Goal: Contribute content: Contribute content

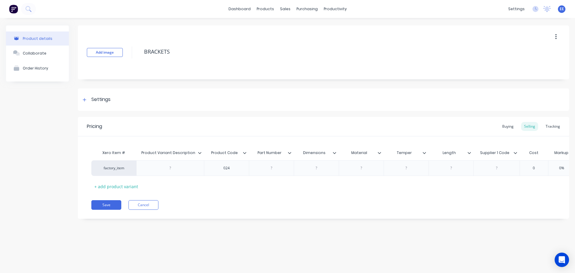
click at [198, 151] on icon at bounding box center [200, 153] width 4 height 4
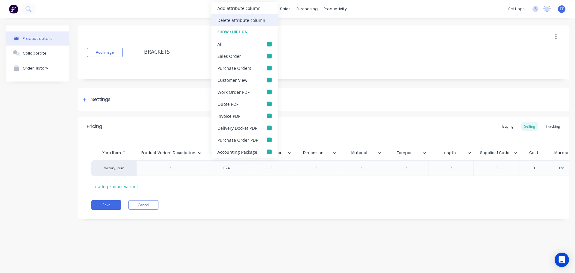
click at [224, 16] on div "Delete attribute column" at bounding box center [244, 20] width 66 height 12
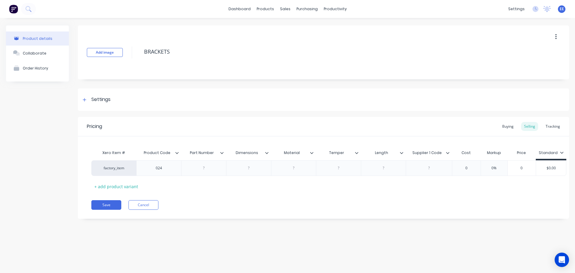
click at [222, 153] on icon at bounding box center [222, 153] width 4 height 4
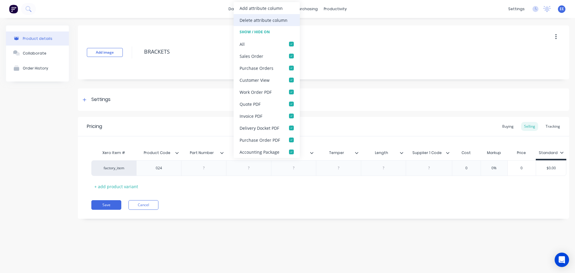
click at [248, 23] on div "Delete attribute column" at bounding box center [263, 20] width 48 height 6
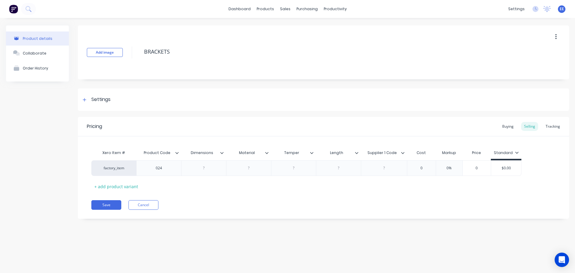
drag, startPoint x: 223, startPoint y: 153, endPoint x: 221, endPoint y: 139, distance: 13.6
click at [223, 152] on icon at bounding box center [222, 153] width 4 height 4
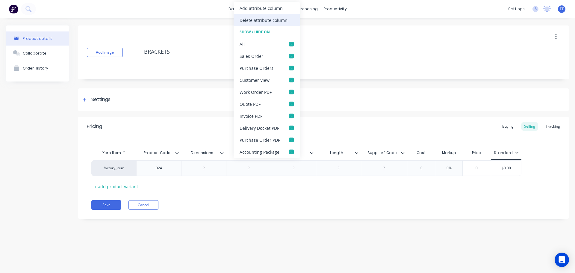
click at [250, 22] on div "Delete attribute column" at bounding box center [263, 20] width 48 height 6
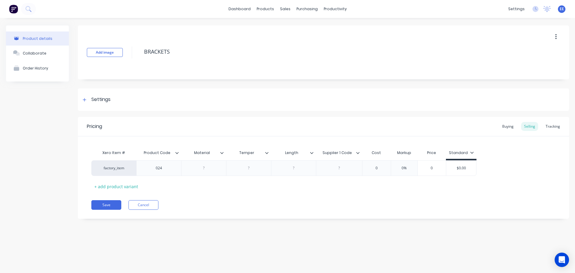
click at [221, 152] on icon at bounding box center [221, 153] width 3 height 2
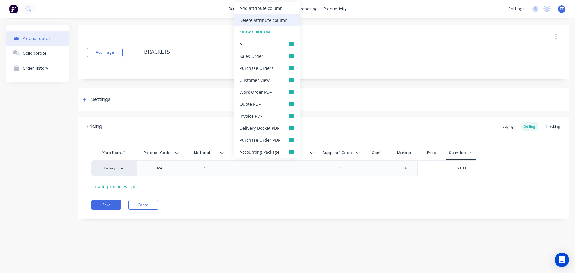
click at [245, 22] on div "Delete attribute column" at bounding box center [263, 20] width 48 height 6
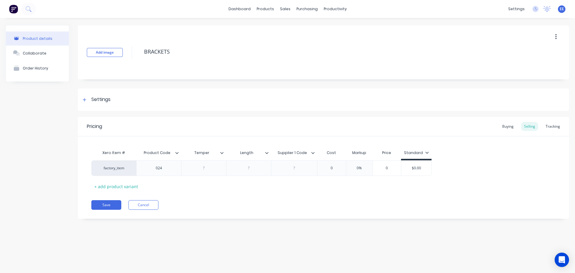
click at [222, 152] on icon at bounding box center [222, 153] width 4 height 4
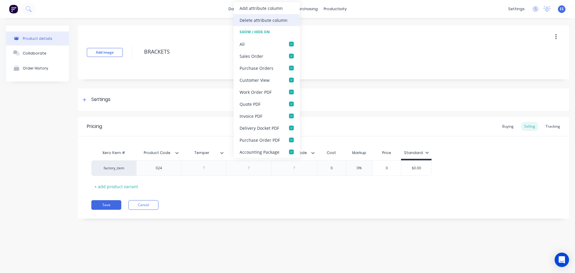
click at [243, 22] on div "Delete attribute column" at bounding box center [263, 20] width 48 height 6
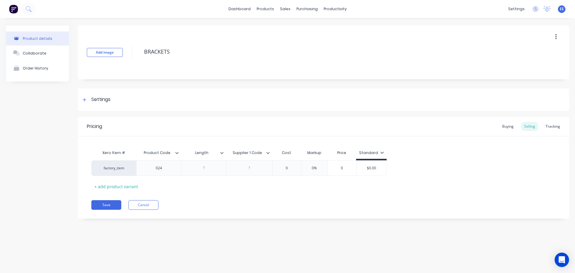
click at [222, 150] on div at bounding box center [224, 152] width 4 height 5
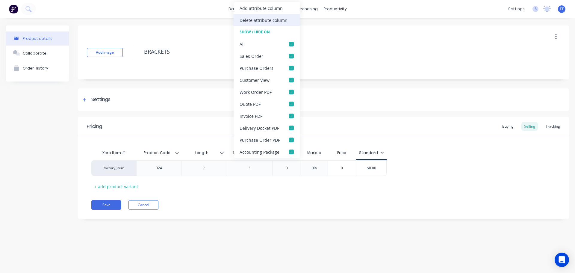
click at [251, 20] on div "Delete attribute column" at bounding box center [263, 20] width 48 height 6
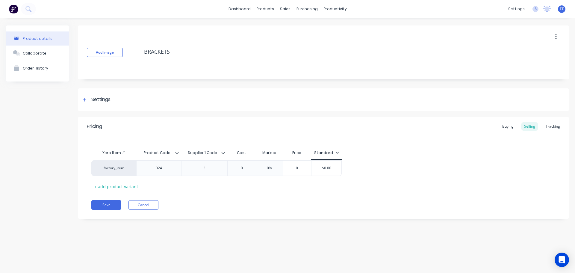
click at [222, 151] on icon at bounding box center [223, 153] width 4 height 4
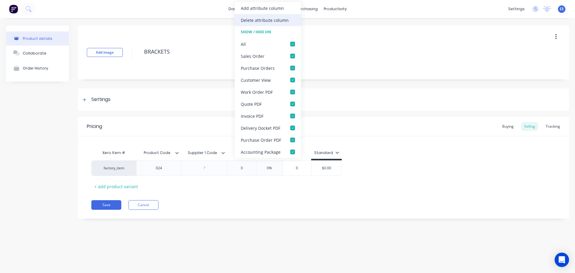
click at [247, 21] on div "Delete attribute column" at bounding box center [265, 20] width 48 height 6
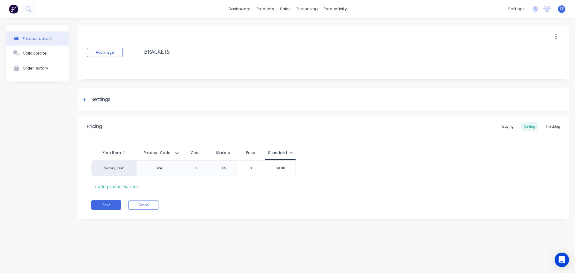
drag, startPoint x: 177, startPoint y: 55, endPoint x: 125, endPoint y: 55, distance: 51.2
click at [125, 55] on div "Add image BRACKETS" at bounding box center [323, 52] width 491 height 54
click at [113, 204] on button "Save" at bounding box center [106, 205] width 30 height 10
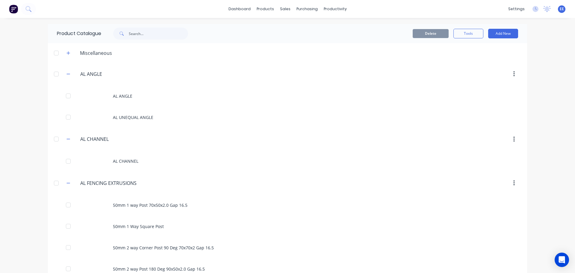
scroll to position [4090, 0]
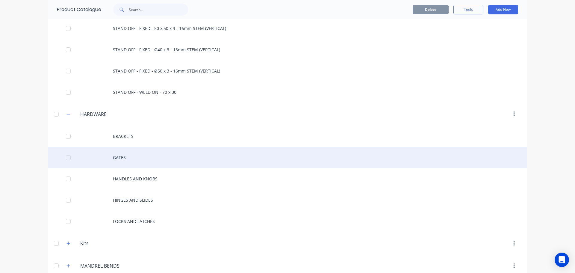
click at [134, 163] on div "GATES" at bounding box center [287, 157] width 479 height 21
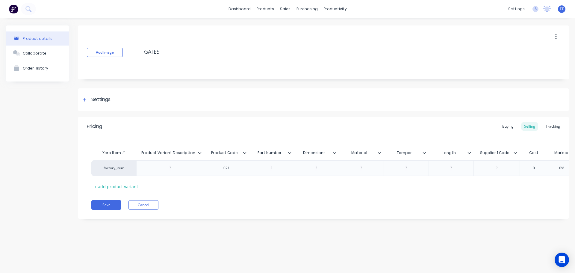
drag, startPoint x: 168, startPoint y: 53, endPoint x: 131, endPoint y: 54, distance: 37.7
click at [131, 54] on div "Add image GATES" at bounding box center [323, 52] width 491 height 54
type textarea "x"
type input "Product Variant Description"
click at [198, 152] on div "Product Variant Description Product Variant Description" at bounding box center [170, 152] width 68 height 15
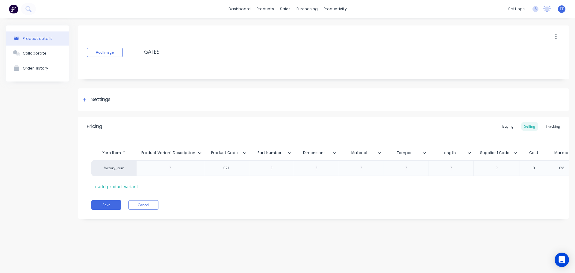
click at [198, 152] on icon at bounding box center [199, 153] width 3 height 2
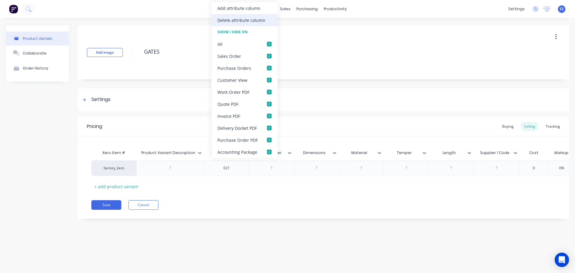
click at [227, 21] on div "Delete attribute column" at bounding box center [241, 20] width 48 height 6
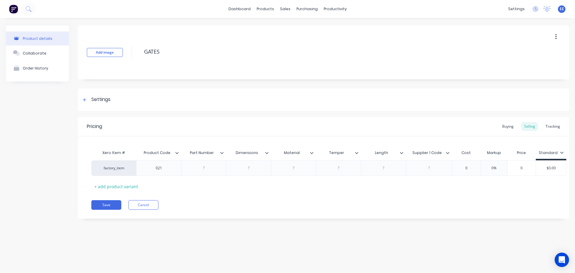
click at [222, 152] on icon at bounding box center [222, 153] width 4 height 4
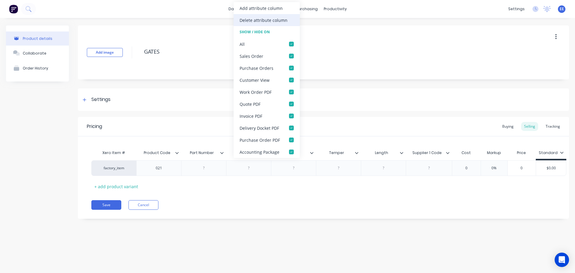
click at [251, 21] on div "Delete attribute column" at bounding box center [263, 20] width 48 height 6
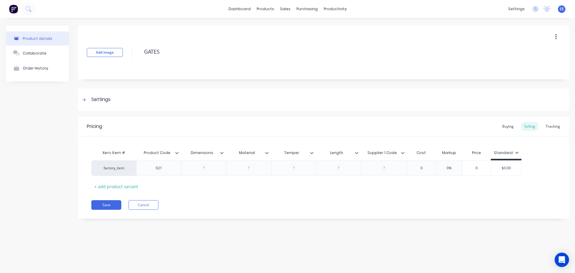
click at [222, 154] on icon at bounding box center [222, 153] width 4 height 4
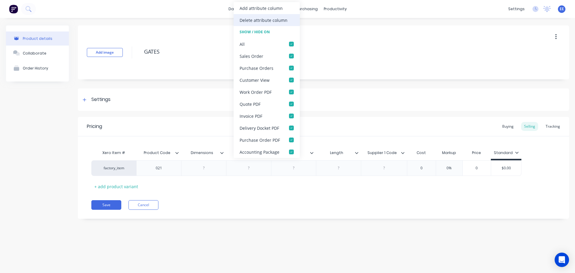
click at [250, 21] on div "Delete attribute column" at bounding box center [263, 20] width 48 height 6
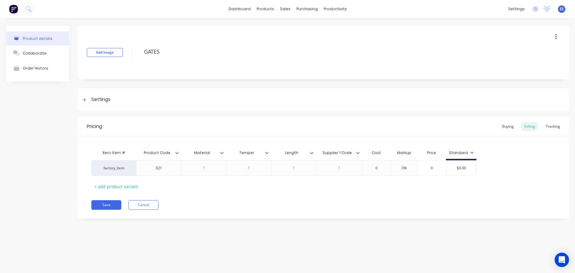
click at [223, 151] on icon at bounding box center [222, 153] width 4 height 4
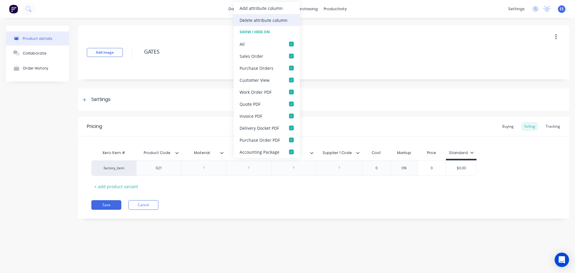
click at [240, 20] on div "Delete attribute column" at bounding box center [263, 20] width 48 height 6
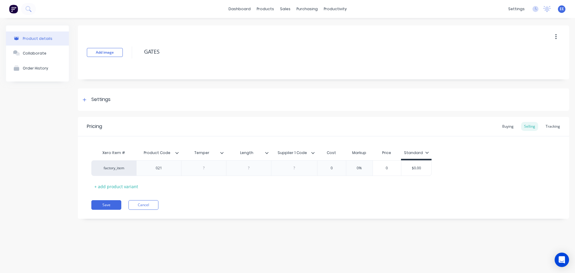
click at [223, 152] on icon at bounding box center [222, 153] width 4 height 4
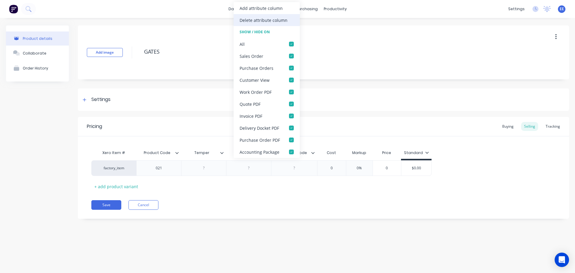
click at [248, 24] on div "Delete attribute column" at bounding box center [266, 20] width 66 height 12
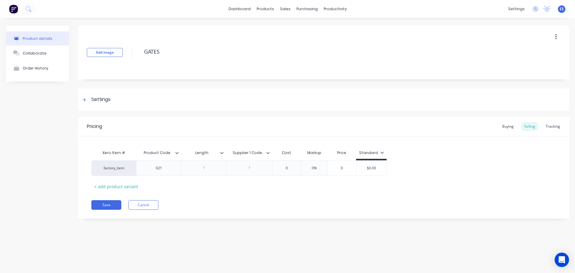
click at [222, 152] on icon at bounding box center [222, 153] width 4 height 4
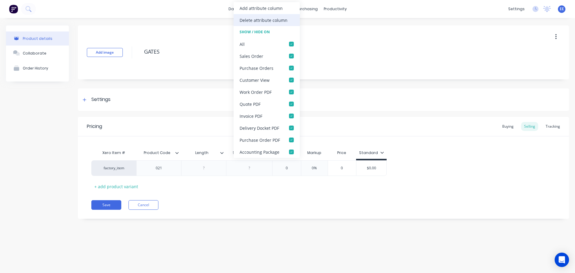
click at [244, 24] on div "Delete attribute column" at bounding box center [266, 20] width 66 height 12
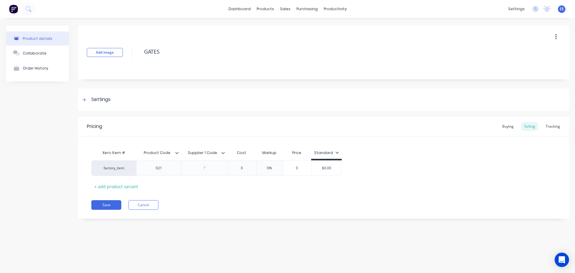
click at [224, 152] on icon at bounding box center [223, 153] width 4 height 4
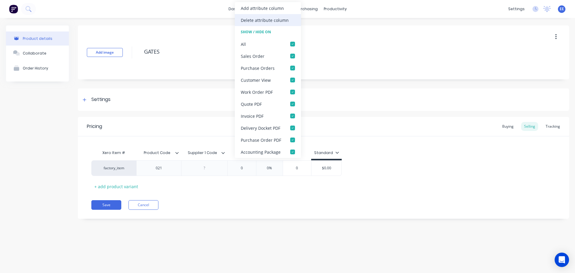
click at [260, 22] on div "Delete attribute column" at bounding box center [265, 20] width 48 height 6
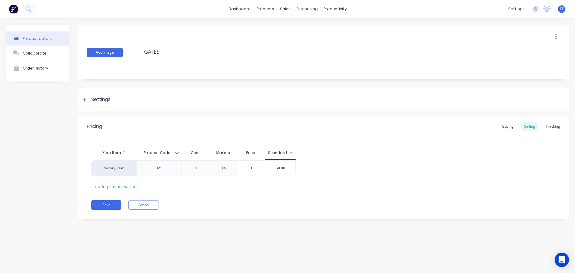
drag, startPoint x: 152, startPoint y: 56, endPoint x: 117, endPoint y: 55, distance: 34.7
click at [117, 55] on div "Add image GATES" at bounding box center [323, 52] width 491 height 54
click at [114, 201] on button "Save" at bounding box center [106, 205] width 30 height 10
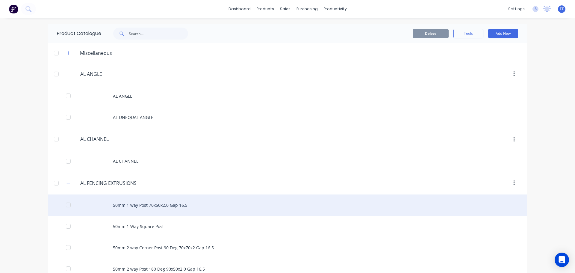
scroll to position [4112, 0]
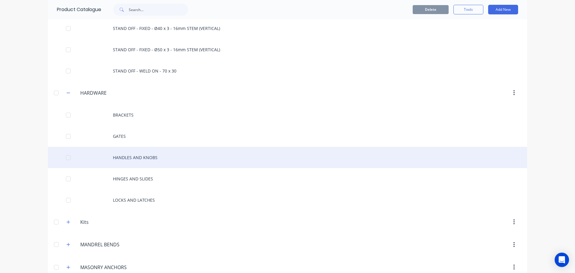
click at [149, 160] on div "HANDLES AND KNOBS" at bounding box center [287, 157] width 479 height 21
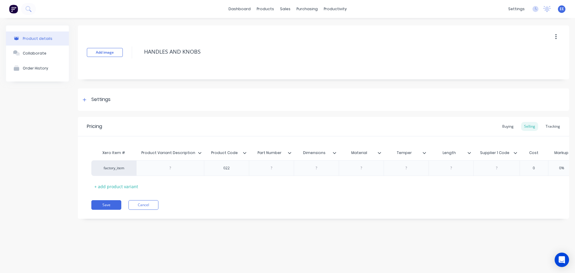
drag, startPoint x: 207, startPoint y: 52, endPoint x: 137, endPoint y: 56, distance: 70.4
click at [137, 56] on div "Add image HANDLES AND KNOBS" at bounding box center [323, 52] width 491 height 54
click at [201, 151] on div at bounding box center [202, 152] width 4 height 5
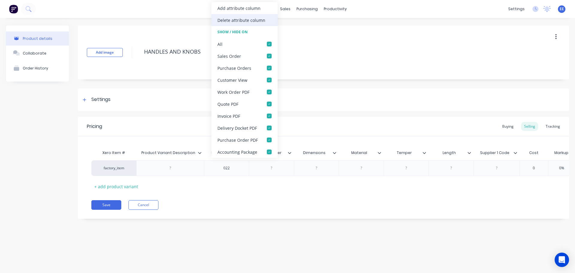
click at [235, 20] on div "Delete attribute column" at bounding box center [241, 20] width 48 height 6
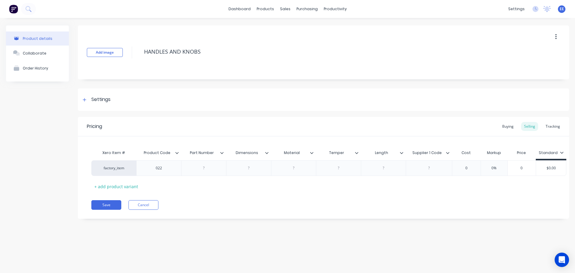
click at [222, 152] on icon at bounding box center [222, 153] width 4 height 4
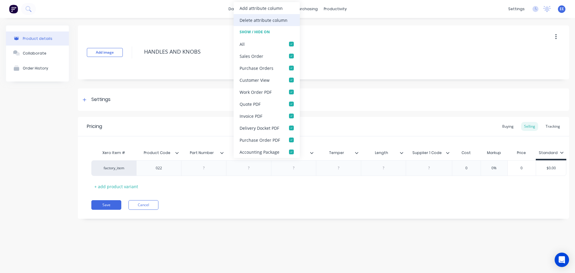
click at [266, 21] on div "Delete attribute column" at bounding box center [263, 20] width 48 height 6
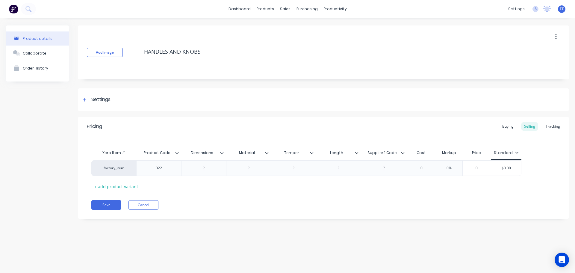
click at [222, 155] on div "Dimensions" at bounding box center [201, 152] width 41 height 15
type textarea "x"
type input "Dimensions"
click at [222, 152] on icon at bounding box center [222, 153] width 4 height 4
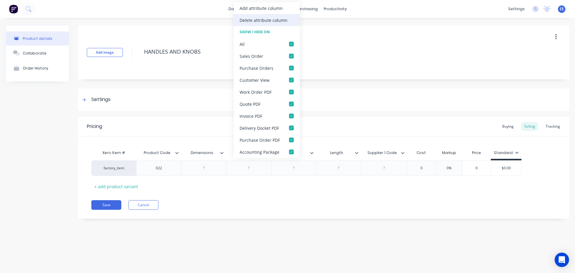
click at [268, 22] on div "Delete attribute column" at bounding box center [263, 20] width 48 height 6
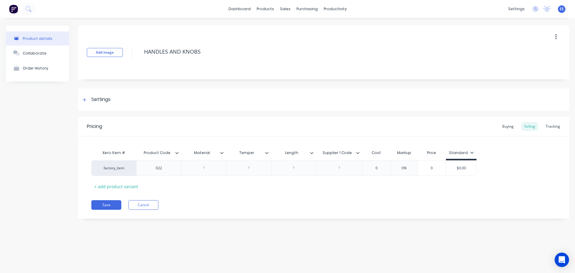
drag, startPoint x: 223, startPoint y: 153, endPoint x: 222, endPoint y: 127, distance: 25.8
click at [223, 153] on icon at bounding box center [222, 153] width 4 height 4
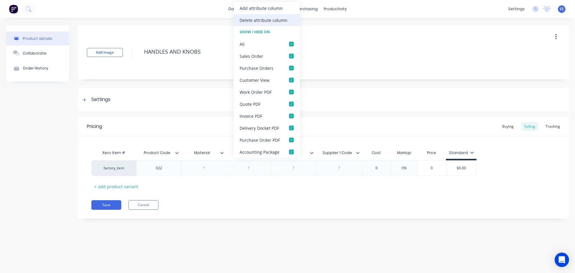
click at [270, 21] on div "Delete attribute column" at bounding box center [263, 20] width 48 height 6
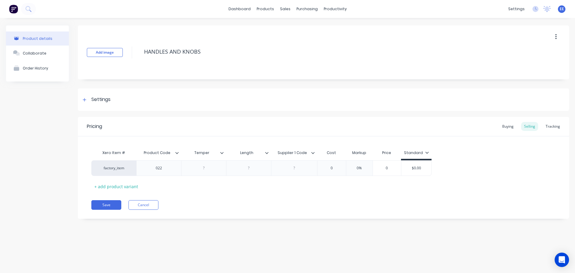
click at [223, 152] on icon at bounding box center [221, 153] width 3 height 2
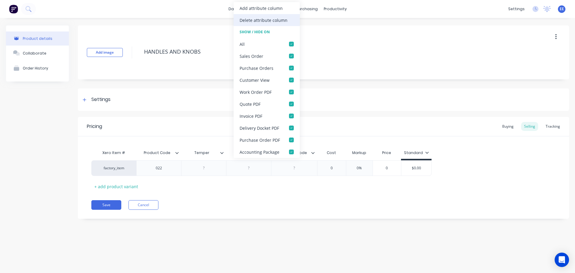
click at [252, 21] on div "Delete attribute column" at bounding box center [263, 20] width 48 height 6
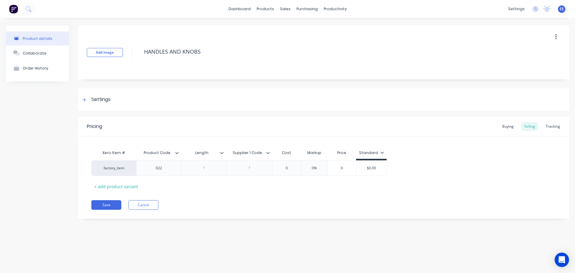
drag, startPoint x: 223, startPoint y: 151, endPoint x: 231, endPoint y: 77, distance: 74.0
click at [223, 151] on icon at bounding box center [222, 153] width 4 height 4
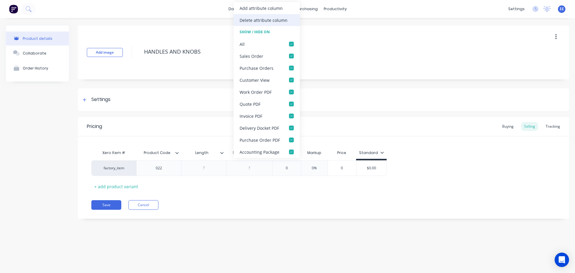
click at [249, 21] on div "Delete attribute column" at bounding box center [263, 20] width 48 height 6
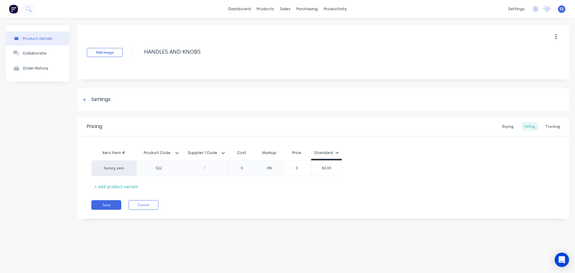
click at [223, 154] on icon at bounding box center [223, 153] width 4 height 4
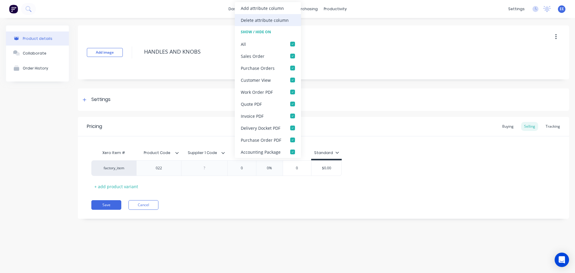
click at [248, 22] on div "Delete attribute column" at bounding box center [265, 20] width 48 height 6
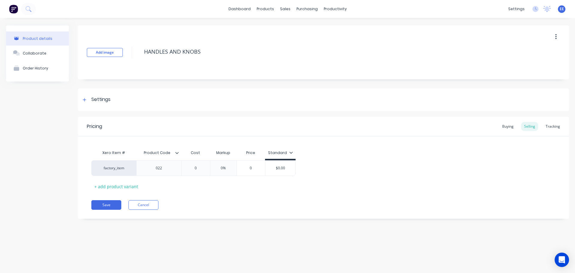
drag, startPoint x: 213, startPoint y: 51, endPoint x: 138, endPoint y: 53, distance: 75.1
click at [138, 53] on div "Add image HANDLES AND KNOBS" at bounding box center [323, 52] width 491 height 54
click at [106, 208] on button "Save" at bounding box center [106, 205] width 30 height 10
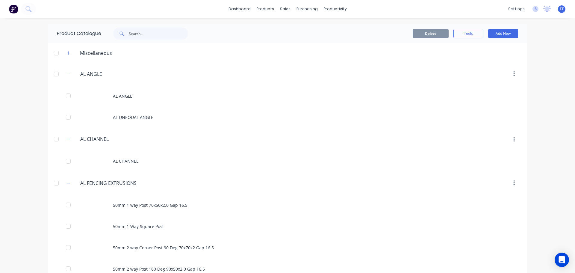
scroll to position [4133, 0]
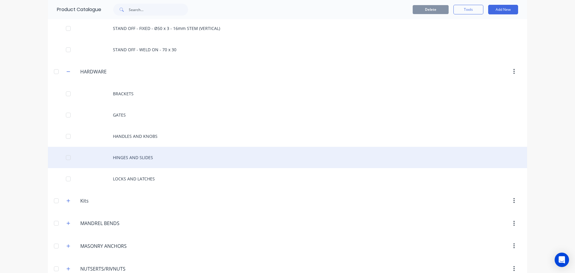
click at [153, 156] on div "HINGES AND SLIDES" at bounding box center [287, 157] width 479 height 21
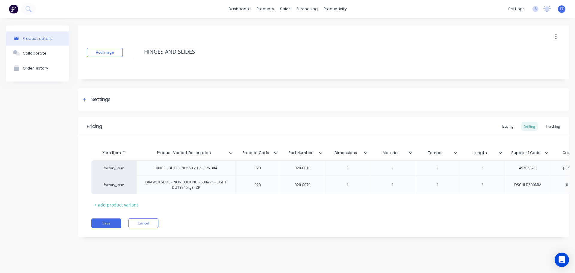
click at [366, 152] on icon at bounding box center [366, 153] width 4 height 4
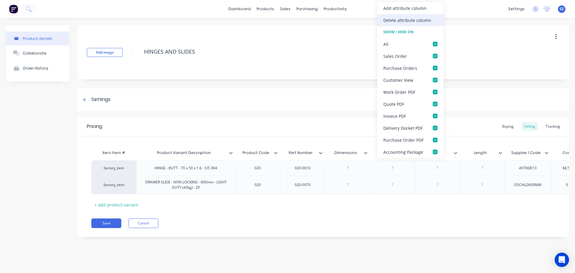
click at [407, 21] on div "Delete attribute column" at bounding box center [407, 20] width 48 height 6
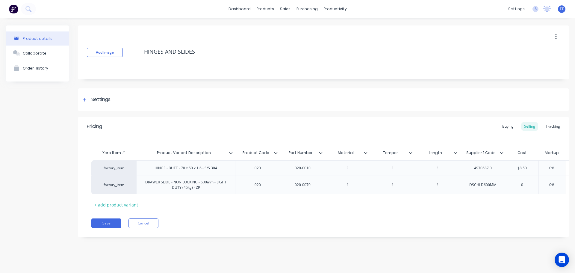
click at [367, 154] on icon at bounding box center [366, 153] width 4 height 4
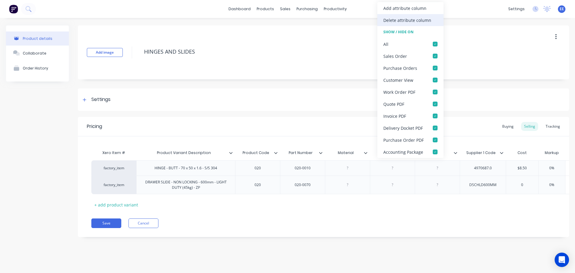
click at [407, 19] on div "Delete attribute column" at bounding box center [407, 20] width 48 height 6
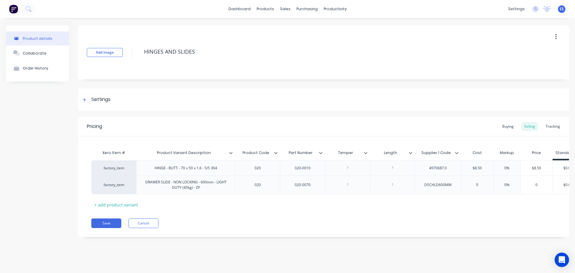
click at [365, 152] on icon at bounding box center [366, 153] width 4 height 4
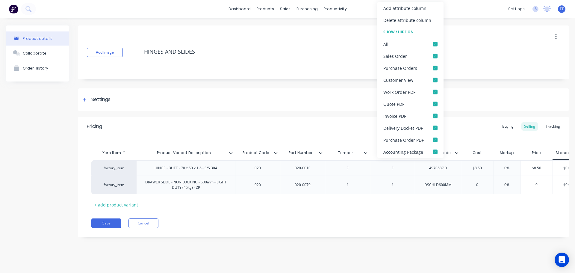
click at [397, 24] on div "Delete attribute column" at bounding box center [410, 20] width 66 height 12
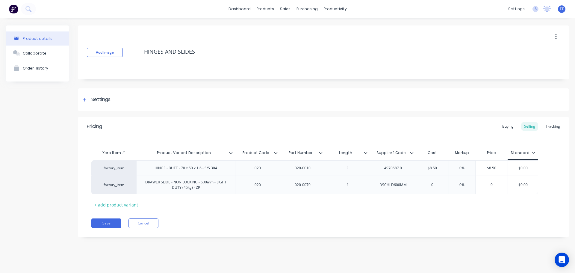
click at [365, 152] on icon at bounding box center [366, 153] width 4 height 4
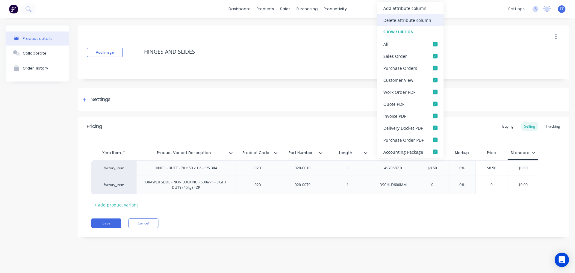
click at [393, 22] on div "Delete attribute column" at bounding box center [407, 20] width 48 height 6
type textarea "x"
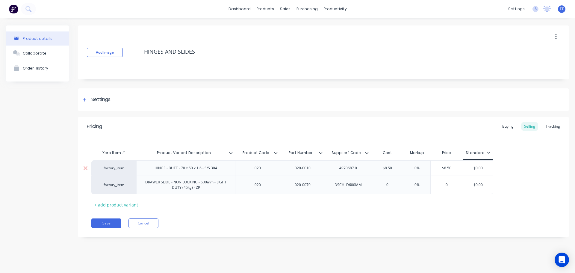
click at [364, 166] on div "4970687.0" at bounding box center [348, 167] width 46 height 15
click at [361, 169] on div "4970687.0" at bounding box center [348, 168] width 30 height 8
click at [201, 37] on div "Add image HINGES AND SLIDES" at bounding box center [323, 52] width 491 height 54
drag, startPoint x: 200, startPoint y: 51, endPoint x: 140, endPoint y: 55, distance: 60.6
click at [140, 55] on div "Add image HINGES AND SLIDES" at bounding box center [323, 52] width 491 height 54
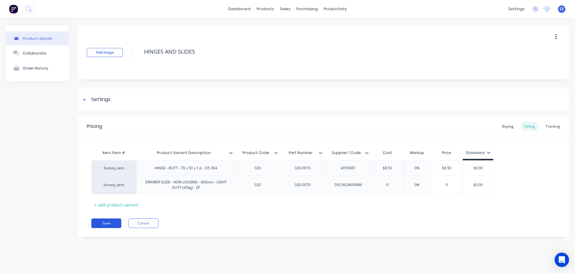
click at [112, 224] on button "Save" at bounding box center [106, 223] width 30 height 10
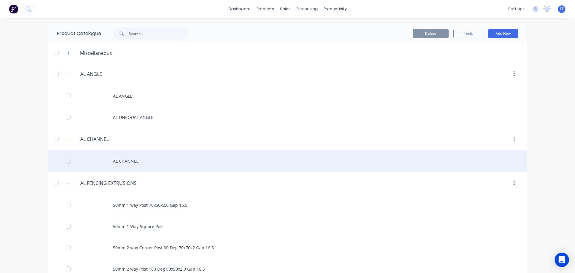
scroll to position [4154, 0]
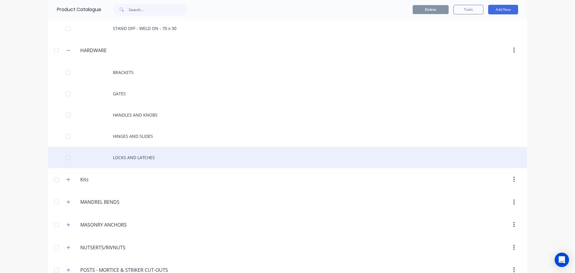
click at [152, 159] on div "LOCKS AND LATCHES" at bounding box center [287, 157] width 479 height 21
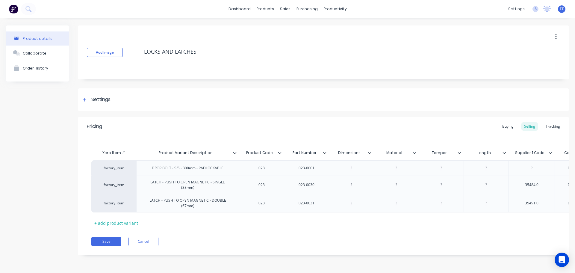
click at [370, 153] on icon at bounding box center [370, 153] width 4 height 4
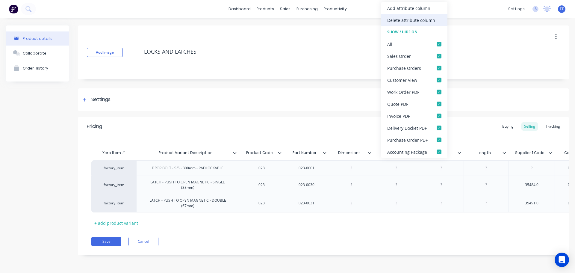
click at [409, 22] on div "Delete attribute column" at bounding box center [411, 20] width 48 height 6
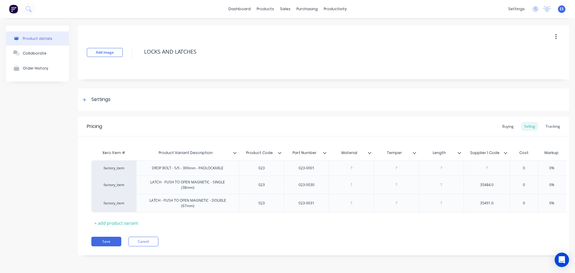
click at [370, 151] on icon at bounding box center [370, 153] width 4 height 4
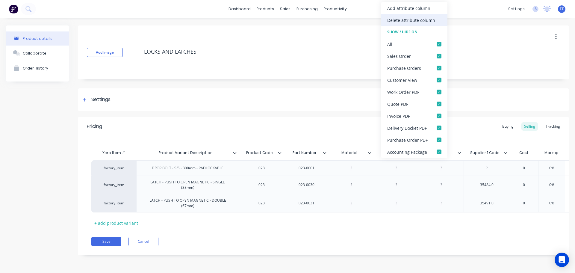
click at [407, 20] on div "Delete attribute column" at bounding box center [411, 20] width 48 height 6
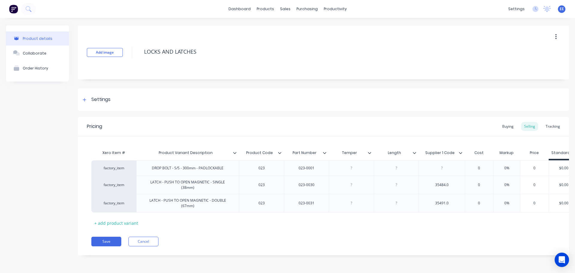
drag, startPoint x: 370, startPoint y: 153, endPoint x: 377, endPoint y: 103, distance: 50.5
click at [370, 153] on icon at bounding box center [369, 153] width 3 height 2
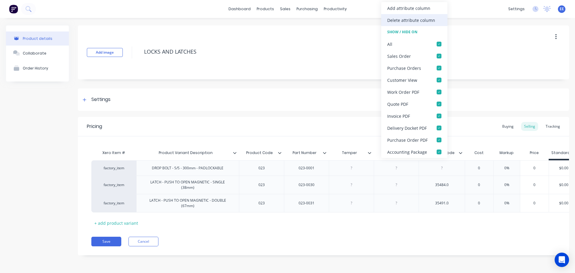
click at [402, 22] on div "Delete attribute column" at bounding box center [411, 20] width 48 height 6
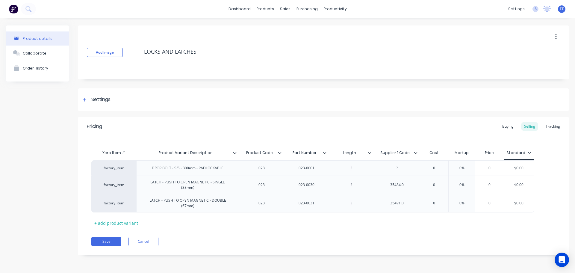
click at [370, 154] on icon at bounding box center [370, 153] width 4 height 4
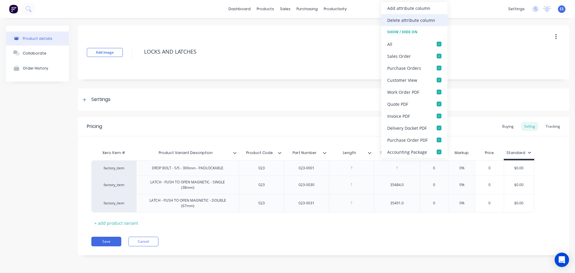
click at [407, 22] on div "Delete attribute column" at bounding box center [411, 20] width 48 height 6
type textarea "x"
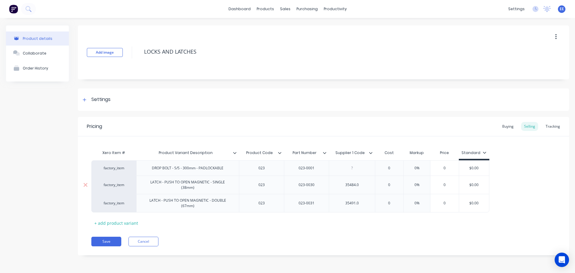
drag, startPoint x: 365, startPoint y: 184, endPoint x: 366, endPoint y: 180, distance: 3.8
click at [365, 184] on div "35484.0" at bounding box center [352, 185] width 30 height 8
click at [368, 201] on div "35491.0" at bounding box center [352, 203] width 46 height 19
type textarea "x"
click at [362, 200] on div "35491.0" at bounding box center [352, 203] width 30 height 8
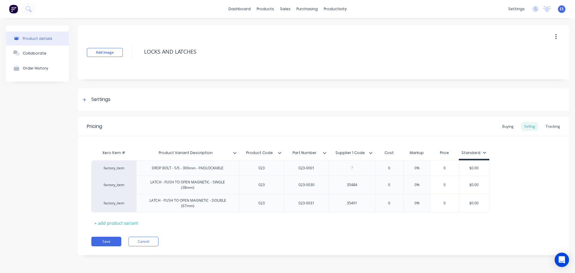
click at [341, 217] on div "Xero Item # Product Variant Description Product Code Part Number Supplier 1 Cod…" at bounding box center [323, 187] width 464 height 81
drag, startPoint x: 207, startPoint y: 50, endPoint x: 111, endPoint y: 59, distance: 96.2
click at [111, 59] on div "Add image LOCKS AND LATCHES" at bounding box center [323, 52] width 491 height 54
click at [107, 238] on button "Save" at bounding box center [106, 241] width 30 height 10
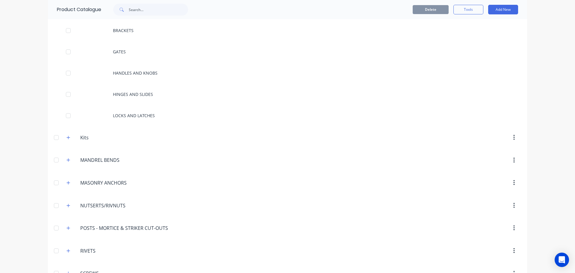
scroll to position [4185, 0]
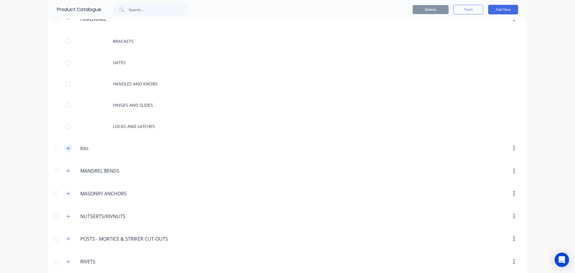
click at [66, 150] on icon "button" at bounding box center [68, 148] width 4 height 4
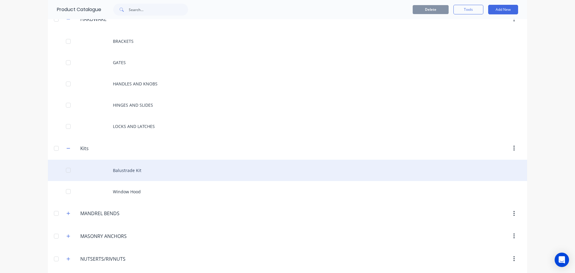
click at [127, 173] on div "Balustrade Kit" at bounding box center [287, 170] width 479 height 21
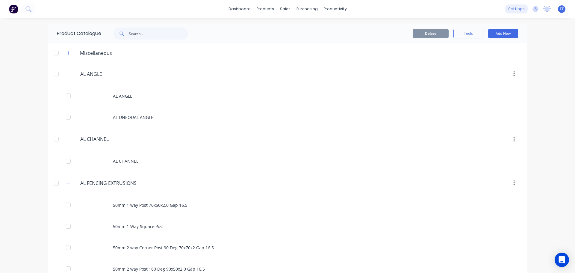
scroll to position [4175, 0]
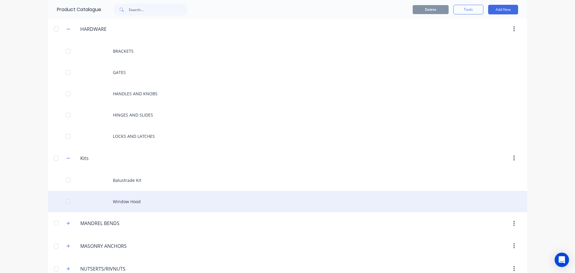
click at [109, 200] on div "Window Hood" at bounding box center [287, 201] width 479 height 21
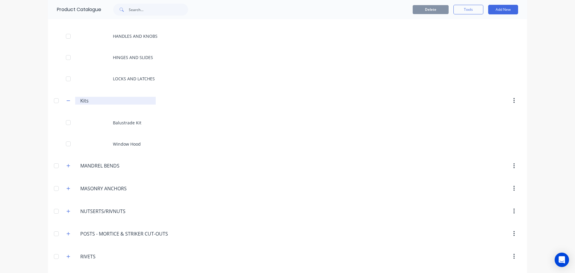
scroll to position [4235, 0]
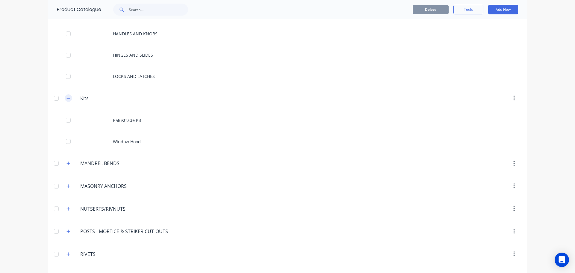
click at [65, 98] on button "button" at bounding box center [68, 97] width 7 height 7
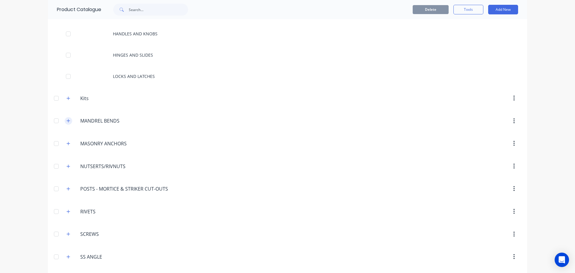
click at [67, 121] on icon "button" at bounding box center [68, 120] width 3 height 3
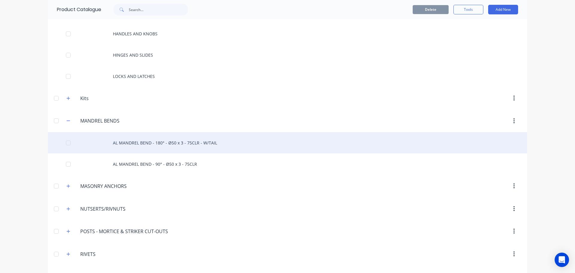
click at [127, 146] on div "AL MANDREL BEND - 180° - Ø50 x 3 - 75CLR - W/TAIL" at bounding box center [287, 142] width 479 height 21
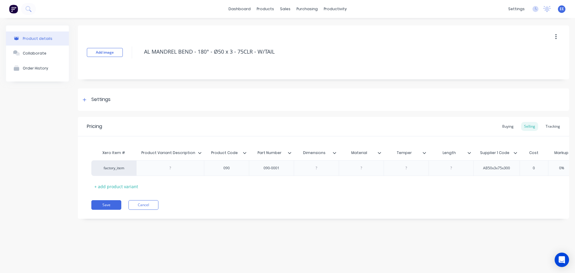
type textarea "x"
type input "Product Variant Description"
click at [198, 152] on div "Product Variant Description Product Variant Description" at bounding box center [170, 152] width 68 height 15
click at [200, 151] on icon at bounding box center [200, 153] width 4 height 4
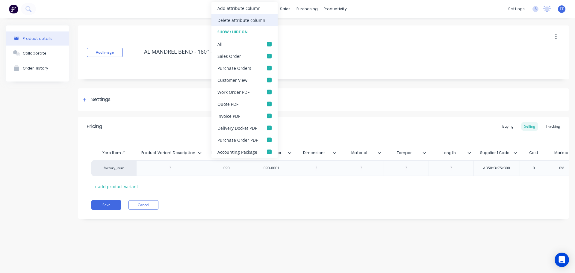
click at [254, 21] on div "Delete attribute column" at bounding box center [241, 20] width 48 height 6
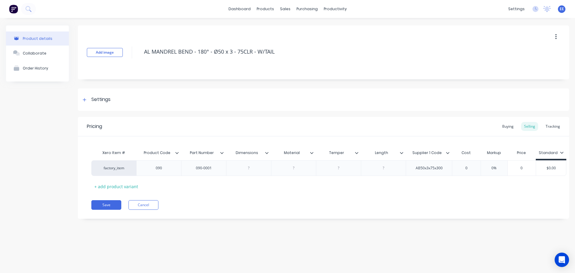
click at [267, 152] on icon at bounding box center [267, 153] width 4 height 4
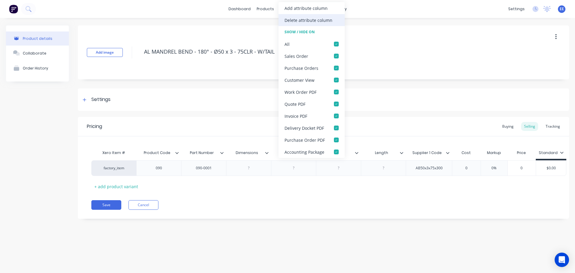
click at [304, 24] on div "Delete attribute column" at bounding box center [311, 20] width 66 height 12
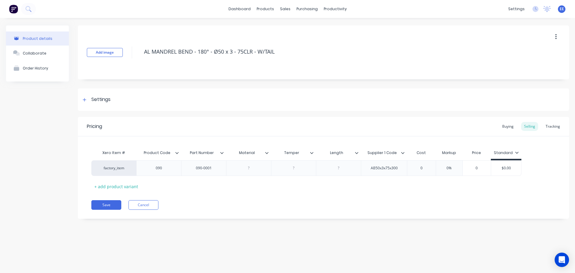
click at [266, 154] on icon at bounding box center [267, 153] width 4 height 4
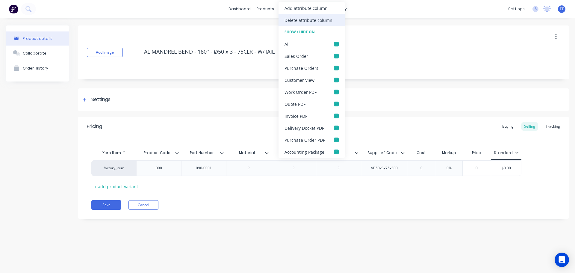
click at [335, 23] on div "Delete attribute column" at bounding box center [311, 20] width 66 height 12
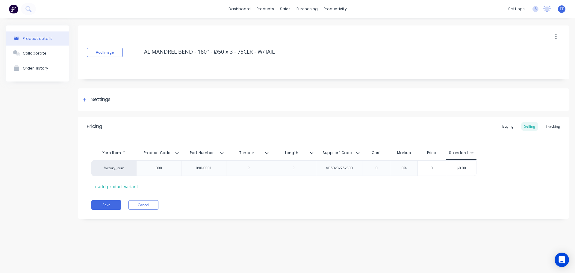
click at [267, 152] on icon at bounding box center [267, 153] width 4 height 4
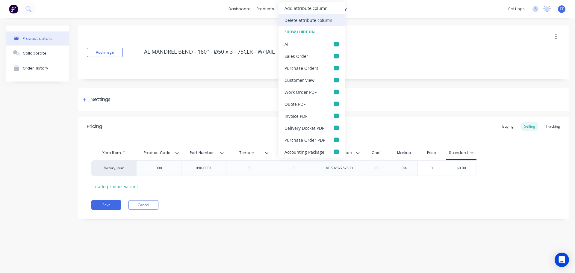
click at [315, 19] on div "Delete attribute column" at bounding box center [308, 20] width 48 height 6
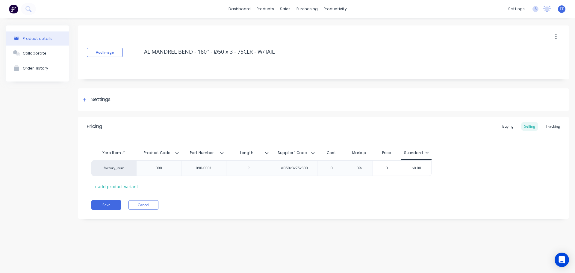
click at [268, 151] on icon at bounding box center [267, 153] width 4 height 4
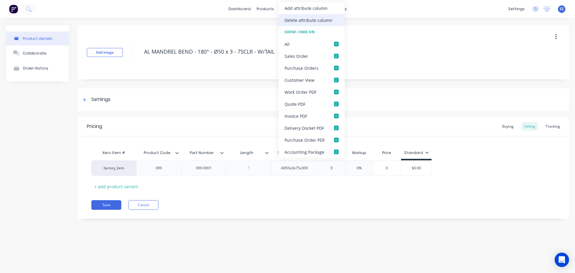
click at [299, 20] on div "Delete attribute column" at bounding box center [308, 20] width 48 height 6
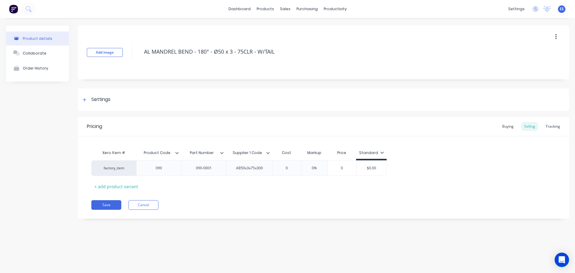
drag, startPoint x: 276, startPoint y: 51, endPoint x: 138, endPoint y: 61, distance: 138.9
click at [138, 61] on div "Add image AL MANDREL BEND - 180° - Ø50 x 3 - 75CLR - W/TAIL" at bounding box center [323, 52] width 491 height 54
click at [104, 204] on button "Save" at bounding box center [106, 205] width 30 height 10
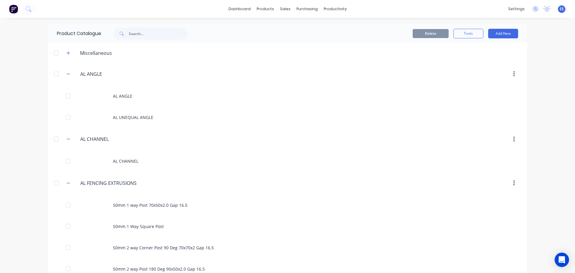
scroll to position [4242, 0]
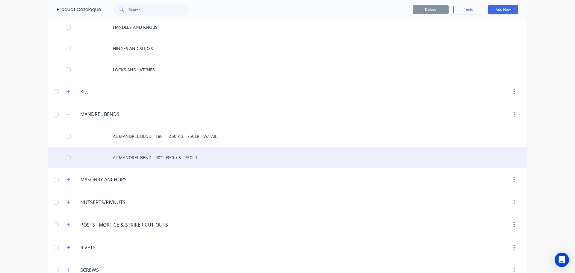
click at [179, 157] on div "AL MANDREL BEND - 90° - Ø50 x 3 - 75CLR" at bounding box center [287, 157] width 479 height 21
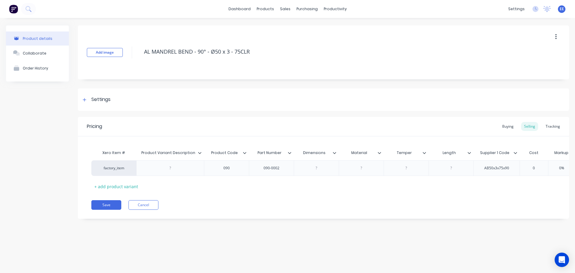
click at [201, 151] on icon at bounding box center [200, 153] width 4 height 4
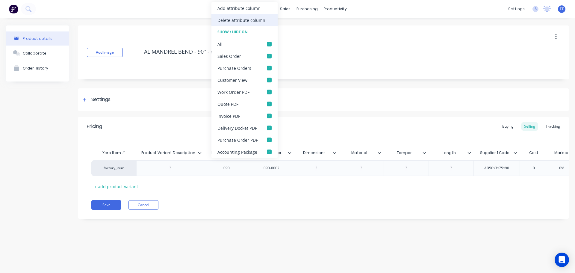
click at [231, 20] on div "Delete attribute column" at bounding box center [241, 20] width 48 height 6
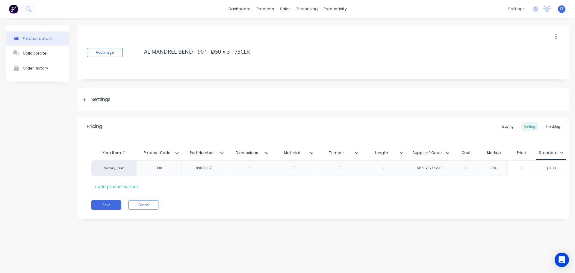
click at [268, 151] on icon at bounding box center [267, 153] width 4 height 4
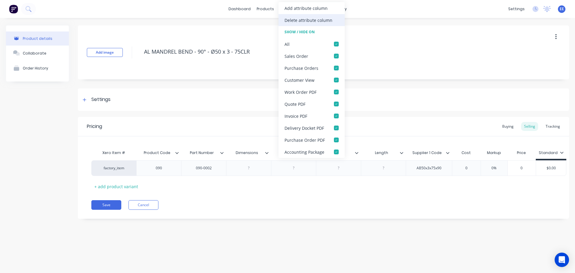
click at [312, 19] on div "Delete attribute column" at bounding box center [308, 20] width 48 height 6
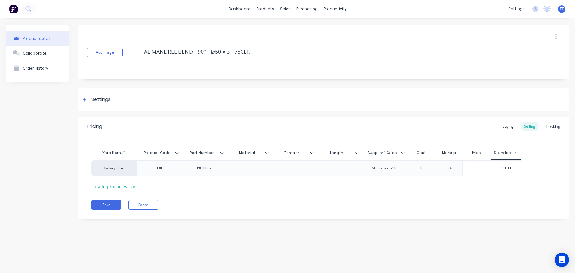
click at [267, 152] on icon at bounding box center [267, 153] width 4 height 4
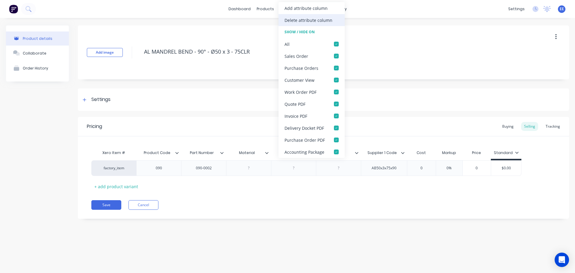
click at [309, 17] on div "Delete attribute column" at bounding box center [308, 20] width 48 height 6
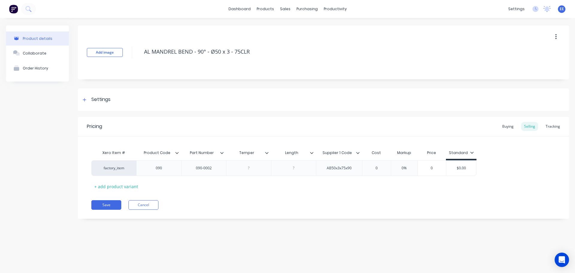
click at [266, 152] on icon at bounding box center [267, 153] width 4 height 4
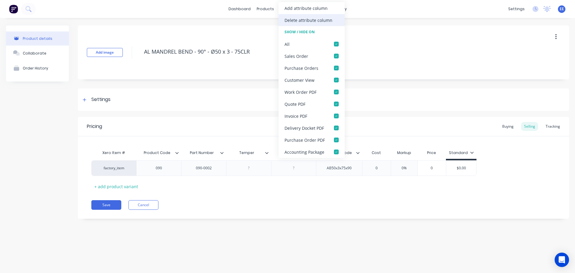
click at [308, 23] on div "Delete attribute column" at bounding box center [308, 20] width 48 height 6
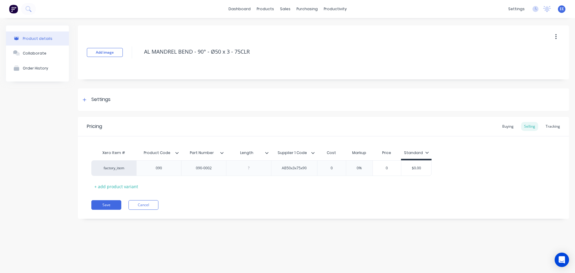
click at [266, 152] on icon at bounding box center [267, 153] width 4 height 4
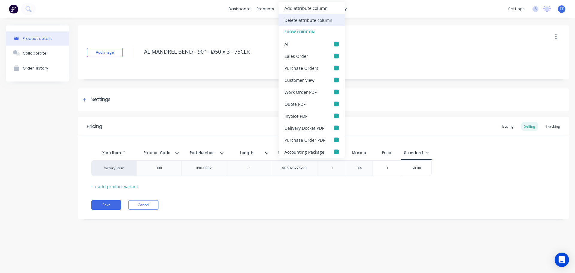
click at [301, 17] on div "Delete attribute column" at bounding box center [308, 20] width 48 height 6
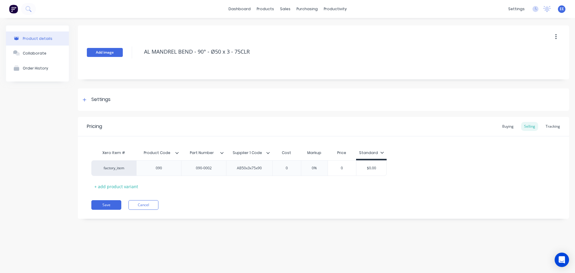
drag, startPoint x: 193, startPoint y: 54, endPoint x: 117, endPoint y: 55, distance: 75.7
click at [117, 55] on div "Add image AL MANDREL BEND - 90° - Ø50 x 3 - 75CLR" at bounding box center [323, 52] width 491 height 54
click at [109, 201] on button "Save" at bounding box center [106, 205] width 30 height 10
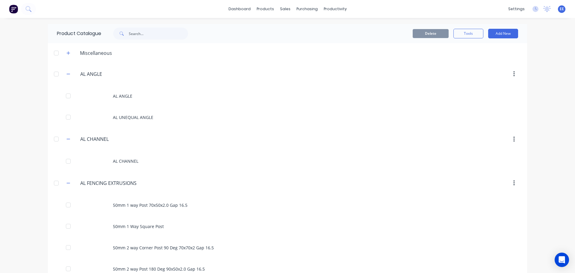
scroll to position [4263, 0]
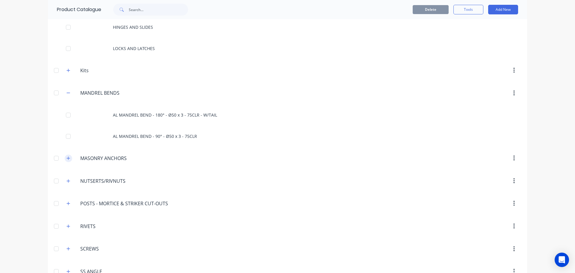
click at [66, 157] on icon "button" at bounding box center [68, 158] width 4 height 4
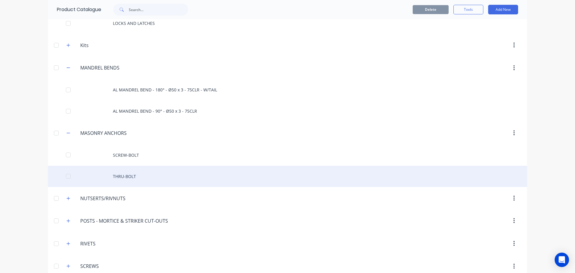
scroll to position [4323, 0]
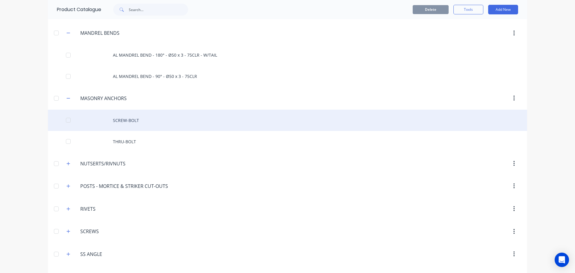
click at [126, 124] on div "SCREW-BOLT" at bounding box center [287, 120] width 479 height 21
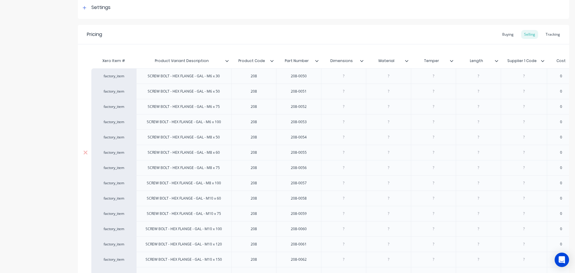
scroll to position [77, 0]
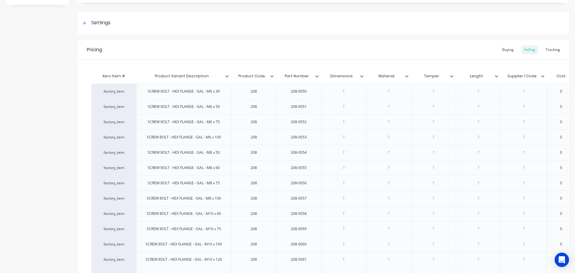
click at [363, 75] on icon at bounding box center [362, 76] width 4 height 4
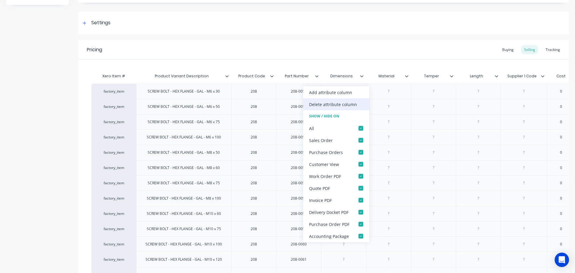
click at [352, 102] on div "Delete attribute column" at bounding box center [333, 104] width 48 height 6
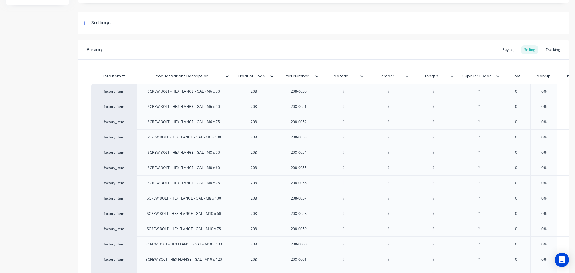
click at [363, 75] on icon at bounding box center [362, 76] width 4 height 4
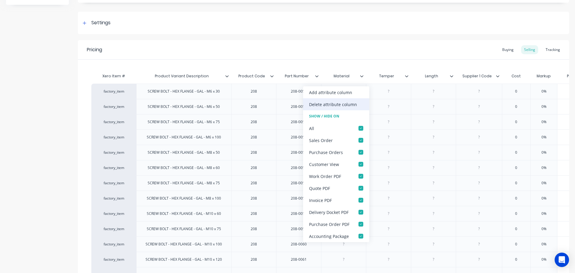
click at [360, 104] on div "Delete attribute column" at bounding box center [336, 104] width 66 height 12
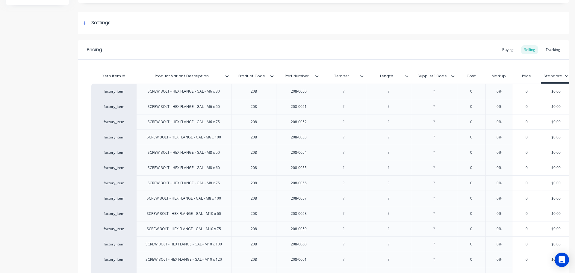
click at [362, 76] on icon at bounding box center [361, 76] width 3 height 2
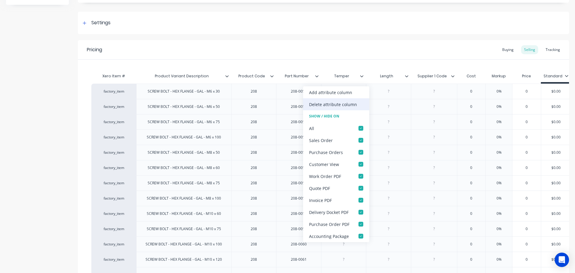
click at [352, 102] on div "Delete attribute column" at bounding box center [333, 104] width 48 height 6
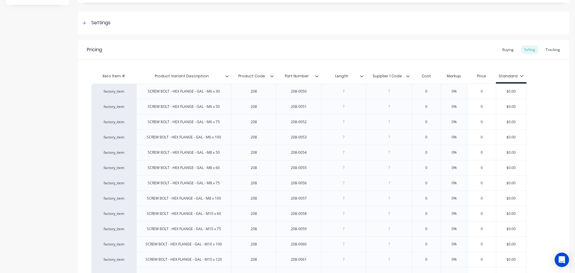
click at [361, 76] on icon at bounding box center [361, 76] width 3 height 2
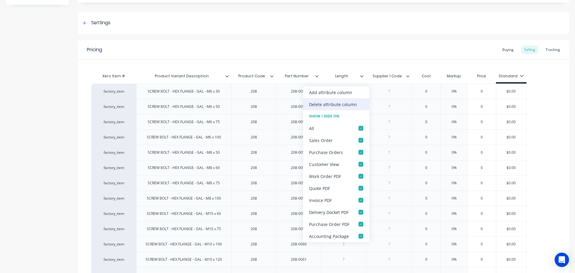
click at [350, 102] on div "Delete attribute column" at bounding box center [333, 104] width 48 height 6
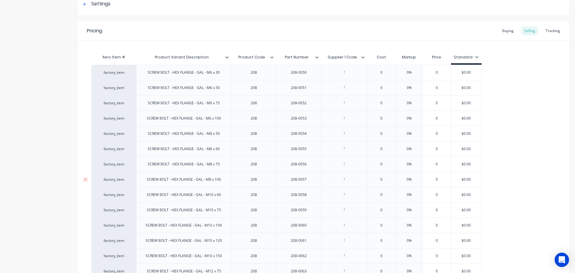
scroll to position [72, 0]
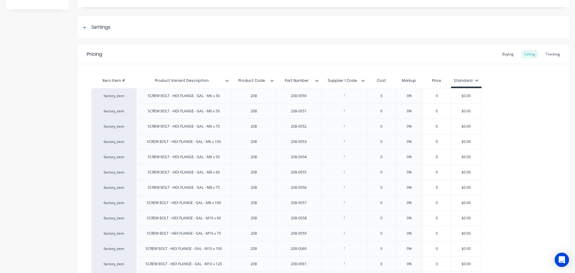
click at [362, 80] on icon at bounding box center [363, 81] width 4 height 4
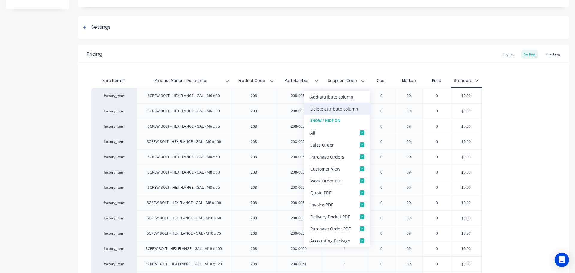
click at [351, 109] on div "Delete attribute column" at bounding box center [334, 109] width 48 height 6
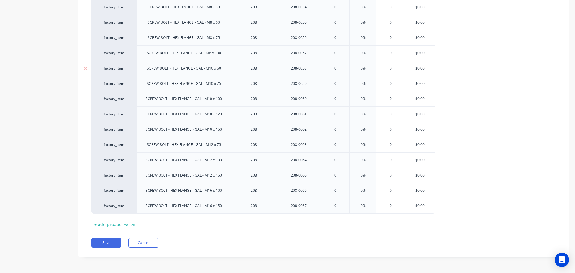
scroll to position [42, 0]
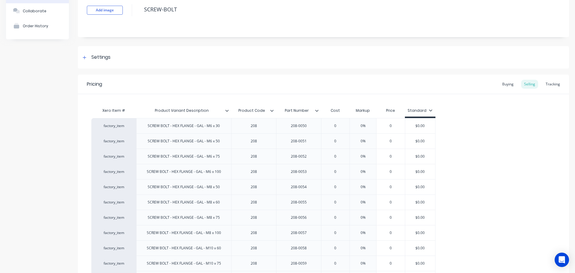
drag, startPoint x: 163, startPoint y: 12, endPoint x: 148, endPoint y: 37, distance: 29.0
click at [146, 37] on div "Add image SCREW-BOLT Settings Product Options I buy this item I sell this item …" at bounding box center [323, 214] width 491 height 462
click at [157, 22] on div "Add image SCREW-BOLT" at bounding box center [323, 10] width 491 height 54
click at [119, 11] on div "Add image SCREW-BOLT" at bounding box center [323, 10] width 491 height 54
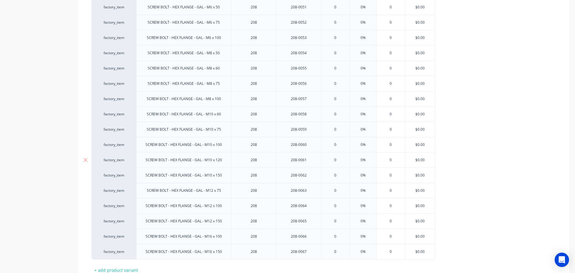
scroll to position [222, 0]
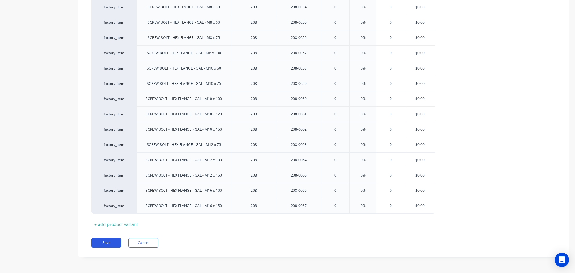
click at [102, 240] on button "Save" at bounding box center [106, 243] width 30 height 10
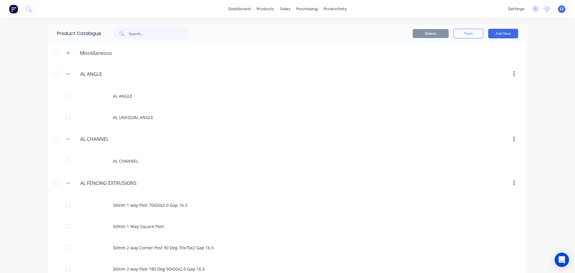
scroll to position [4307, 0]
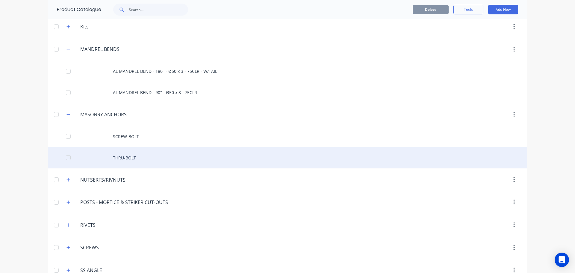
click at [121, 154] on div "THRU-BOLT" at bounding box center [287, 157] width 479 height 21
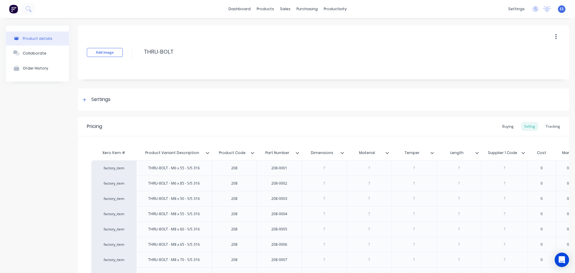
click at [341, 152] on icon at bounding box center [342, 153] width 4 height 4
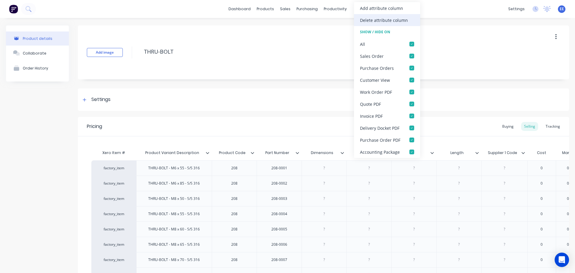
click at [378, 18] on div "Delete attribute column" at bounding box center [384, 20] width 48 height 6
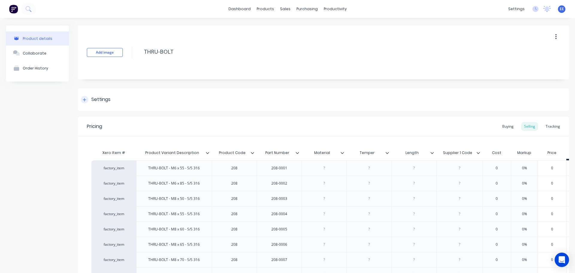
scroll to position [90, 0]
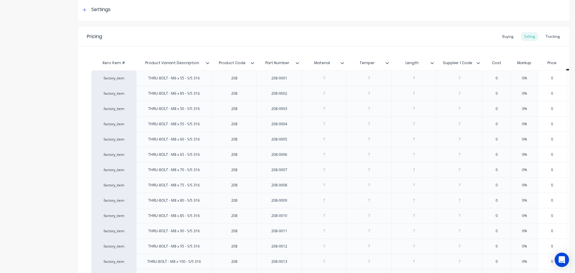
click at [343, 62] on icon at bounding box center [342, 63] width 4 height 4
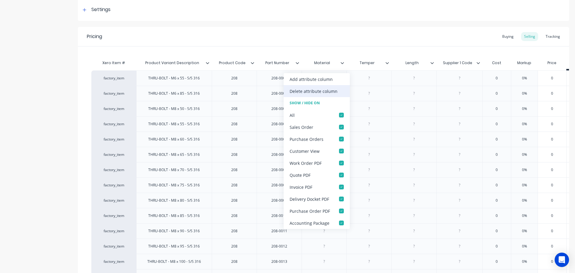
click at [326, 91] on div "Delete attribute column" at bounding box center [313, 91] width 48 height 6
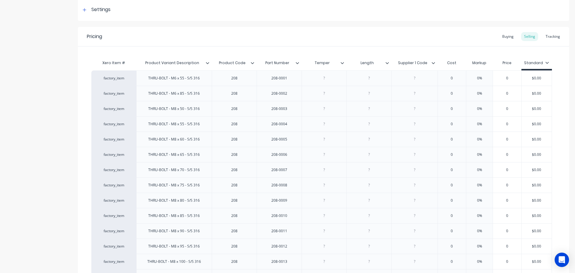
click at [343, 62] on icon at bounding box center [342, 63] width 4 height 4
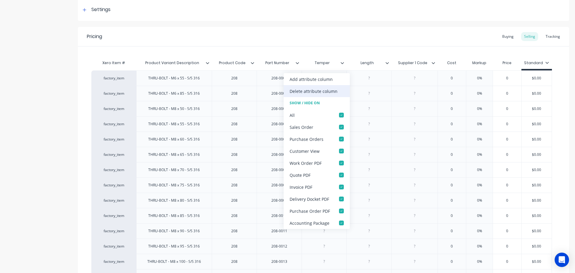
click at [334, 86] on div "Delete attribute column" at bounding box center [316, 91] width 66 height 12
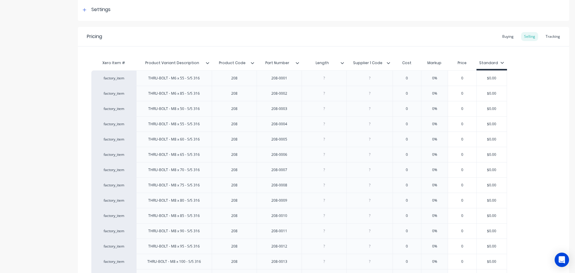
click at [342, 61] on icon at bounding box center [342, 63] width 4 height 4
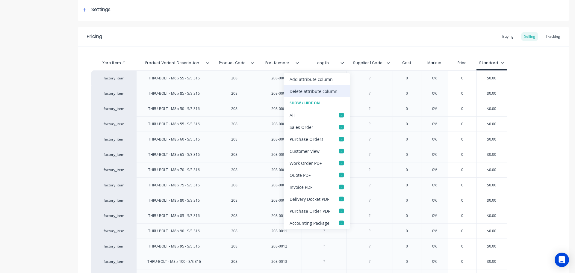
click at [331, 91] on div "Delete attribute column" at bounding box center [313, 91] width 48 height 6
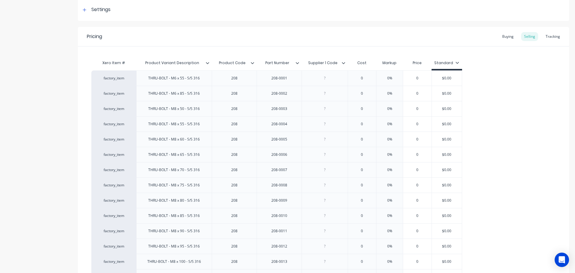
click at [344, 64] on icon at bounding box center [344, 63] width 4 height 4
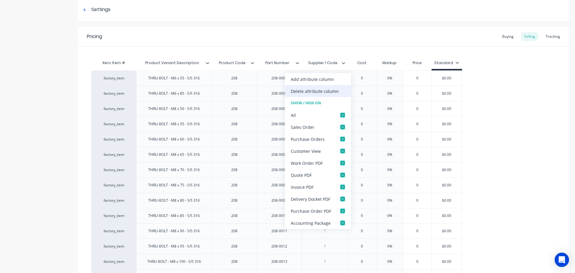
click at [331, 87] on div "Delete attribute column" at bounding box center [318, 91] width 66 height 12
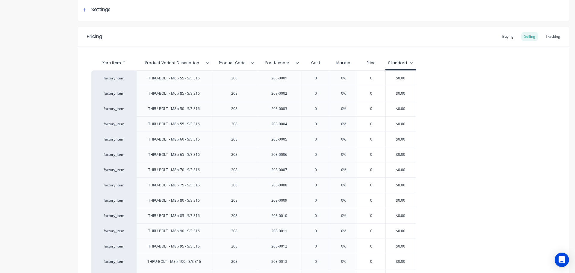
scroll to position [0, 0]
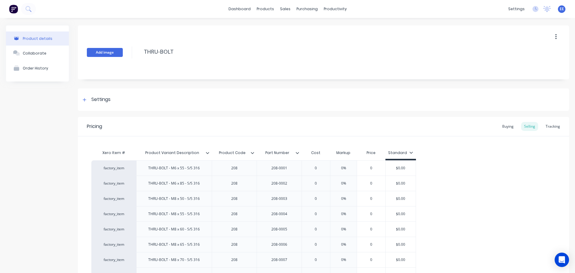
drag, startPoint x: 179, startPoint y: 48, endPoint x: 111, endPoint y: 48, distance: 67.9
click at [111, 48] on div "Add image THRU-BOLT" at bounding box center [323, 52] width 491 height 54
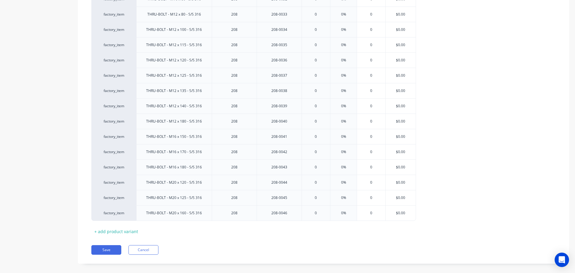
scroll to position [649, 0]
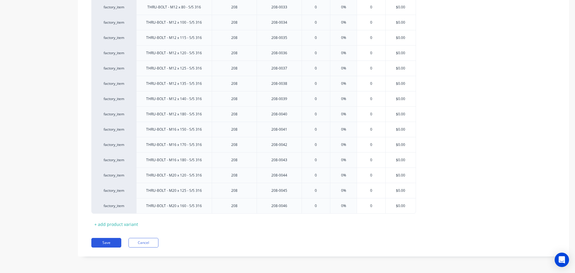
click at [102, 240] on button "Save" at bounding box center [106, 243] width 30 height 10
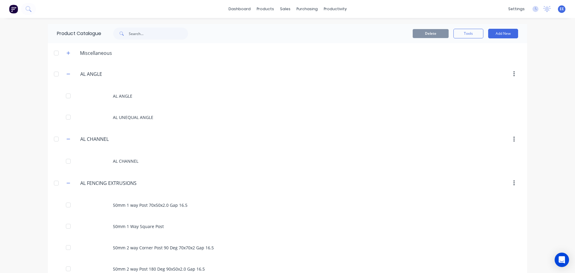
scroll to position [4328, 0]
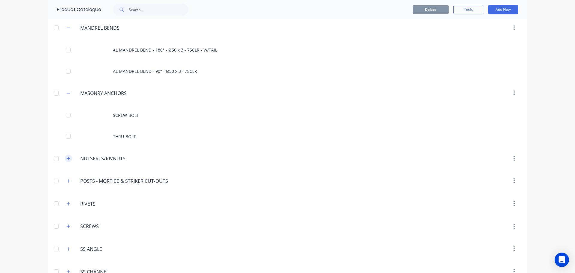
click at [67, 157] on icon "button" at bounding box center [68, 158] width 4 height 4
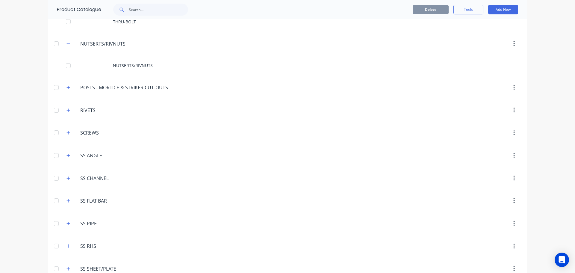
scroll to position [4448, 0]
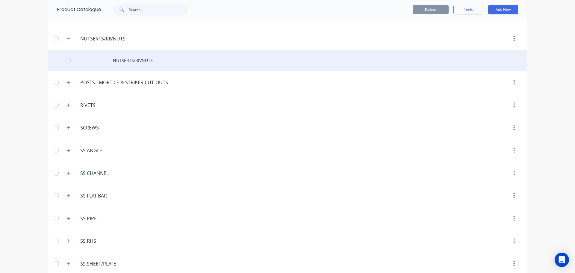
click at [154, 62] on div "NUTSERTS/RIVNUTS" at bounding box center [287, 60] width 479 height 21
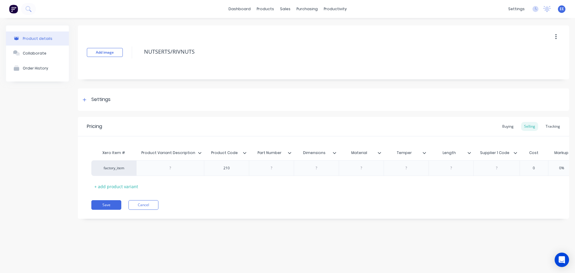
click at [198, 153] on icon at bounding box center [200, 153] width 4 height 4
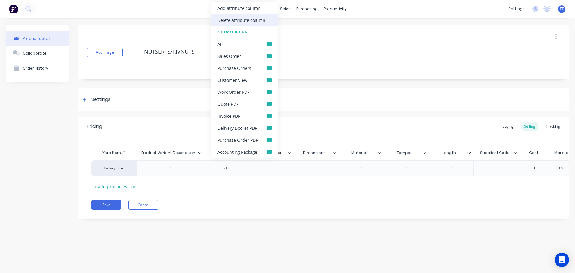
click at [222, 19] on div "Delete attribute column" at bounding box center [241, 20] width 48 height 6
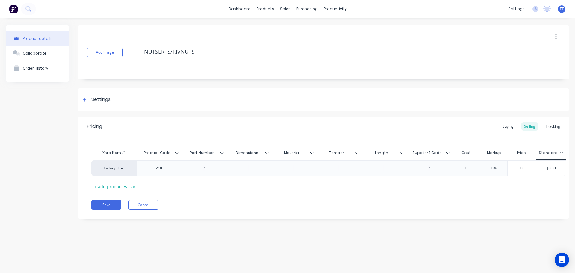
click at [221, 153] on icon at bounding box center [221, 153] width 3 height 2
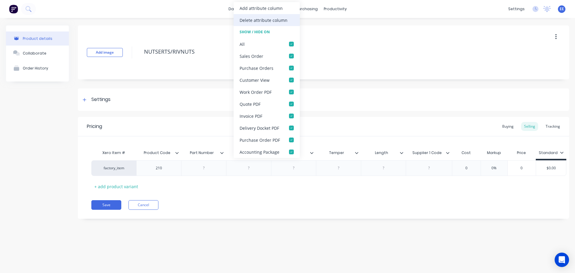
click at [250, 18] on div "Delete attribute column" at bounding box center [263, 20] width 48 height 6
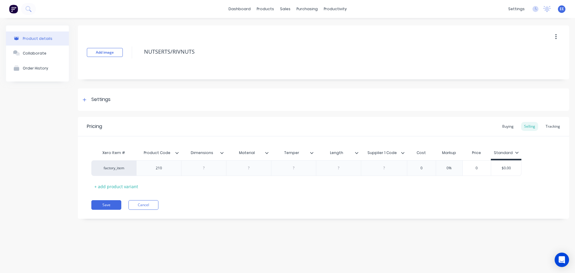
click at [222, 151] on icon at bounding box center [222, 153] width 4 height 4
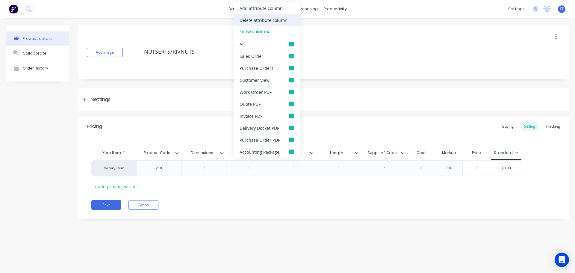
click at [249, 23] on div "Delete attribute column" at bounding box center [263, 20] width 48 height 6
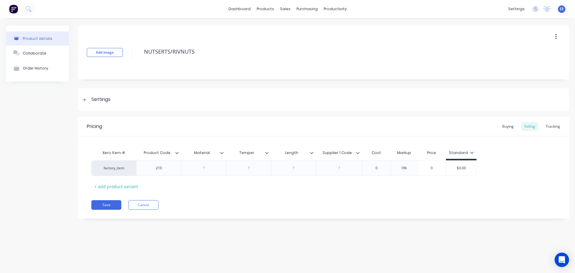
click at [222, 151] on icon at bounding box center [222, 153] width 4 height 4
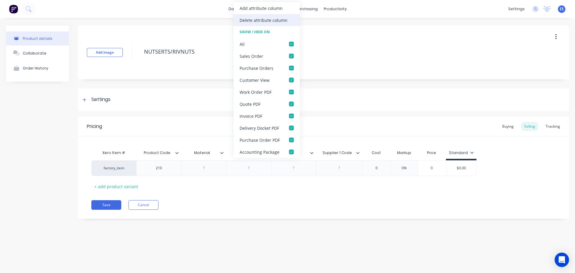
click at [245, 24] on div "Delete attribute column" at bounding box center [266, 20] width 66 height 12
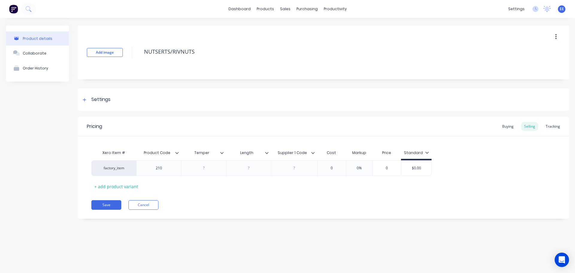
drag, startPoint x: 221, startPoint y: 152, endPoint x: 212, endPoint y: 70, distance: 82.8
click at [221, 152] on icon at bounding box center [222, 153] width 4 height 4
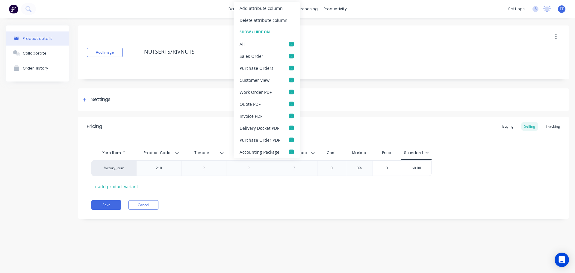
click at [249, 23] on div "Delete attribute column" at bounding box center [266, 20] width 66 height 12
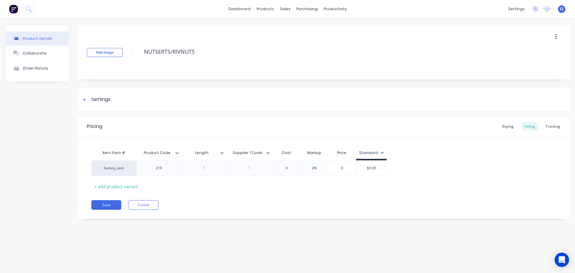
click at [220, 153] on icon at bounding box center [222, 153] width 4 height 4
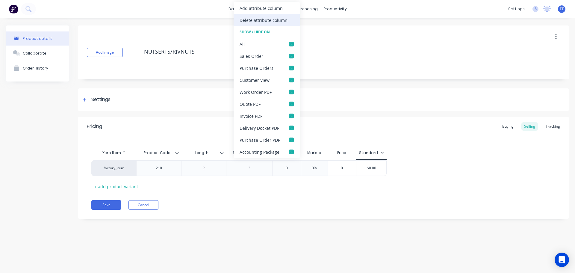
click at [271, 22] on div "Delete attribute column" at bounding box center [263, 20] width 48 height 6
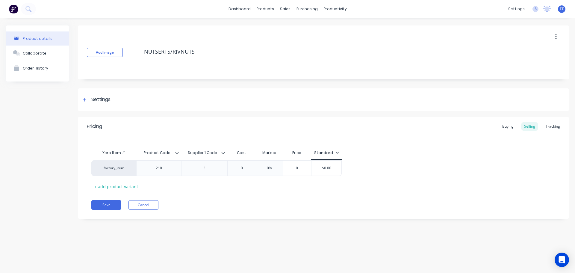
click at [222, 152] on icon at bounding box center [223, 153] width 3 height 2
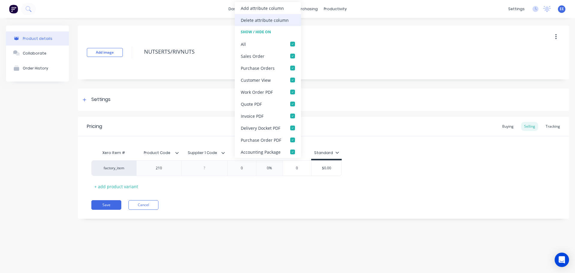
click at [247, 20] on div "Delete attribute column" at bounding box center [265, 20] width 48 height 6
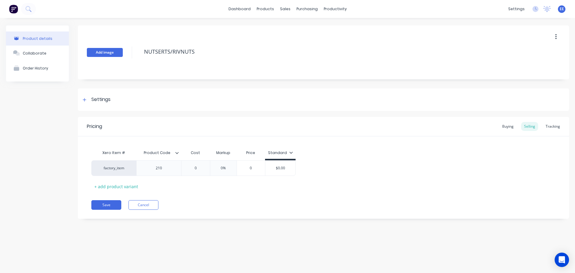
drag, startPoint x: 181, startPoint y: 55, endPoint x: 113, endPoint y: 50, distance: 68.1
click at [113, 50] on div "Add image NUTSERTS/RIVNUTS" at bounding box center [323, 52] width 491 height 54
click at [110, 203] on button "Save" at bounding box center [106, 205] width 30 height 10
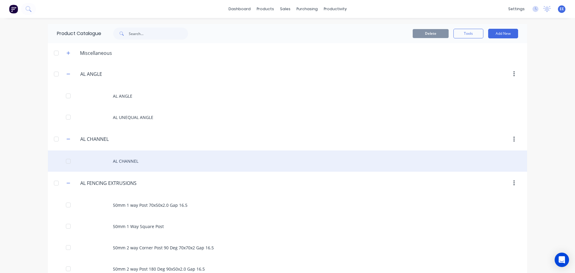
scroll to position [4350, 0]
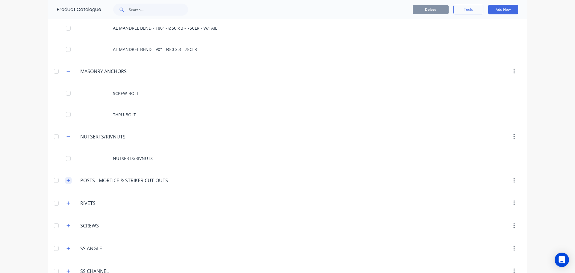
click at [67, 182] on icon "button" at bounding box center [68, 180] width 4 height 4
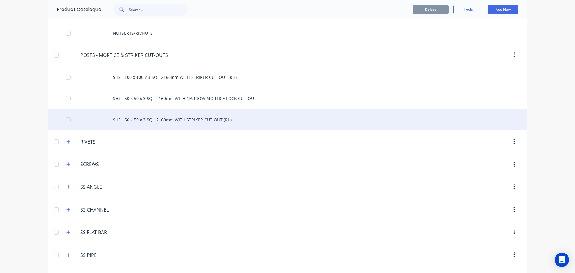
scroll to position [4445, 0]
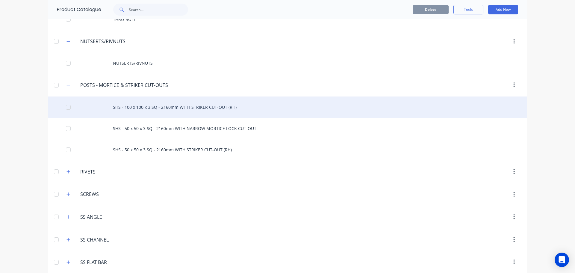
click at [156, 107] on div "SHS - 100 x 100 x 3 SQ - 2160mm WITH STRIKER CUT-OUT (RH)" at bounding box center [287, 106] width 479 height 21
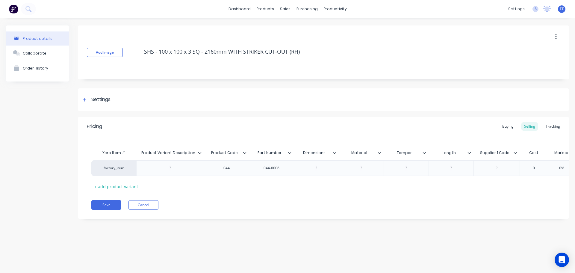
click at [199, 152] on icon at bounding box center [200, 153] width 4 height 4
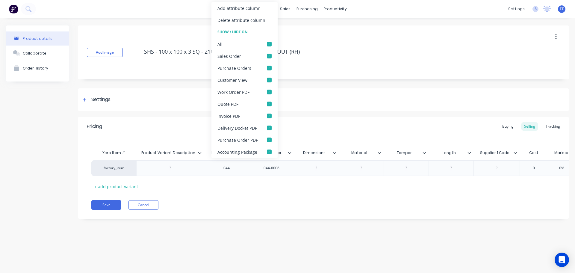
click at [225, 22] on div "Delete attribute column" at bounding box center [241, 20] width 48 height 6
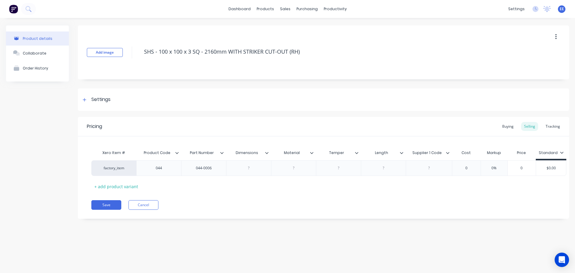
click at [267, 151] on icon at bounding box center [267, 153] width 4 height 4
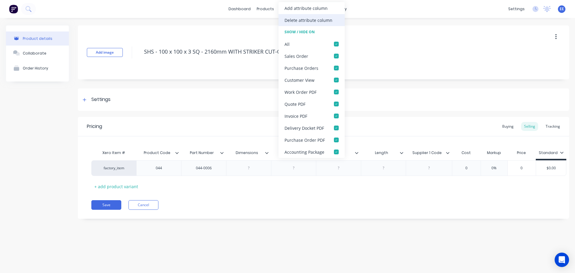
click at [294, 22] on div "Delete attribute column" at bounding box center [308, 20] width 48 height 6
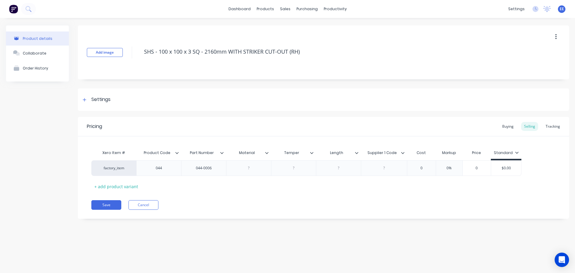
click at [267, 152] on icon at bounding box center [267, 153] width 4 height 4
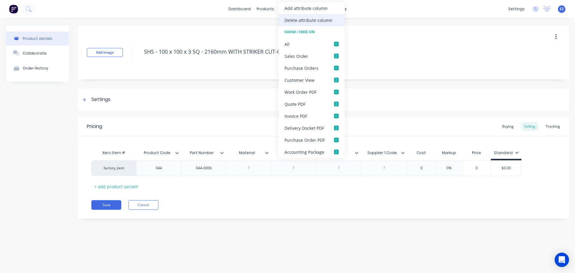
click at [300, 25] on div "Delete attribute column" at bounding box center [311, 20] width 66 height 12
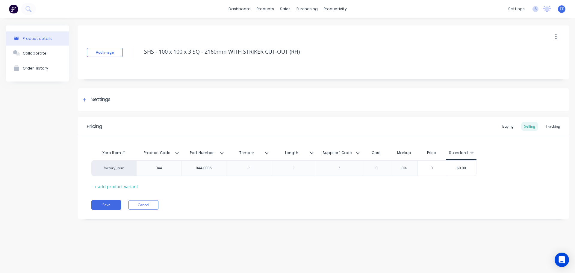
click at [267, 152] on icon at bounding box center [267, 153] width 4 height 4
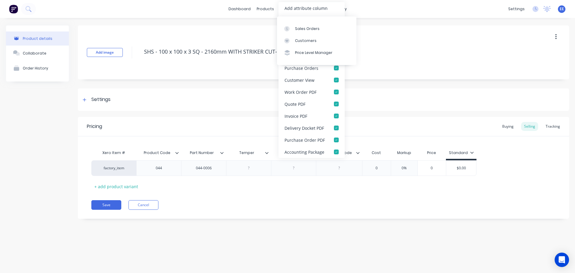
click at [254, 20] on div "Product details Collaborate Order History Add image SHS - 100 x 100 x 3 SQ - 21…" at bounding box center [287, 139] width 575 height 243
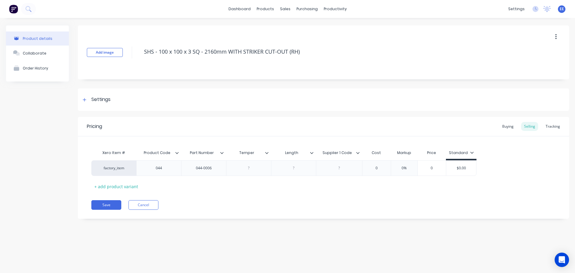
click at [266, 152] on icon at bounding box center [267, 153] width 4 height 4
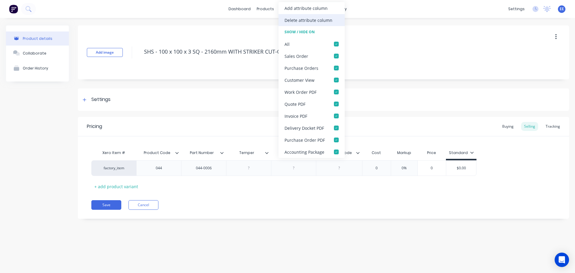
click at [289, 22] on div "Delete attribute column" at bounding box center [308, 20] width 48 height 6
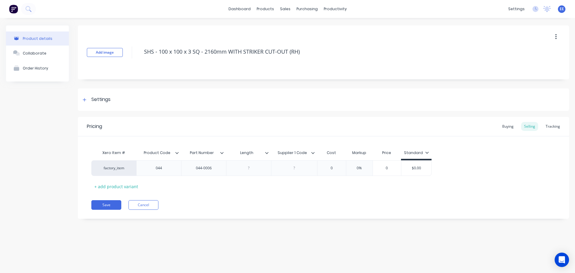
drag, startPoint x: 268, startPoint y: 153, endPoint x: 272, endPoint y: 102, distance: 51.4
click at [268, 153] on icon at bounding box center [267, 153] width 4 height 4
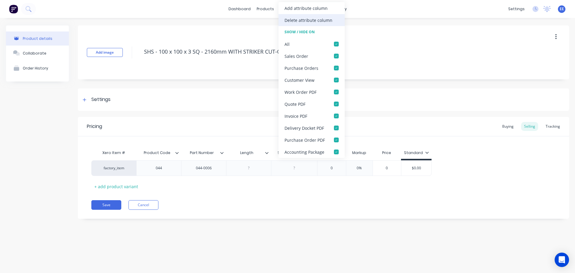
click at [288, 22] on div "Delete attribute column" at bounding box center [308, 20] width 48 height 6
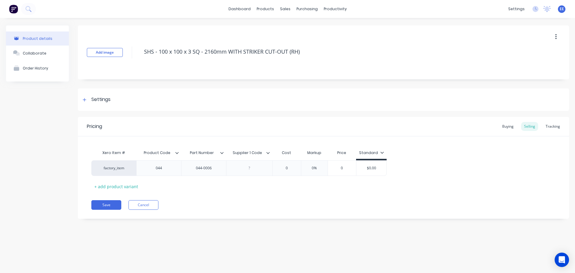
click at [268, 152] on icon at bounding box center [268, 153] width 4 height 4
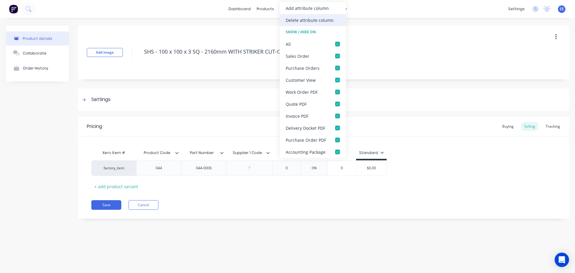
click at [291, 22] on div "Delete attribute column" at bounding box center [310, 20] width 48 height 6
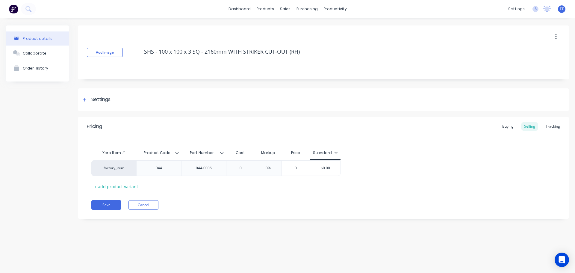
drag, startPoint x: 257, startPoint y: 60, endPoint x: 116, endPoint y: 69, distance: 140.4
click at [116, 69] on div "Add image SHS - 100 x 100 x 3 SQ - 2160mm WITH STRIKER CUT-OUT (RH)" at bounding box center [323, 52] width 491 height 54
click at [99, 204] on button "Save" at bounding box center [106, 205] width 30 height 10
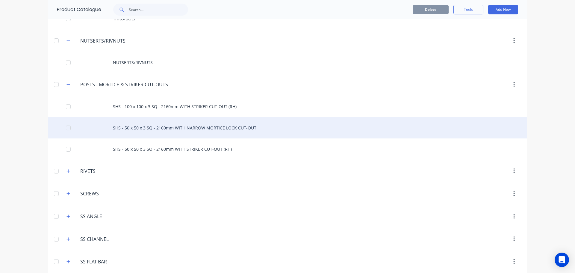
scroll to position [4446, 0]
click at [145, 127] on div "SHS - 50 x 50 x 3 SQ - 2160mm WITH NARROW MORTICE LOCK CUT-OUT" at bounding box center [287, 127] width 479 height 21
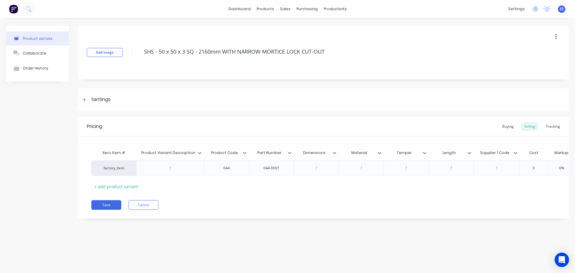
click at [201, 154] on icon at bounding box center [200, 153] width 4 height 4
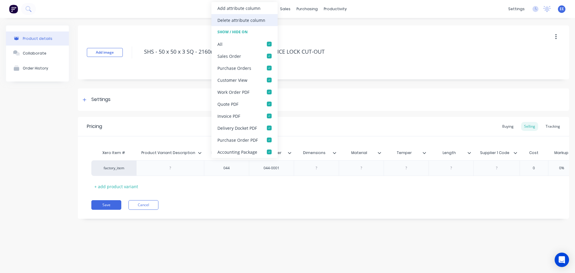
click at [266, 18] on div "Delete attribute column" at bounding box center [244, 20] width 66 height 12
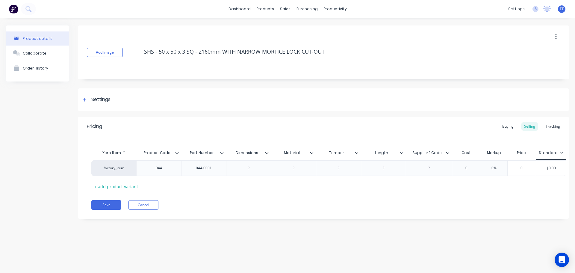
drag, startPoint x: 267, startPoint y: 152, endPoint x: 267, endPoint y: 55, distance: 96.7
click at [267, 151] on icon at bounding box center [267, 153] width 4 height 4
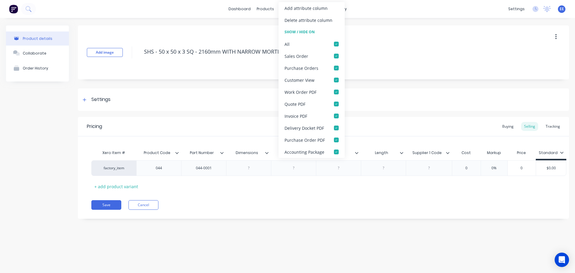
drag, startPoint x: 293, startPoint y: 18, endPoint x: 286, endPoint y: 71, distance: 53.5
click at [293, 18] on div "Delete attribute column" at bounding box center [308, 20] width 48 height 6
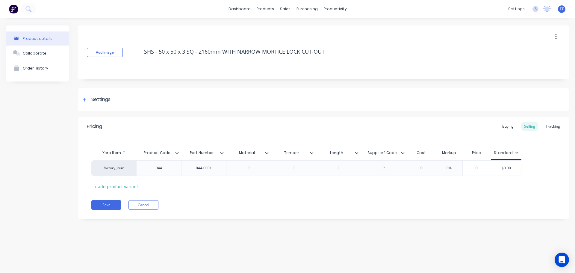
click at [266, 153] on icon at bounding box center [266, 153] width 3 height 2
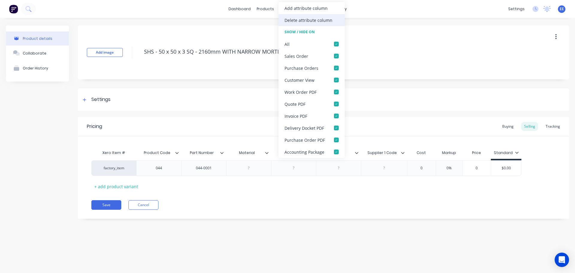
click at [309, 19] on div "Delete attribute column" at bounding box center [308, 20] width 48 height 6
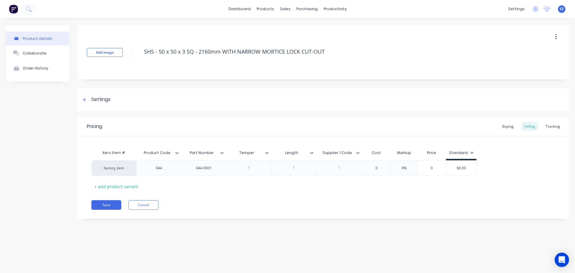
click at [268, 152] on icon at bounding box center [267, 153] width 4 height 4
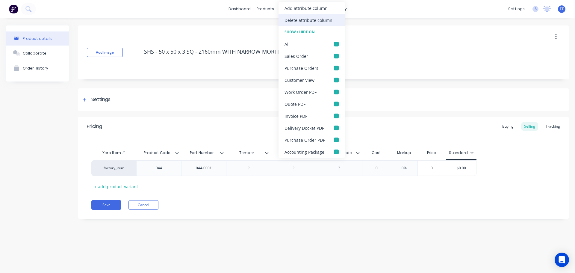
click at [309, 22] on div "Delete attribute column" at bounding box center [308, 20] width 48 height 6
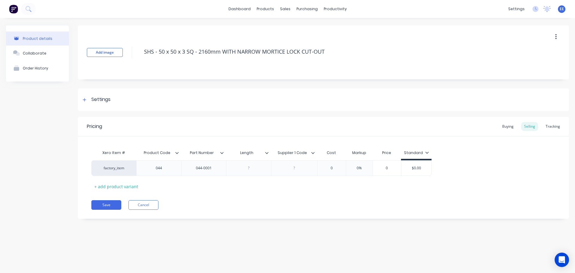
drag, startPoint x: 268, startPoint y: 151, endPoint x: 269, endPoint y: 147, distance: 4.3
click at [268, 151] on div at bounding box center [269, 152] width 4 height 5
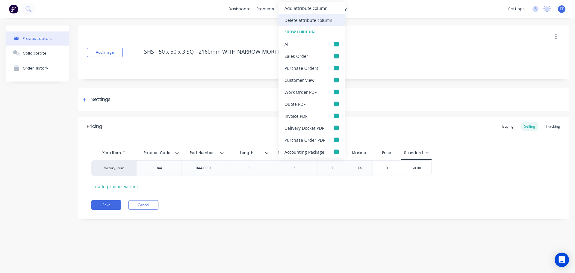
click at [309, 24] on div "Delete attribute column" at bounding box center [311, 20] width 66 height 12
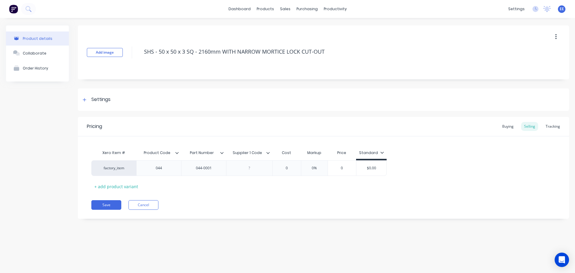
click at [266, 153] on icon at bounding box center [268, 153] width 4 height 4
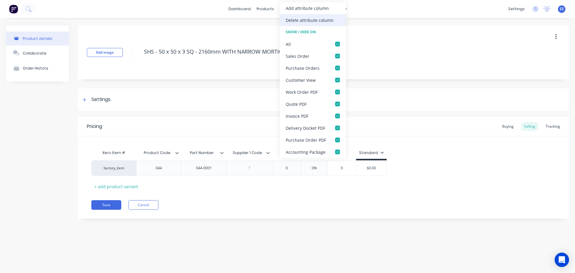
click at [310, 19] on div "Delete attribute column" at bounding box center [310, 20] width 48 height 6
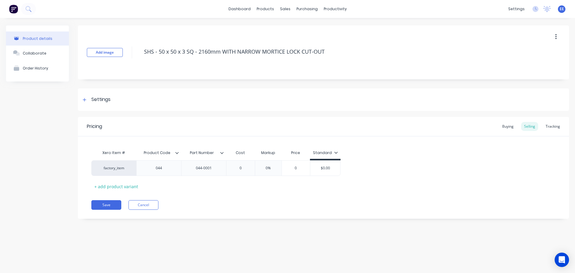
drag, startPoint x: 333, startPoint y: 49, endPoint x: 93, endPoint y: 66, distance: 240.4
click at [93, 66] on div "Add image SHS - 50 x 50 x 3 SQ - 2160mm WITH NARROW MORTICE LOCK CUT-OUT" at bounding box center [323, 52] width 491 height 54
click at [104, 204] on button "Save" at bounding box center [106, 205] width 30 height 10
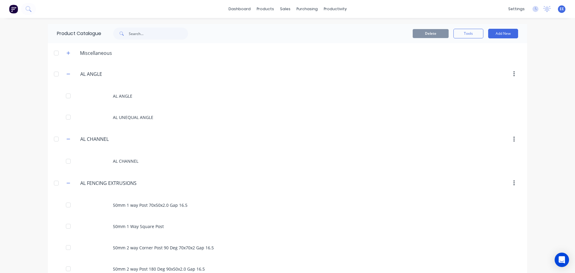
scroll to position [4437, 0]
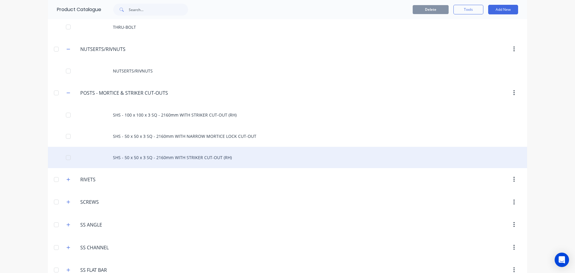
click at [150, 157] on div "SHS - 50 x 50 x 3 SQ - 2160mm WITH STRIKER CUT-OUT (RH)" at bounding box center [287, 157] width 479 height 21
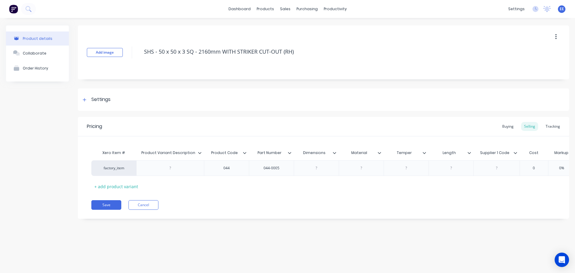
drag, startPoint x: 300, startPoint y: 51, endPoint x: 78, endPoint y: 60, distance: 222.6
click at [79, 60] on div "Add image SHS - 50 x 50 x 3 SQ - 2160mm WITH STRIKER CUT-OUT (RH)" at bounding box center [323, 52] width 491 height 54
click at [199, 152] on icon at bounding box center [200, 153] width 4 height 4
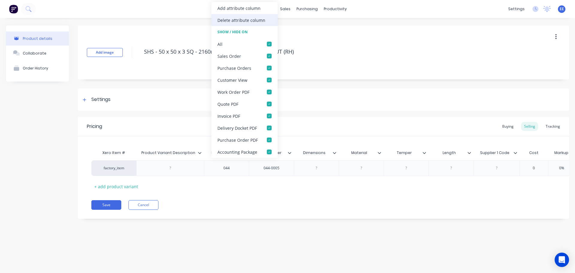
click at [230, 20] on div "Delete attribute column" at bounding box center [241, 20] width 48 height 6
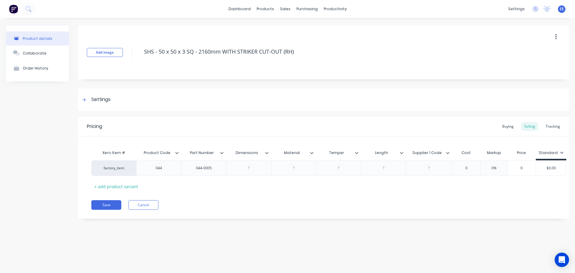
click at [266, 151] on icon at bounding box center [267, 153] width 4 height 4
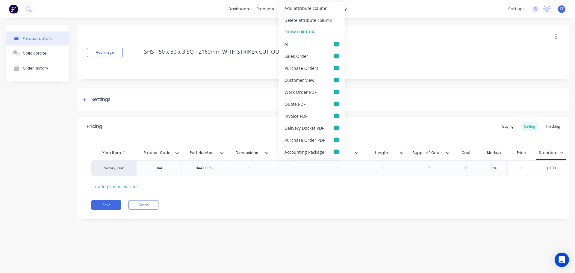
click at [295, 20] on div "Delete attribute column" at bounding box center [308, 20] width 48 height 6
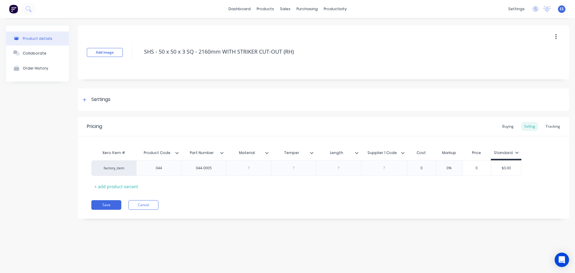
click at [268, 153] on div at bounding box center [269, 152] width 4 height 5
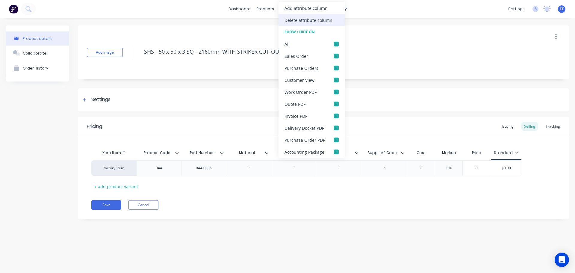
drag, startPoint x: 312, startPoint y: 19, endPoint x: 303, endPoint y: 54, distance: 37.0
click at [312, 19] on div "Delete attribute column" at bounding box center [308, 20] width 48 height 6
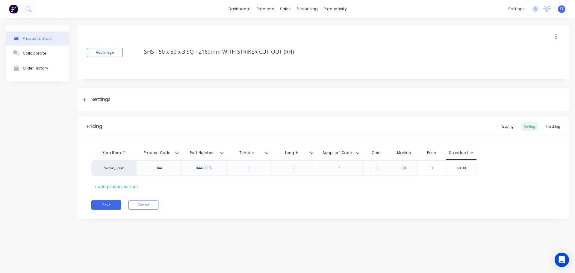
drag, startPoint x: 267, startPoint y: 151, endPoint x: 270, endPoint y: 141, distance: 11.0
click at [267, 151] on icon at bounding box center [267, 153] width 4 height 4
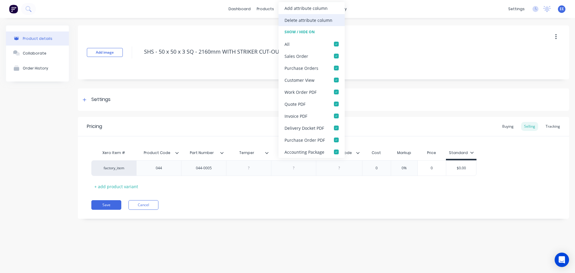
click at [311, 23] on div "Delete attribute column" at bounding box center [308, 20] width 48 height 6
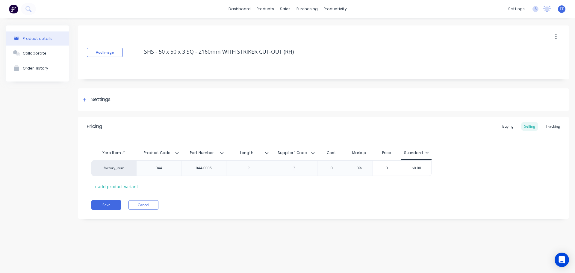
click at [266, 151] on icon at bounding box center [267, 153] width 4 height 4
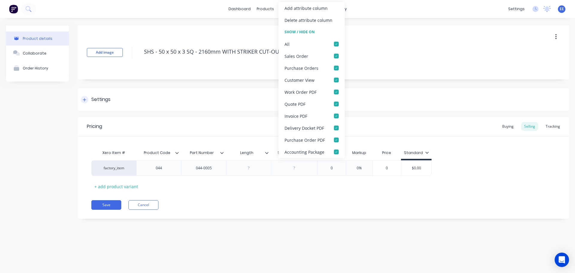
drag, startPoint x: 301, startPoint y: 21, endPoint x: 270, endPoint y: 99, distance: 84.5
click at [301, 21] on div "Delete attribute column" at bounding box center [308, 20] width 48 height 6
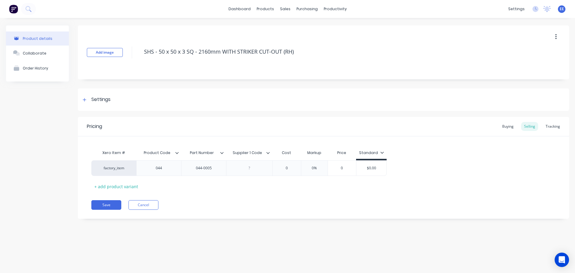
click at [268, 152] on icon at bounding box center [268, 153] width 4 height 4
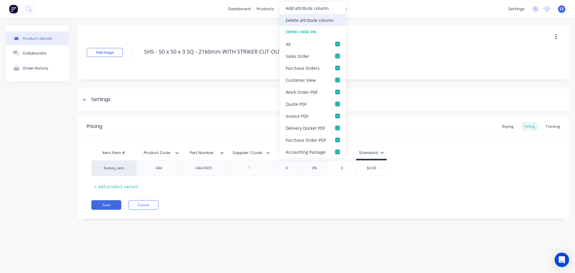
click at [300, 21] on div "Delete attribute column" at bounding box center [310, 20] width 48 height 6
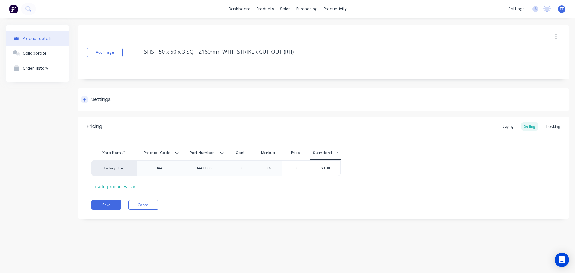
drag, startPoint x: 228, startPoint y: 96, endPoint x: 233, endPoint y: 89, distance: 8.8
click at [228, 96] on div "Settings" at bounding box center [323, 99] width 491 height 22
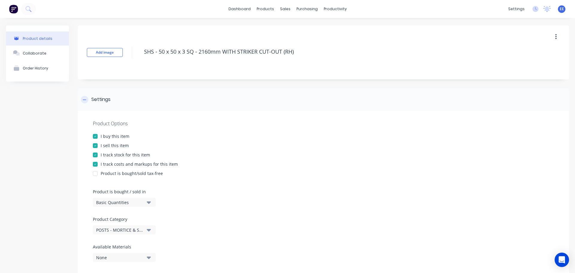
click at [196, 100] on div "Settings" at bounding box center [323, 99] width 491 height 22
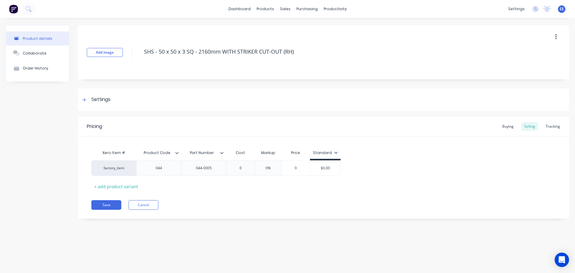
drag, startPoint x: 303, startPoint y: 52, endPoint x: 145, endPoint y: 61, distance: 158.3
click at [145, 61] on div "Add image SHS - 50 x 50 x 3 SQ - 2160mm WITH STRIKER CUT-OUT (RH)" at bounding box center [323, 52] width 491 height 54
click at [107, 203] on button "Save" at bounding box center [106, 205] width 30 height 10
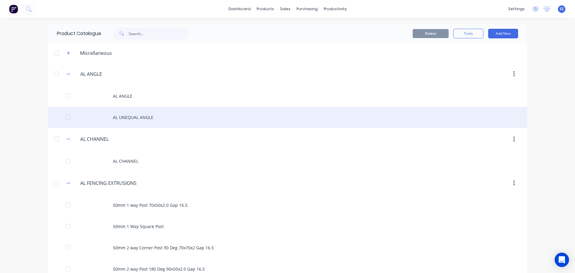
scroll to position [4458, 0]
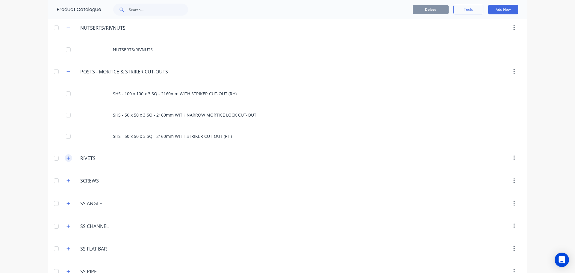
click at [69, 160] on button "button" at bounding box center [68, 157] width 7 height 7
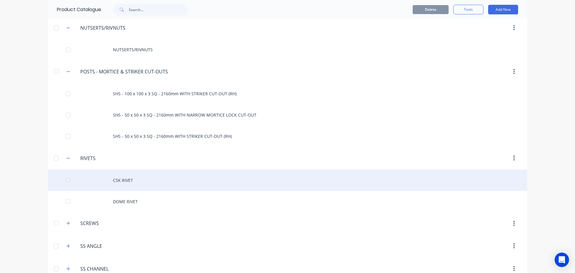
click at [124, 177] on div "CSK RIVET" at bounding box center [287, 179] width 479 height 21
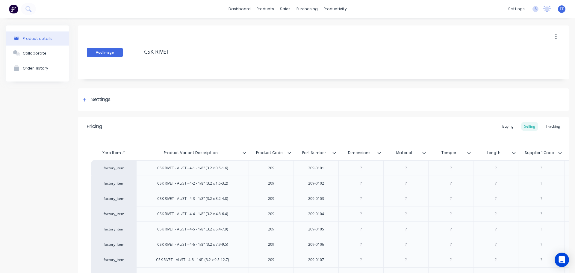
drag, startPoint x: 192, startPoint y: 52, endPoint x: 108, endPoint y: 55, distance: 83.3
click at [109, 54] on div "Add image CSK RIVET" at bounding box center [323, 52] width 491 height 54
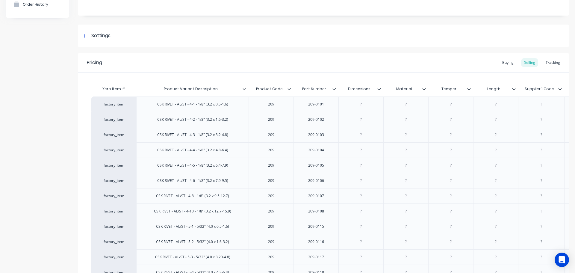
scroll to position [58, 0]
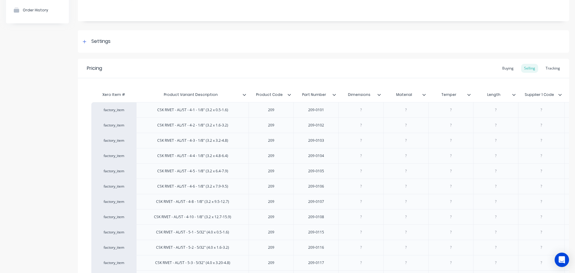
click at [378, 93] on icon at bounding box center [379, 95] width 4 height 4
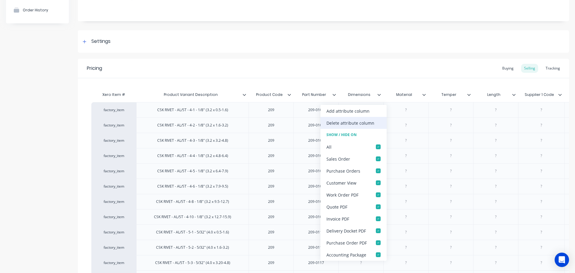
click at [368, 122] on div "Delete attribute column" at bounding box center [350, 123] width 48 height 6
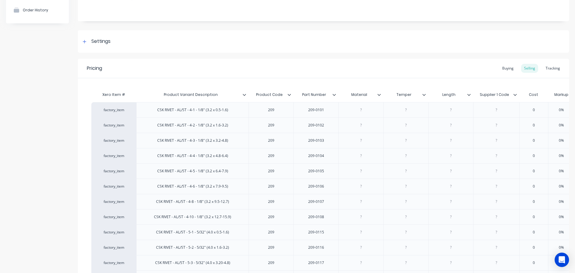
click at [379, 94] on icon at bounding box center [379, 95] width 4 height 4
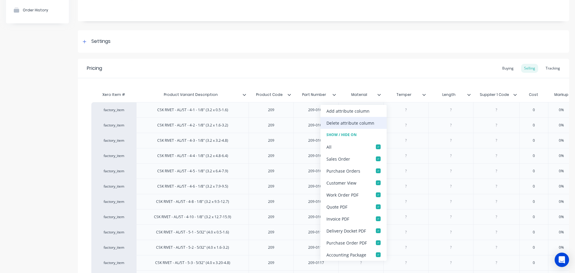
click at [368, 122] on div "Delete attribute column" at bounding box center [350, 123] width 48 height 6
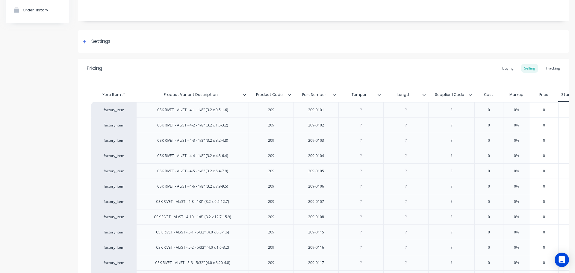
click at [380, 94] on icon at bounding box center [379, 95] width 4 height 4
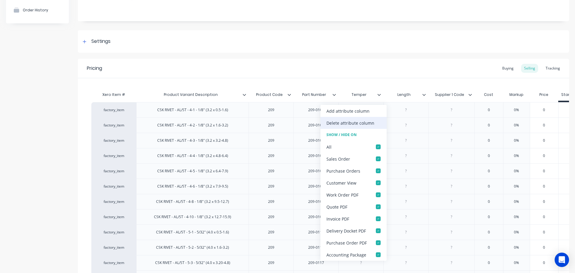
click at [371, 120] on div "Delete attribute column" at bounding box center [350, 123] width 48 height 6
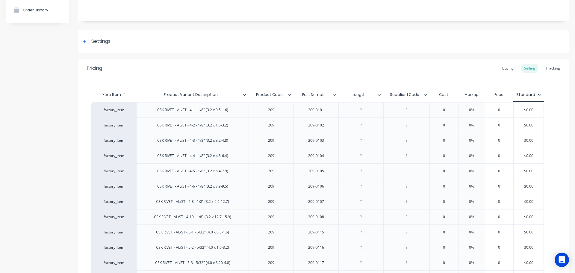
click at [380, 95] on icon at bounding box center [379, 95] width 4 height 4
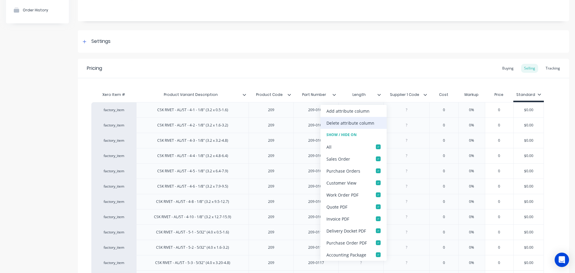
click at [368, 119] on div "Delete attribute column" at bounding box center [353, 123] width 66 height 12
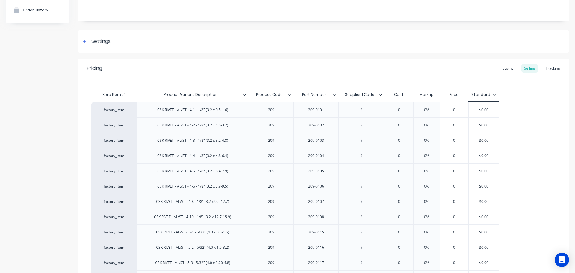
type textarea "x"
type input "Supplier 1 Code"
click at [378, 95] on input "Supplier 1 Code" at bounding box center [359, 94] width 43 height 5
click at [380, 94] on icon at bounding box center [380, 95] width 4 height 4
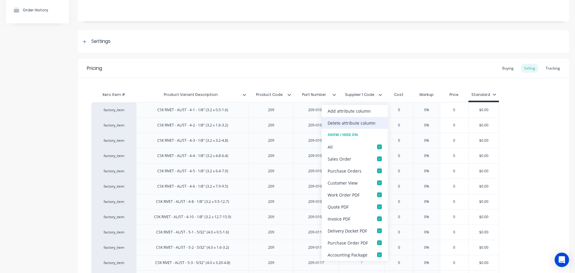
click at [363, 125] on div "Delete attribute column" at bounding box center [351, 123] width 48 height 6
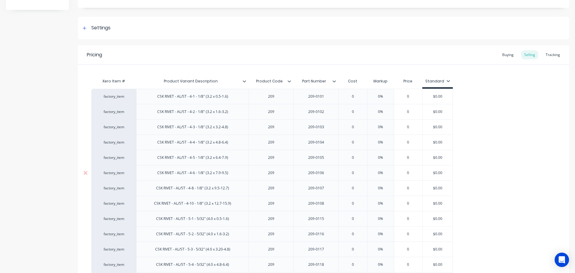
scroll to position [0, 0]
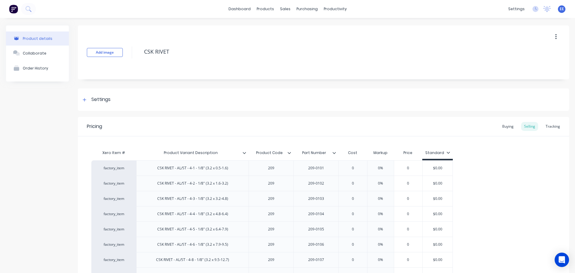
drag, startPoint x: 194, startPoint y: 54, endPoint x: 135, endPoint y: 54, distance: 59.3
click at [135, 54] on div "Add image CSK RIVET" at bounding box center [323, 52] width 491 height 54
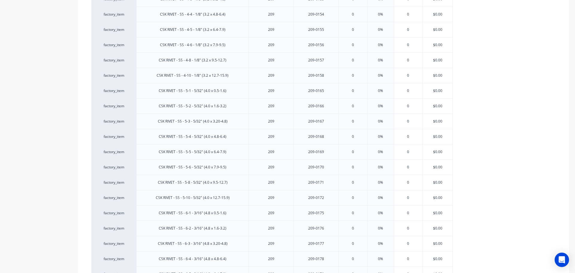
scroll to position [802, 0]
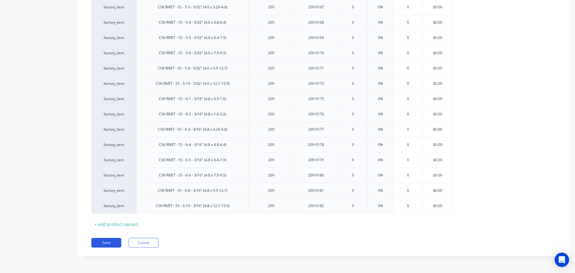
drag, startPoint x: 115, startPoint y: 241, endPoint x: 119, endPoint y: 237, distance: 5.1
click at [115, 241] on button "Save" at bounding box center [106, 243] width 30 height 10
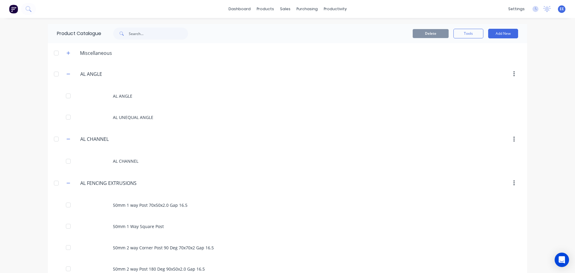
scroll to position [4502, 0]
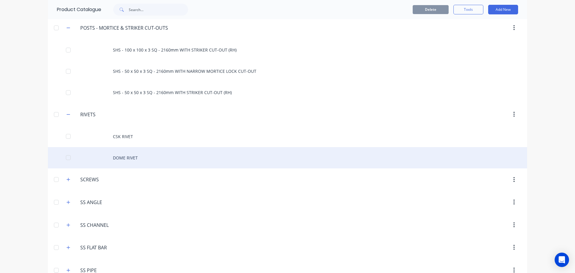
click at [133, 160] on div "DOME RIVET" at bounding box center [287, 157] width 479 height 21
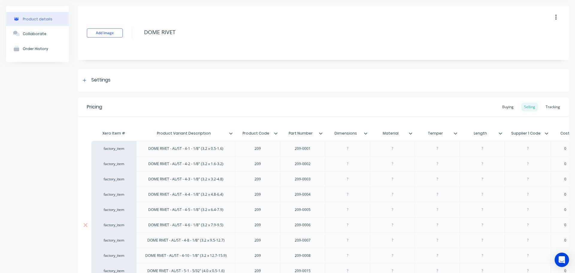
scroll to position [60, 0]
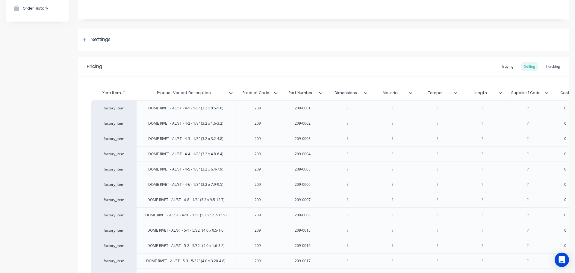
click at [366, 92] on icon at bounding box center [366, 93] width 4 height 4
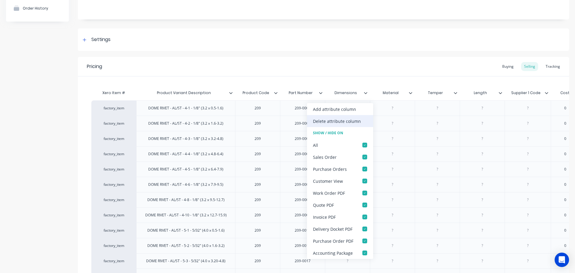
click at [342, 120] on div "Delete attribute column" at bounding box center [337, 121] width 48 height 6
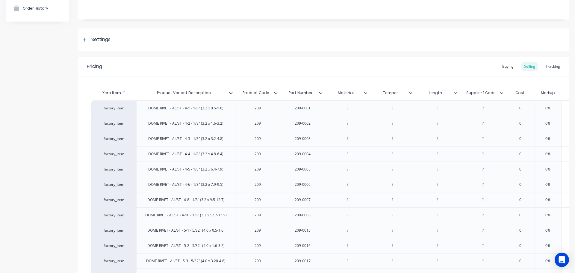
click at [366, 92] on icon at bounding box center [366, 93] width 4 height 4
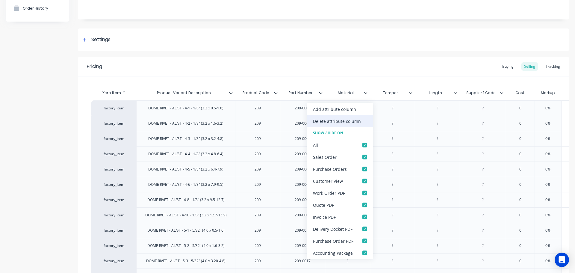
click at [346, 119] on div "Delete attribute column" at bounding box center [337, 121] width 48 height 6
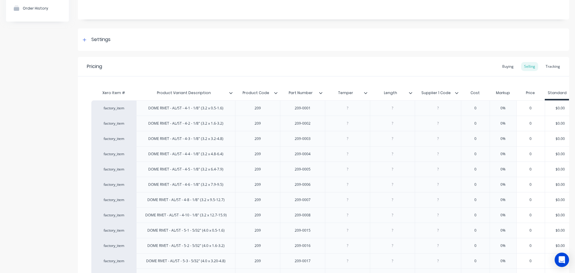
click at [366, 93] on icon at bounding box center [366, 93] width 4 height 4
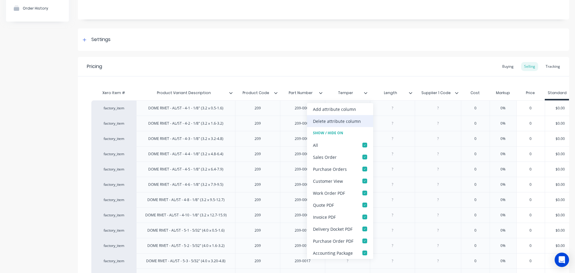
click at [356, 118] on div "Delete attribute column" at bounding box center [337, 121] width 48 height 6
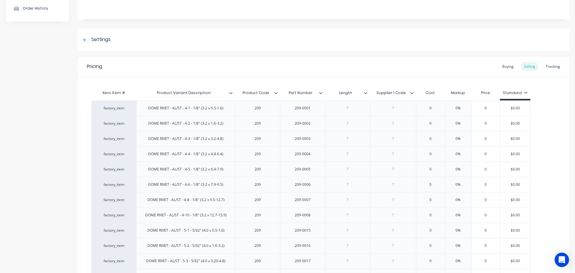
click at [367, 92] on icon at bounding box center [365, 93] width 3 height 2
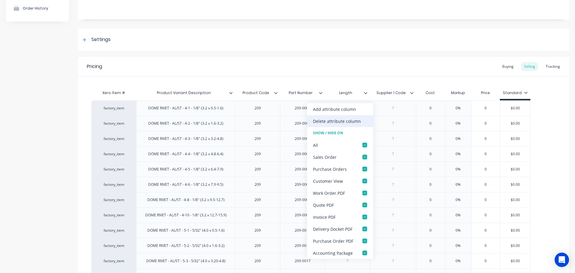
click at [361, 120] on div "Delete attribute column" at bounding box center [340, 121] width 66 height 12
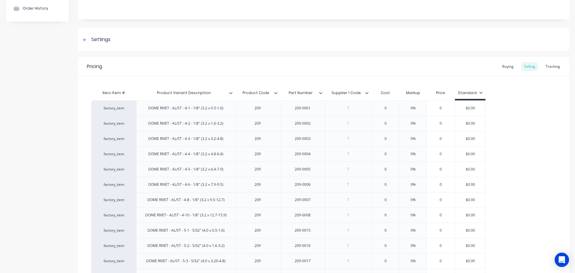
click at [367, 93] on icon at bounding box center [367, 93] width 4 height 4
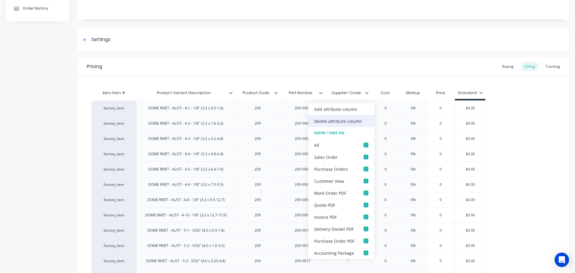
click at [351, 119] on div "Delete attribute column" at bounding box center [338, 121] width 48 height 6
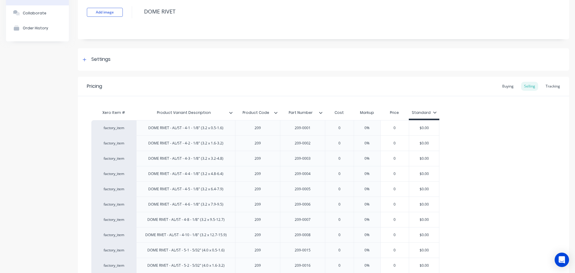
scroll to position [0, 0]
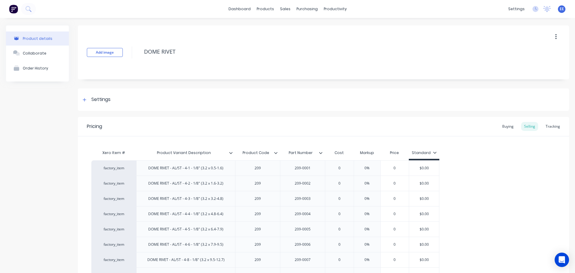
drag, startPoint x: 188, startPoint y: 49, endPoint x: 135, endPoint y: 49, distance: 52.7
click at [135, 49] on div "Add image DOME RIVET" at bounding box center [323, 52] width 491 height 54
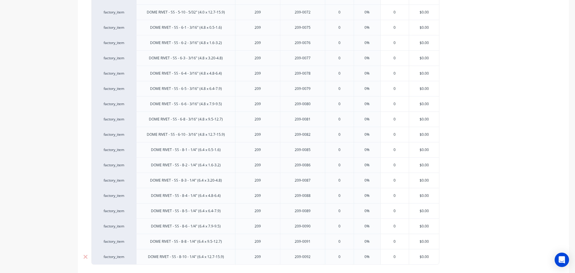
scroll to position [942, 0]
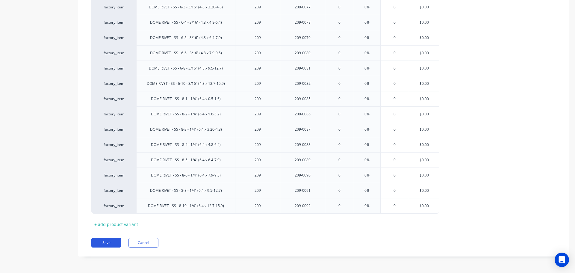
click at [110, 242] on button "Save" at bounding box center [106, 243] width 30 height 10
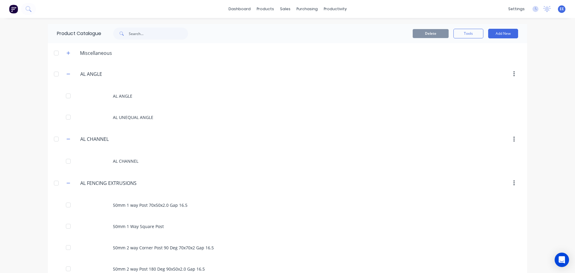
scroll to position [4523, 0]
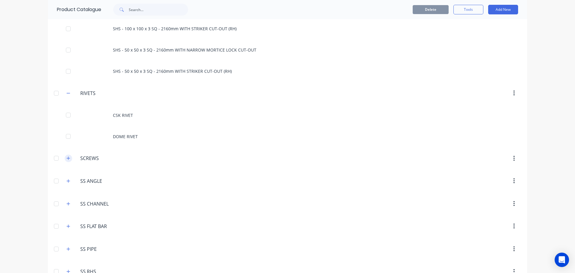
click at [67, 159] on icon "button" at bounding box center [68, 158] width 4 height 4
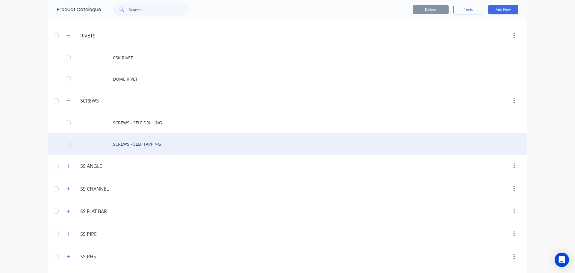
scroll to position [4583, 0]
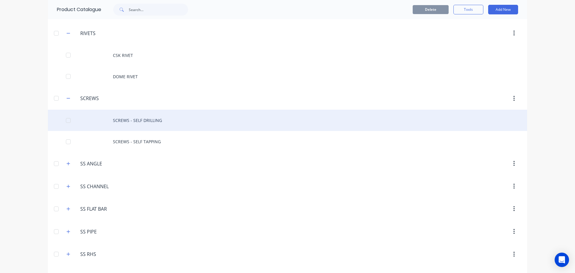
click at [156, 124] on div "SCREWS - SELF DRILLING" at bounding box center [287, 120] width 479 height 21
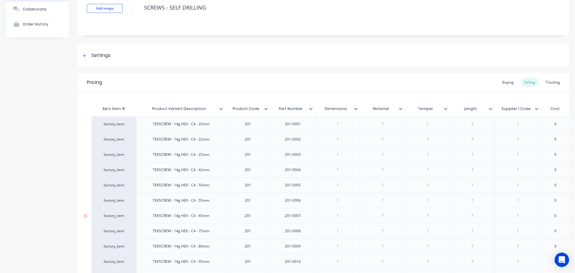
scroll to position [90, 0]
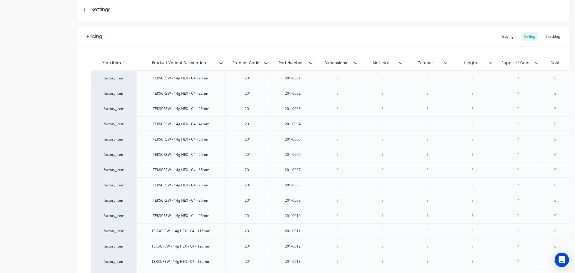
click at [356, 61] on icon at bounding box center [356, 63] width 4 height 4
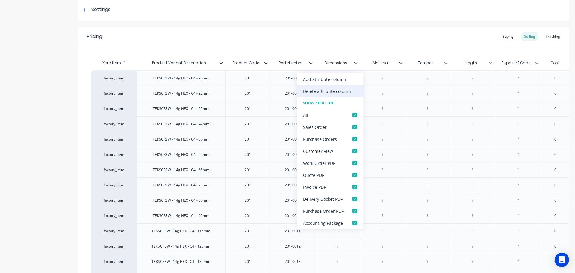
click at [342, 91] on div "Delete attribute column" at bounding box center [327, 91] width 48 height 6
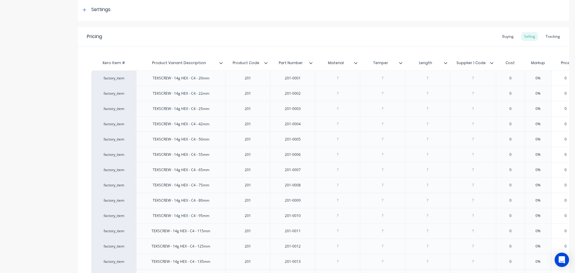
click at [354, 63] on icon at bounding box center [356, 63] width 4 height 4
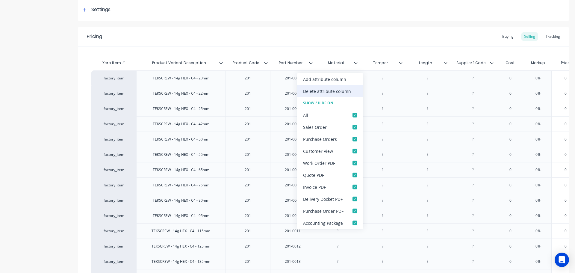
click at [340, 93] on div "Delete attribute column" at bounding box center [327, 91] width 48 height 6
type textarea "x"
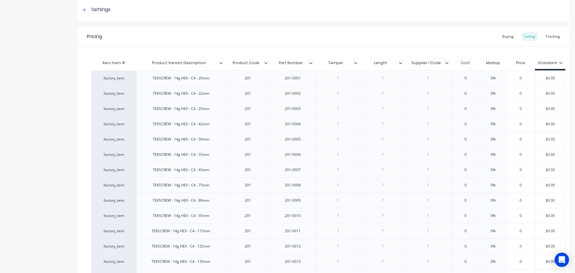
click at [355, 66] on div "Temper" at bounding box center [335, 62] width 41 height 15
type input "Temper"
click at [357, 64] on icon at bounding box center [356, 63] width 4 height 4
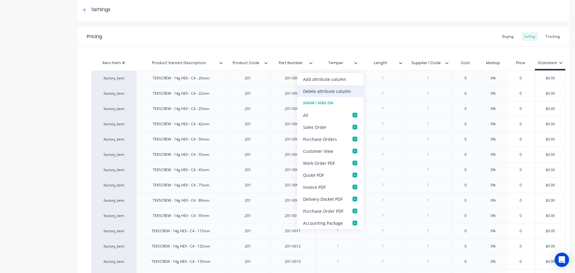
click at [340, 92] on div "Delete attribute column" at bounding box center [327, 91] width 48 height 6
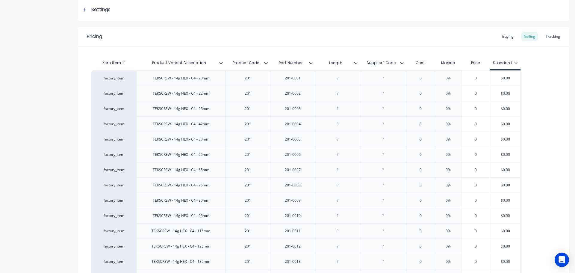
click at [356, 64] on icon at bounding box center [356, 63] width 4 height 4
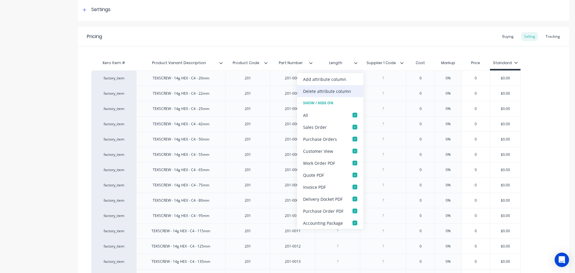
click at [338, 89] on div "Delete attribute column" at bounding box center [327, 91] width 48 height 6
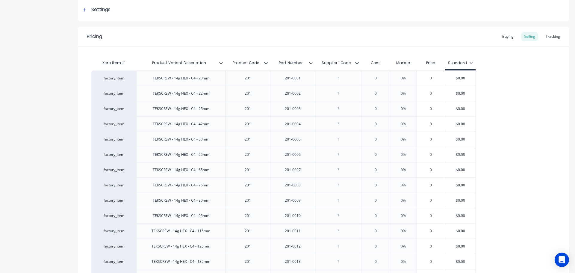
click at [356, 62] on icon at bounding box center [357, 63] width 4 height 4
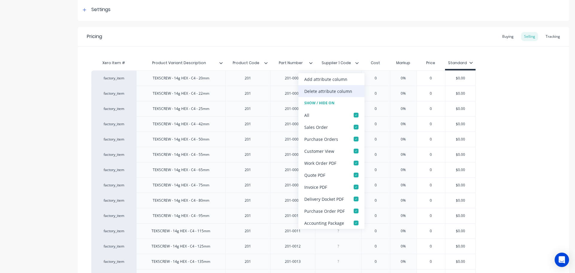
click at [339, 87] on div "Delete attribute column" at bounding box center [331, 91] width 66 height 12
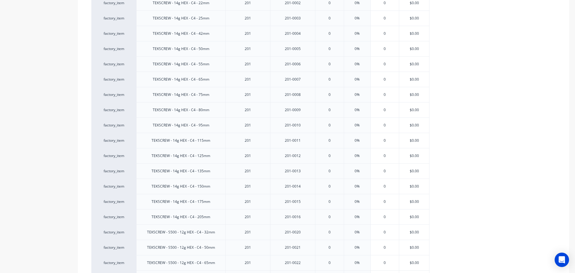
scroll to position [0, 0]
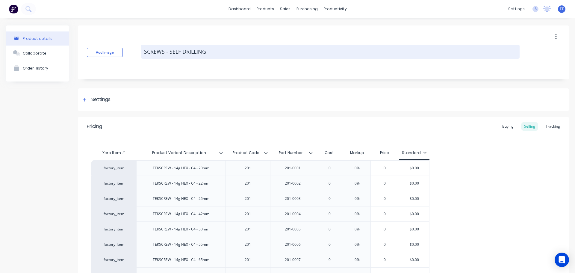
drag, startPoint x: 207, startPoint y: 51, endPoint x: 145, endPoint y: 57, distance: 62.5
click at [145, 57] on textarea "SCREWS - SELF DRILLING" at bounding box center [330, 52] width 378 height 14
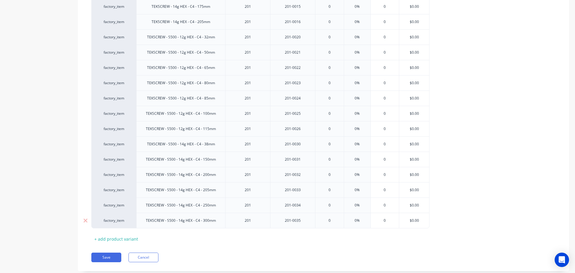
scroll to position [390, 0]
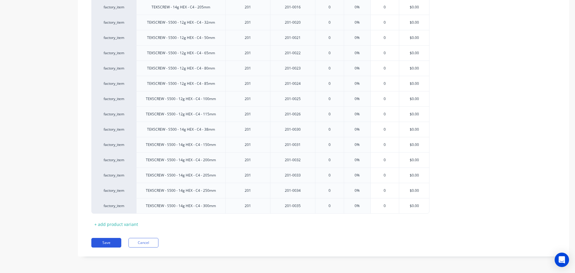
click at [107, 246] on button "Save" at bounding box center [106, 243] width 30 height 10
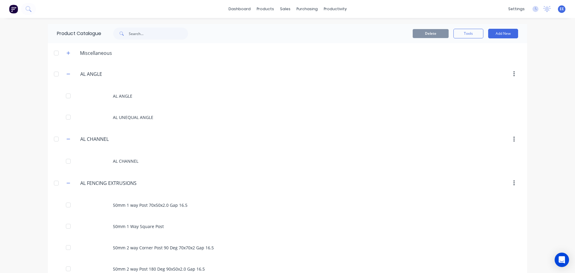
scroll to position [4567, 0]
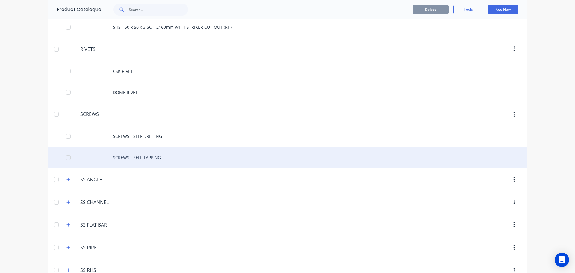
click at [157, 160] on div "SCREWS - SELF TAPPING" at bounding box center [287, 157] width 479 height 21
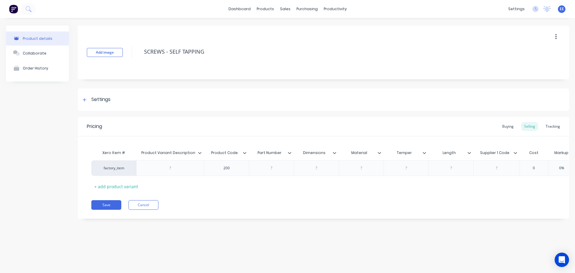
type textarea "x"
type input "Product Variant Description"
click at [200, 154] on input "Product Variant Description" at bounding box center [168, 152] width 64 height 5
click at [199, 151] on icon at bounding box center [200, 153] width 4 height 4
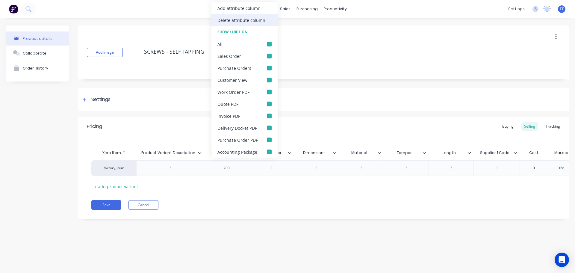
click at [247, 21] on div "Delete attribute column" at bounding box center [241, 20] width 48 height 6
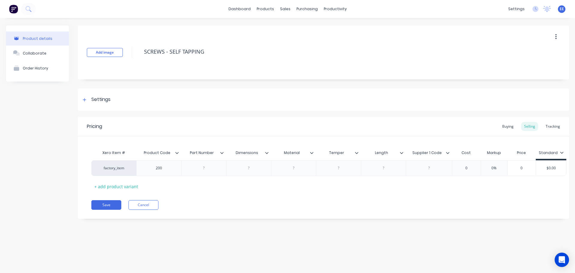
click at [221, 152] on icon at bounding box center [222, 153] width 4 height 4
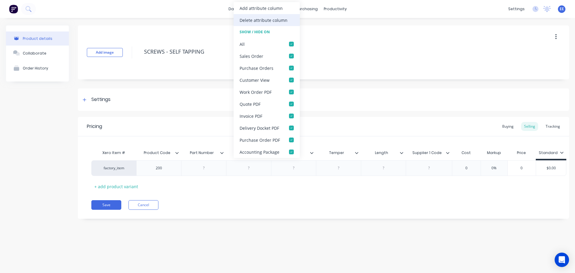
click at [261, 17] on div "Delete attribute column" at bounding box center [263, 20] width 48 height 6
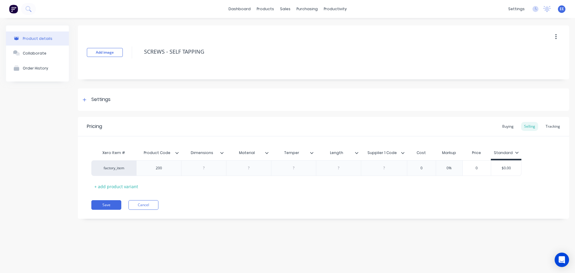
click at [221, 151] on icon at bounding box center [222, 153] width 4 height 4
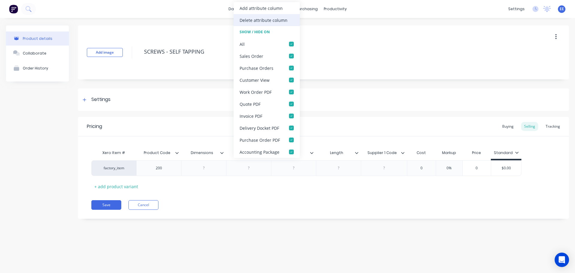
click at [253, 23] on div "Delete attribute column" at bounding box center [263, 20] width 48 height 6
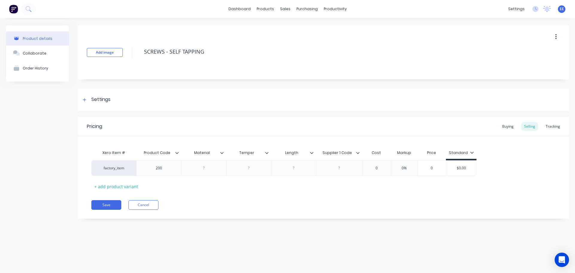
click at [223, 153] on icon at bounding box center [222, 153] width 4 height 4
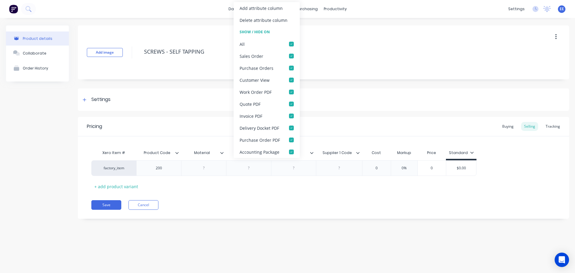
click at [261, 18] on div "Delete attribute column" at bounding box center [263, 20] width 48 height 6
type textarea "x"
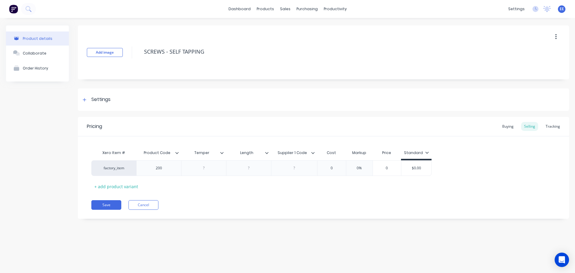
type input "Temper"
click at [220, 151] on input "Temper" at bounding box center [201, 152] width 41 height 5
click at [222, 153] on icon at bounding box center [222, 153] width 4 height 4
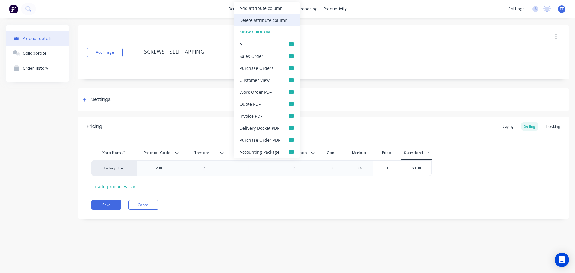
click at [245, 22] on div "Delete attribute column" at bounding box center [263, 20] width 48 height 6
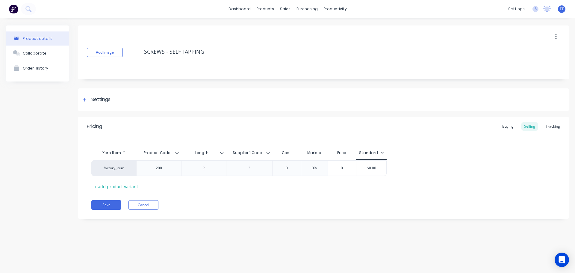
click at [222, 152] on icon at bounding box center [222, 153] width 4 height 4
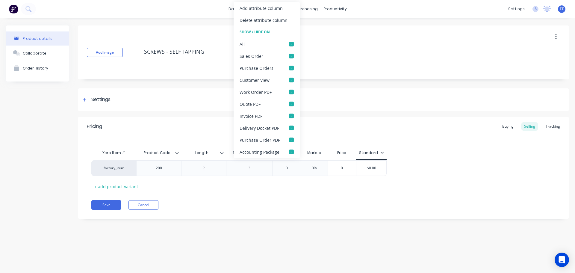
click at [249, 20] on div "Delete attribute column" at bounding box center [263, 20] width 48 height 6
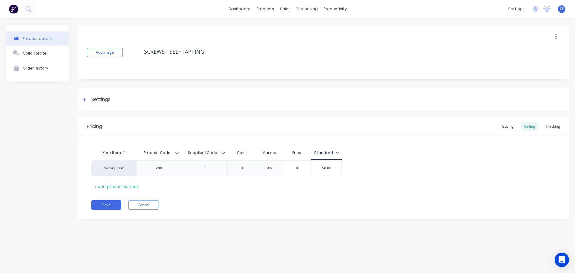
click at [222, 151] on icon at bounding box center [223, 153] width 4 height 4
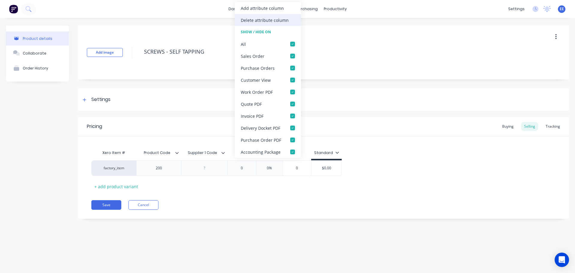
click at [261, 20] on div "Delete attribute column" at bounding box center [265, 20] width 48 height 6
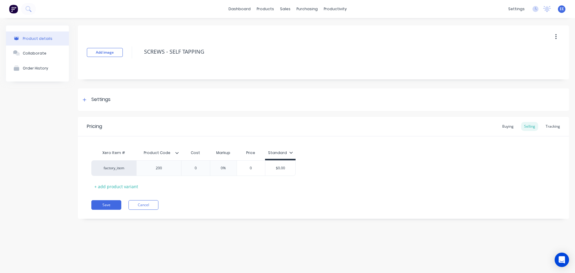
click at [200, 186] on div "Xero Item # Product Code Cost Markup Price Standard factory_item 200 0 0% 0 $0.…" at bounding box center [323, 169] width 464 height 44
drag, startPoint x: 213, startPoint y: 51, endPoint x: 138, endPoint y: 52, distance: 74.5
click at [138, 52] on div "Add image SCREWS - SELF TAPPING" at bounding box center [323, 52] width 491 height 54
click at [104, 205] on button "Save" at bounding box center [106, 205] width 30 height 10
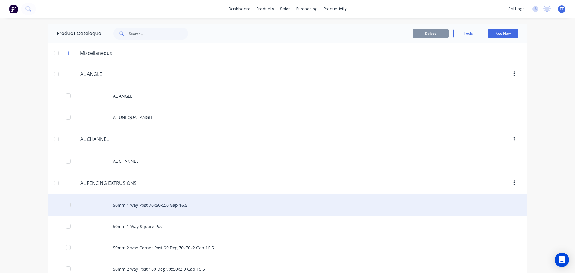
scroll to position [4589, 0]
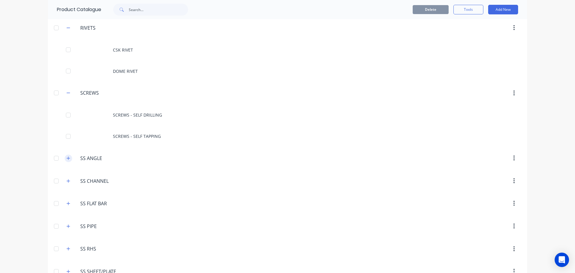
click at [66, 157] on icon "button" at bounding box center [68, 158] width 4 height 4
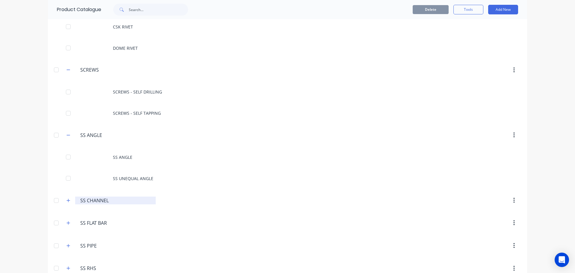
scroll to position [4649, 0]
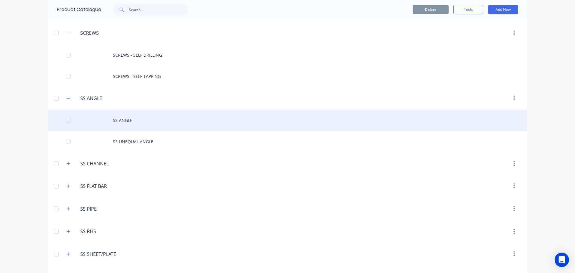
click at [123, 119] on div "SS ANGLE" at bounding box center [287, 120] width 479 height 21
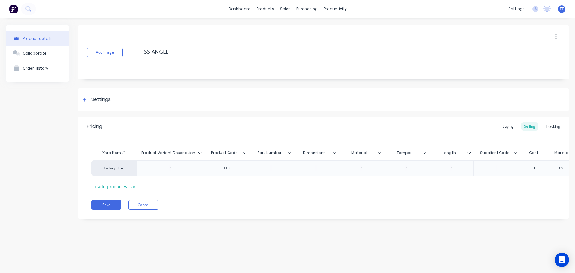
drag, startPoint x: 165, startPoint y: 53, endPoint x: 133, endPoint y: 55, distance: 32.1
click at [133, 55] on div "Add image SS ANGLE" at bounding box center [323, 52] width 491 height 54
type textarea "x"
type input "Product Variant Description"
click at [199, 150] on input "Product Variant Description" at bounding box center [168, 152] width 64 height 5
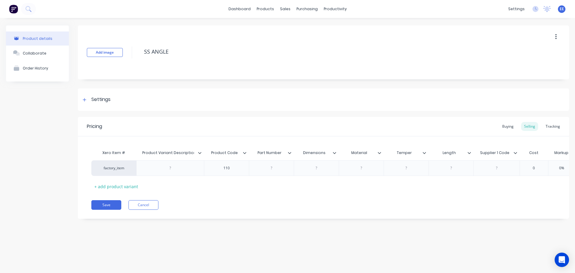
click at [198, 152] on icon at bounding box center [199, 153] width 3 height 2
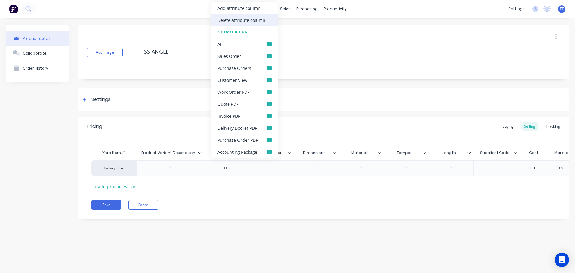
click at [243, 22] on div "Delete attribute column" at bounding box center [241, 20] width 48 height 6
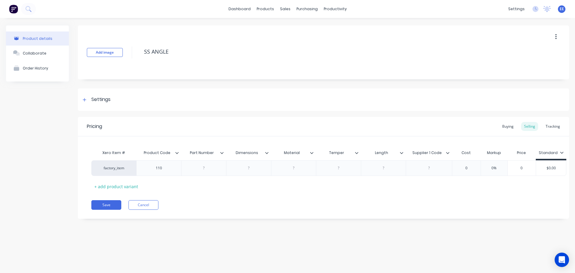
click at [222, 152] on icon at bounding box center [222, 153] width 4 height 4
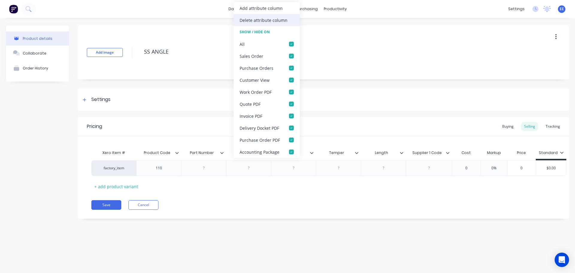
click at [245, 22] on div "Delete attribute column" at bounding box center [263, 20] width 48 height 6
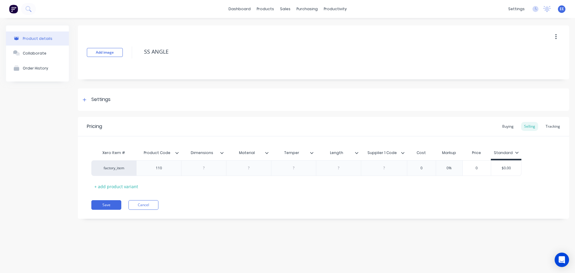
click at [223, 151] on icon at bounding box center [222, 153] width 4 height 4
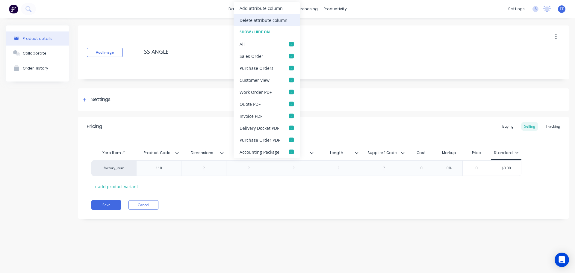
click at [248, 21] on div "Delete attribute column" at bounding box center [263, 20] width 48 height 6
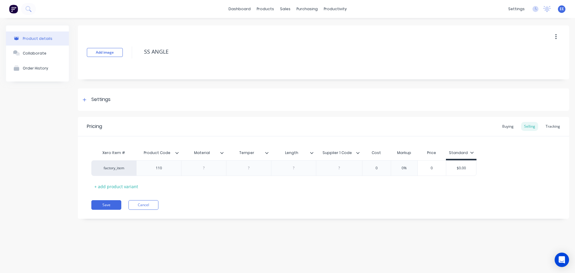
click at [222, 151] on icon at bounding box center [222, 153] width 4 height 4
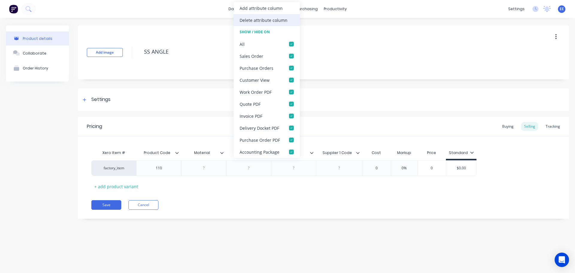
click at [254, 22] on div "Delete attribute column" at bounding box center [263, 20] width 48 height 6
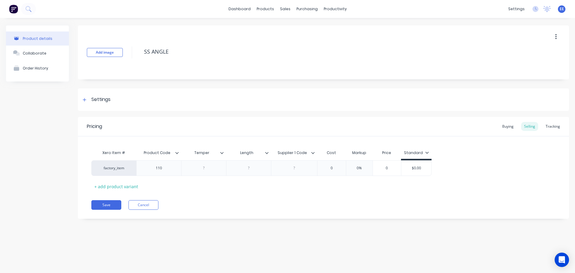
click at [222, 154] on icon at bounding box center [222, 153] width 4 height 4
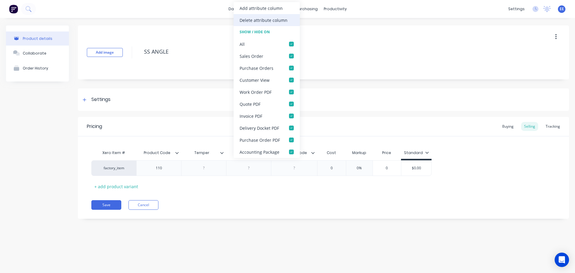
click at [259, 23] on div "Delete attribute column" at bounding box center [263, 20] width 48 height 6
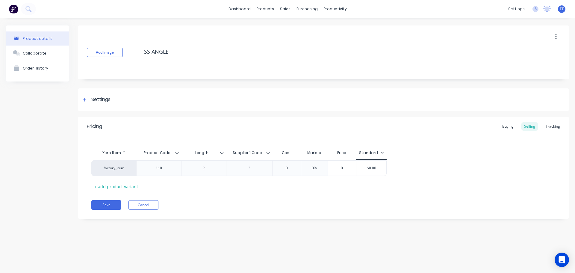
click at [222, 152] on icon at bounding box center [222, 153] width 4 height 4
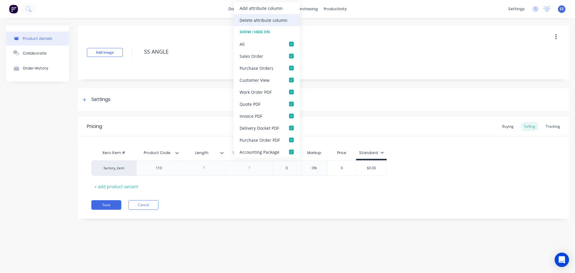
click at [273, 23] on div "Delete attribute column" at bounding box center [266, 20] width 66 height 12
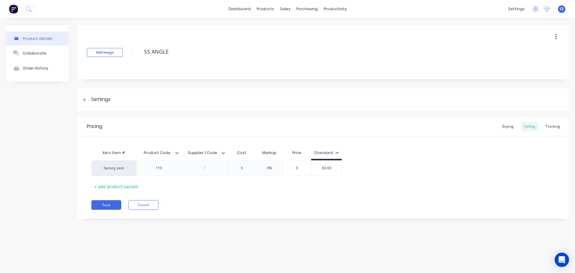
click at [223, 153] on icon at bounding box center [223, 153] width 4 height 4
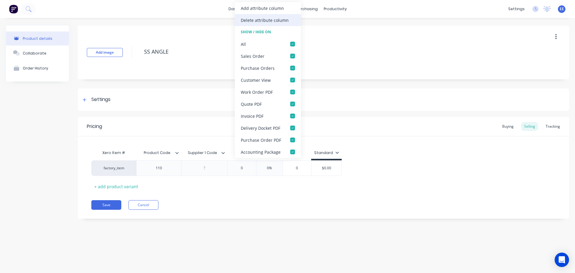
click at [270, 22] on div "Delete attribute column" at bounding box center [265, 20] width 48 height 6
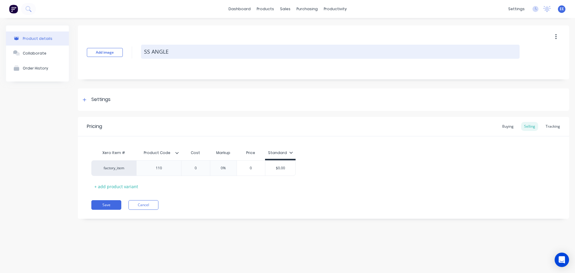
drag, startPoint x: 173, startPoint y: 54, endPoint x: 143, endPoint y: 53, distance: 30.2
click at [143, 53] on textarea "SS ANGLE" at bounding box center [330, 52] width 378 height 14
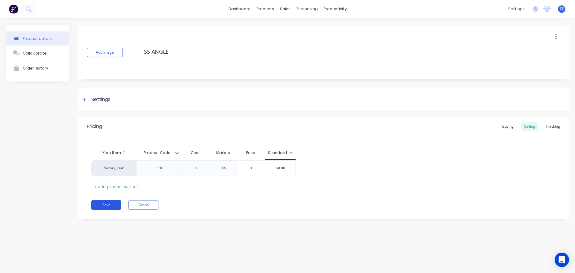
click at [102, 205] on button "Save" at bounding box center [106, 205] width 30 height 10
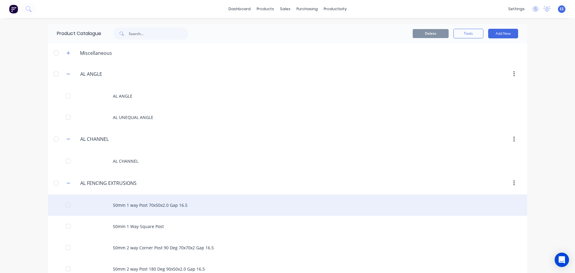
scroll to position [4611, 0]
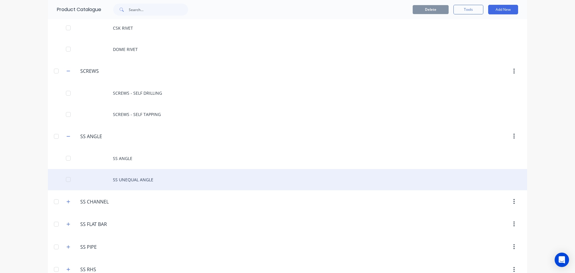
click at [114, 177] on div "SS UNEQUAL ANGLE" at bounding box center [287, 179] width 479 height 21
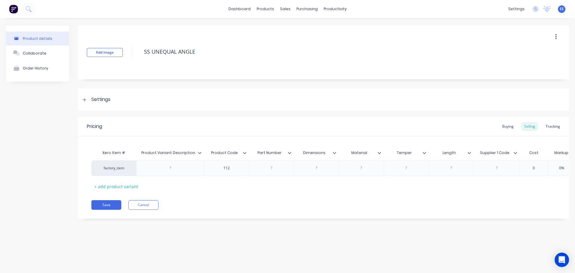
drag, startPoint x: 203, startPoint y: 52, endPoint x: 120, endPoint y: 61, distance: 82.8
click at [120, 61] on div "Add image SS UNEQUAL ANGLE" at bounding box center [323, 52] width 491 height 54
click at [199, 152] on icon at bounding box center [199, 153] width 3 height 2
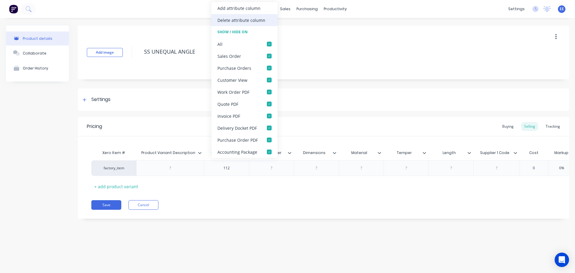
click at [230, 18] on div "Delete attribute column" at bounding box center [241, 20] width 48 height 6
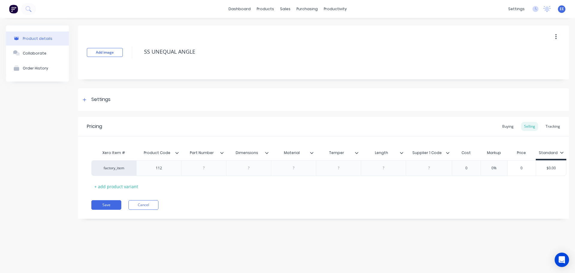
click at [222, 152] on icon at bounding box center [222, 153] width 4 height 4
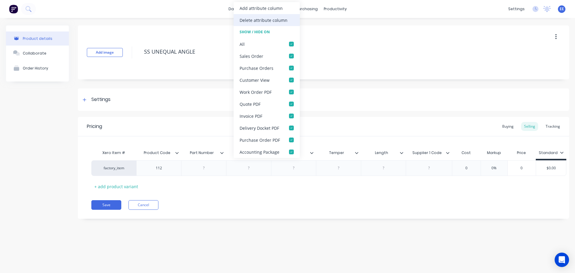
click at [281, 22] on div "Delete attribute column" at bounding box center [263, 20] width 48 height 6
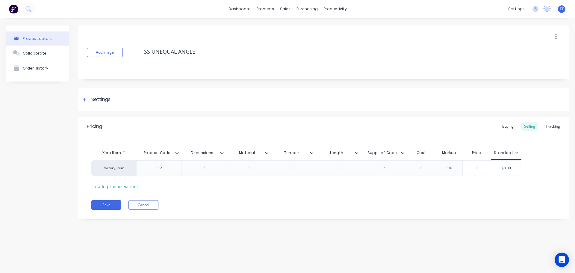
click at [223, 153] on icon at bounding box center [222, 153] width 4 height 4
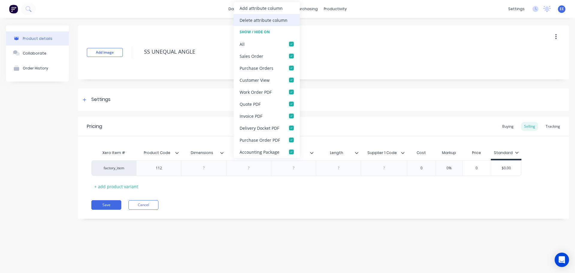
click at [268, 22] on div "Delete attribute column" at bounding box center [263, 20] width 48 height 6
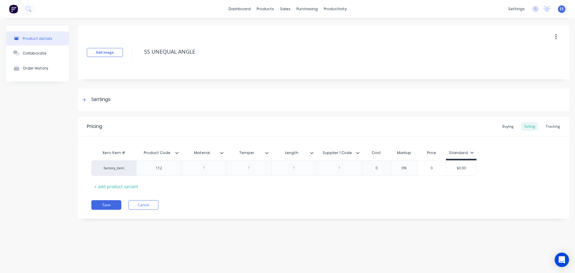
drag, startPoint x: 222, startPoint y: 153, endPoint x: 223, endPoint y: 135, distance: 18.3
click at [222, 153] on icon at bounding box center [221, 153] width 3 height 2
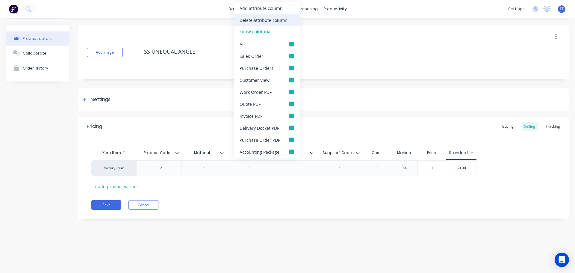
click at [255, 17] on div "Delete attribute column" at bounding box center [263, 20] width 48 height 6
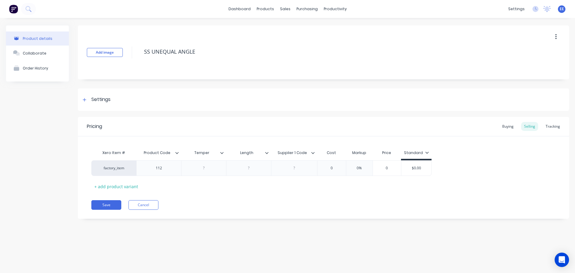
type textarea "x"
type input "Temper"
click at [219, 150] on input "Temper" at bounding box center [201, 152] width 41 height 5
click at [222, 152] on icon at bounding box center [222, 153] width 4 height 4
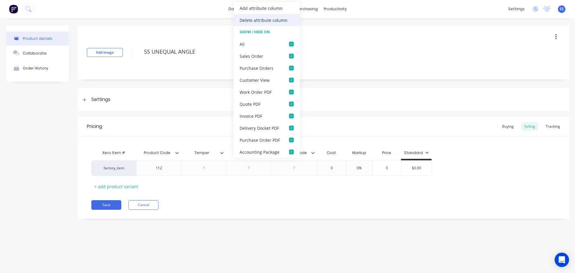
click at [253, 22] on div "Delete attribute column" at bounding box center [263, 20] width 48 height 6
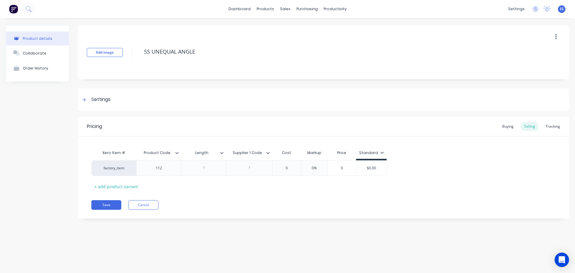
click at [223, 151] on icon at bounding box center [222, 153] width 4 height 4
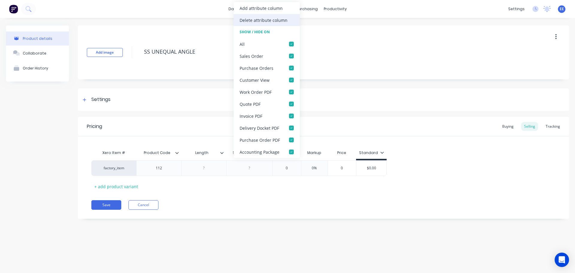
click at [252, 21] on div "Delete attribute column" at bounding box center [263, 20] width 48 height 6
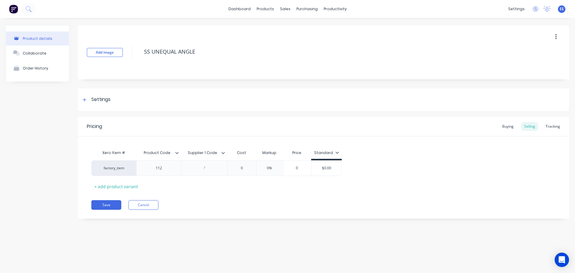
click at [224, 151] on icon at bounding box center [223, 153] width 4 height 4
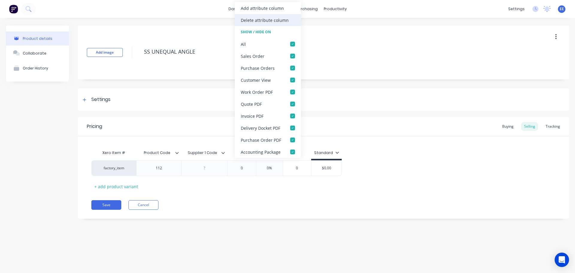
click at [251, 24] on div "Delete attribute column" at bounding box center [268, 20] width 66 height 12
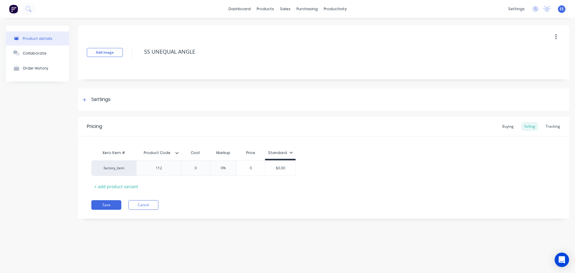
click at [203, 188] on div "Xero Item # Product Code Cost Markup Price Standard factory_item 112 0 0% 0 $0.…" at bounding box center [323, 169] width 464 height 44
drag, startPoint x: 207, startPoint y: 51, endPoint x: 139, endPoint y: 53, distance: 68.0
click at [139, 53] on div "Add image SS UNEQUAL ANGLE" at bounding box center [323, 52] width 491 height 54
click at [102, 204] on button "Save" at bounding box center [106, 205] width 30 height 10
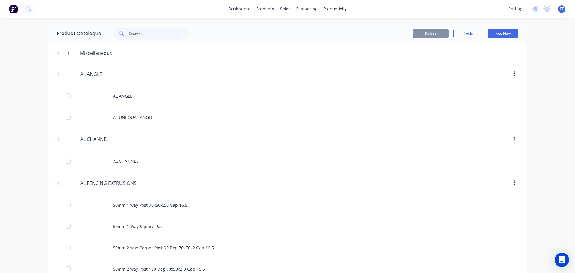
scroll to position [4654, 0]
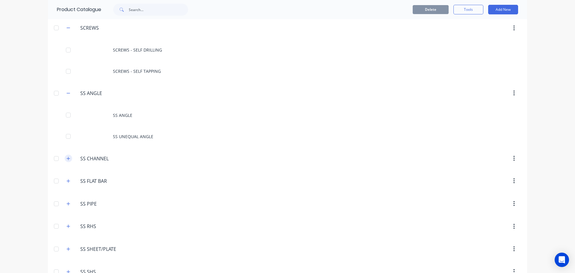
click at [68, 158] on button "button" at bounding box center [68, 157] width 7 height 7
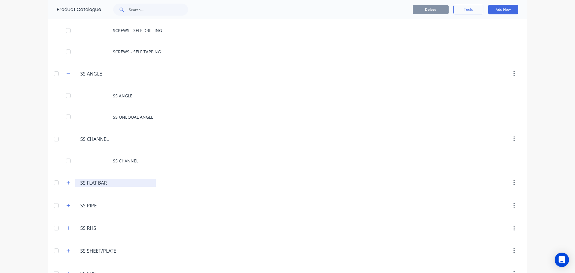
scroll to position [4684, 0]
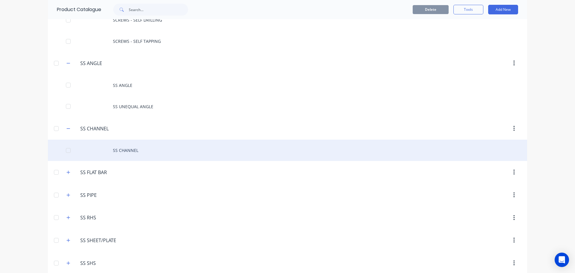
click at [129, 152] on div "SS CHANNEL" at bounding box center [287, 149] width 479 height 21
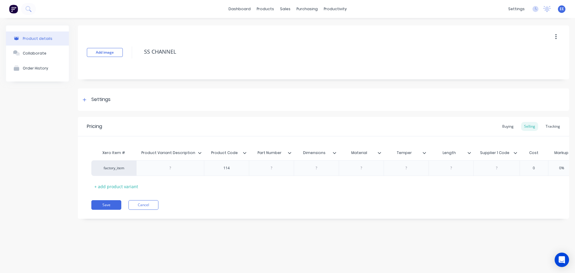
click at [198, 152] on icon at bounding box center [200, 153] width 4 height 4
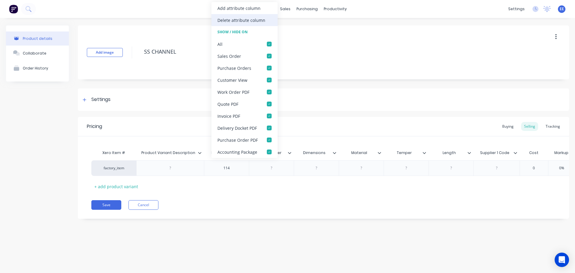
click at [239, 19] on div "Delete attribute column" at bounding box center [241, 20] width 48 height 6
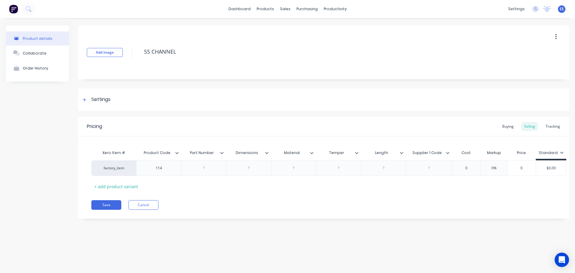
click at [222, 153] on icon at bounding box center [222, 153] width 4 height 4
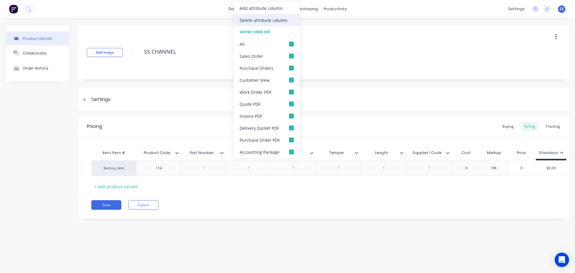
click at [255, 23] on div "Delete attribute column" at bounding box center [263, 20] width 48 height 6
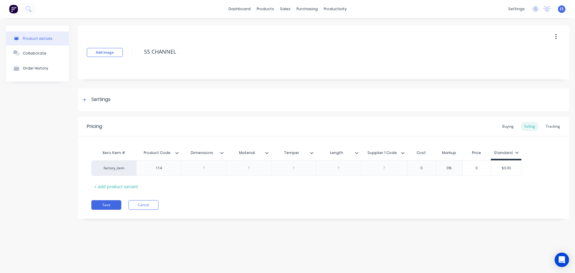
click at [221, 152] on icon at bounding box center [221, 153] width 3 height 2
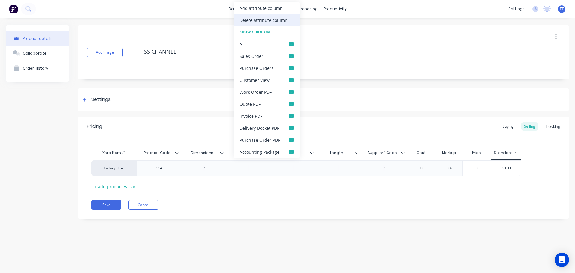
click at [256, 21] on div "Delete attribute column" at bounding box center [263, 20] width 48 height 6
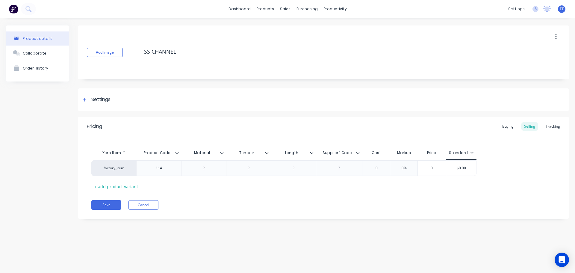
click at [223, 153] on icon at bounding box center [222, 153] width 4 height 4
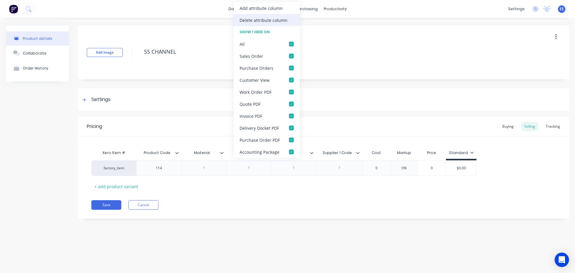
click at [272, 21] on div "Delete attribute column" at bounding box center [263, 20] width 48 height 6
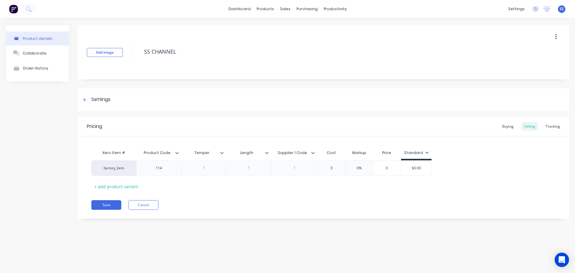
click at [222, 153] on icon at bounding box center [221, 153] width 3 height 2
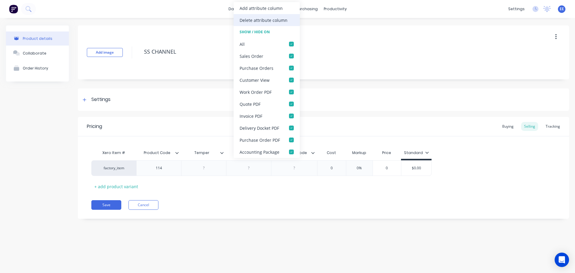
click at [252, 17] on div "Delete attribute column" at bounding box center [263, 20] width 48 height 6
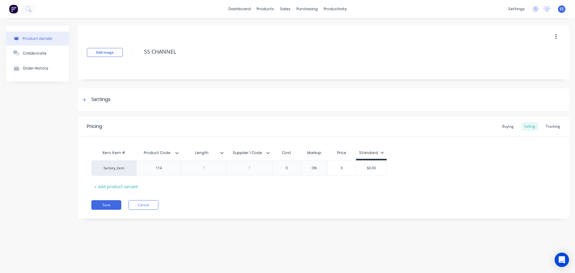
click at [221, 153] on icon at bounding box center [222, 153] width 4 height 4
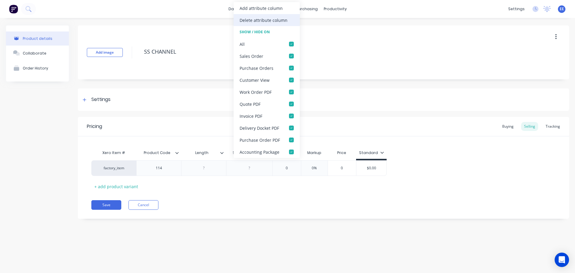
click at [243, 16] on div "Delete attribute column" at bounding box center [266, 20] width 66 height 12
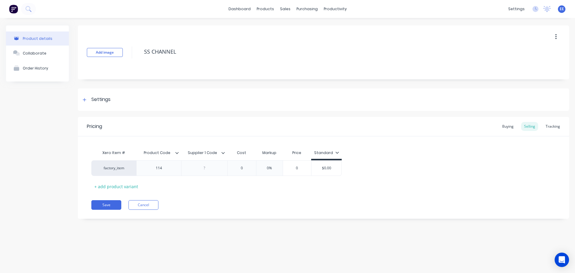
click at [222, 151] on icon at bounding box center [223, 153] width 4 height 4
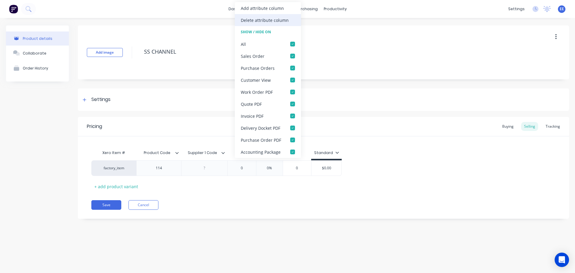
click at [258, 19] on div "Delete attribute column" at bounding box center [265, 20] width 48 height 6
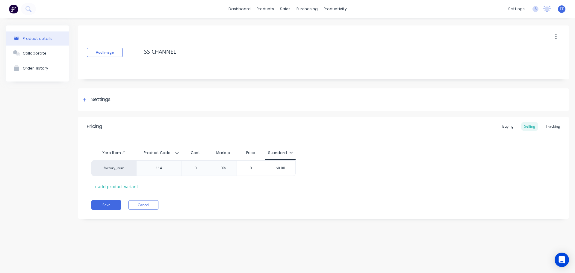
drag, startPoint x: 195, startPoint y: 48, endPoint x: 136, endPoint y: 53, distance: 59.7
click at [136, 53] on div "Add image SS CHANNEL" at bounding box center [323, 52] width 491 height 54
click at [110, 204] on button "Save" at bounding box center [106, 205] width 30 height 10
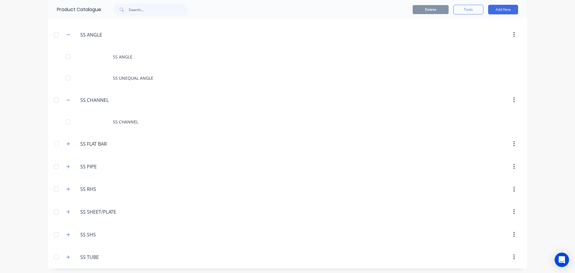
scroll to position [4714, 0]
click at [67, 142] on icon "button" at bounding box center [68, 142] width 3 height 3
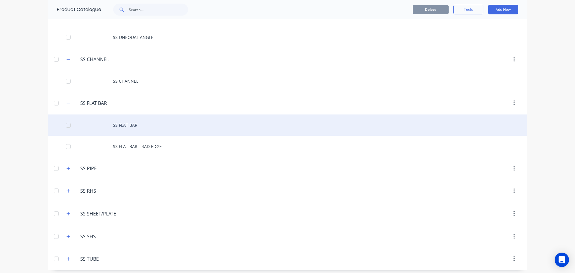
scroll to position [4756, 0]
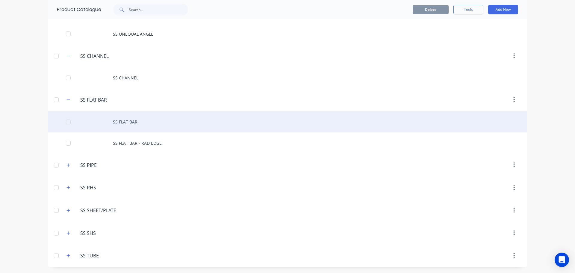
click at [119, 122] on div "SS FLAT BAR" at bounding box center [287, 121] width 479 height 21
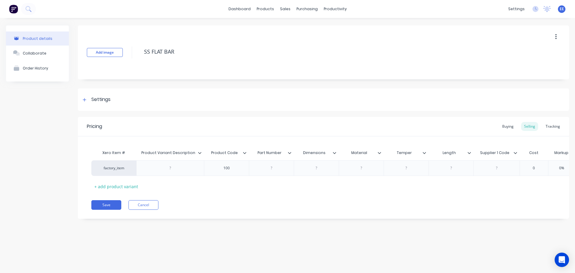
click at [200, 152] on icon at bounding box center [200, 153] width 4 height 4
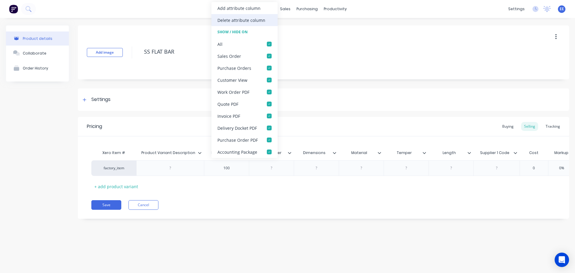
click at [248, 19] on div "Delete attribute column" at bounding box center [241, 20] width 48 height 6
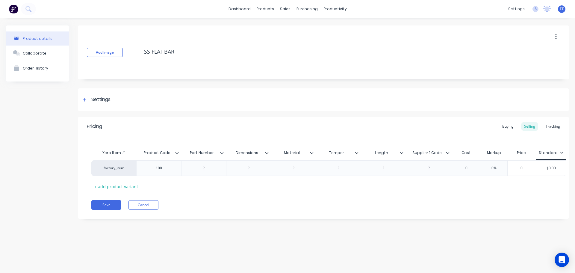
click at [222, 152] on icon at bounding box center [222, 153] width 4 height 4
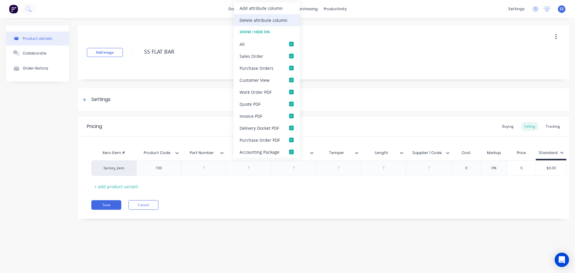
click at [255, 19] on div "Delete attribute column" at bounding box center [263, 20] width 48 height 6
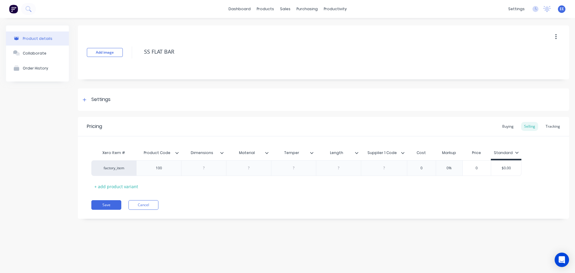
click at [223, 151] on icon at bounding box center [222, 153] width 4 height 4
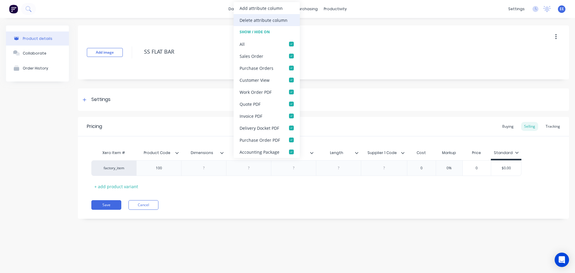
click at [264, 22] on div "Delete attribute column" at bounding box center [263, 20] width 48 height 6
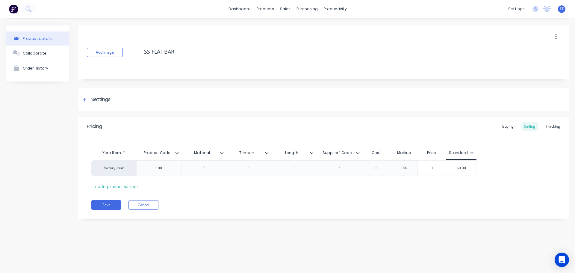
click at [223, 154] on icon at bounding box center [222, 153] width 4 height 4
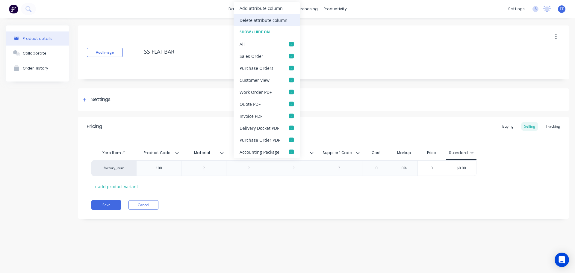
click at [260, 20] on div "Delete attribute column" at bounding box center [263, 20] width 48 height 6
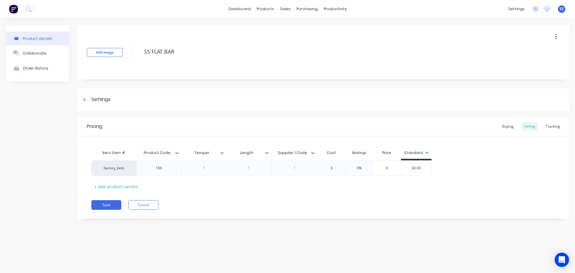
click at [221, 152] on icon at bounding box center [221, 153] width 3 height 2
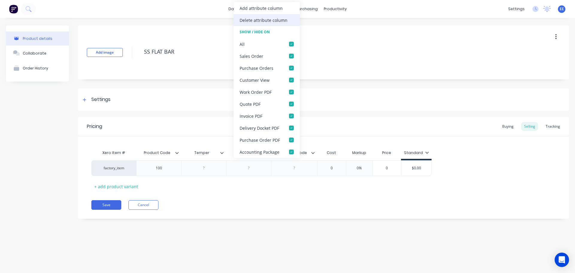
click at [246, 23] on div "Delete attribute column" at bounding box center [266, 20] width 66 height 12
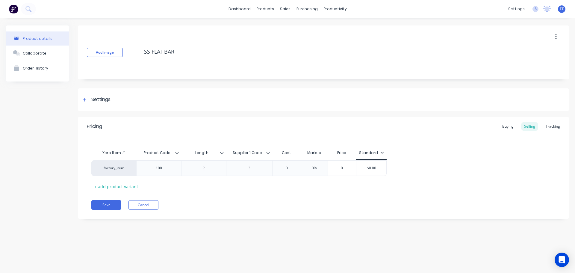
click at [222, 152] on icon at bounding box center [222, 153] width 4 height 4
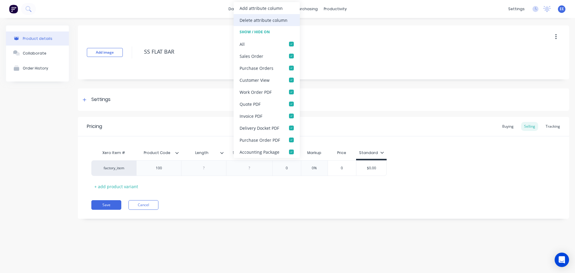
click at [251, 18] on div "Delete attribute column" at bounding box center [263, 20] width 48 height 6
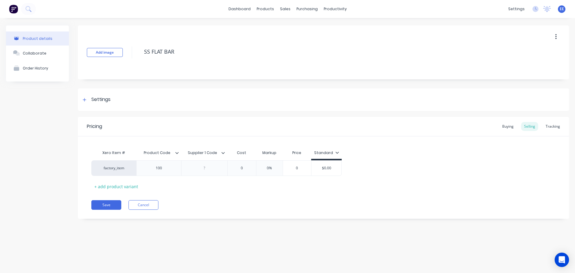
click at [221, 153] on icon at bounding box center [223, 153] width 4 height 4
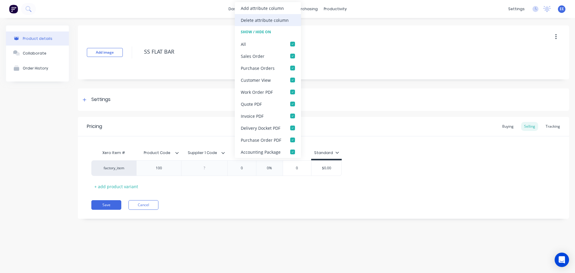
click at [250, 22] on div "Delete attribute column" at bounding box center [265, 20] width 48 height 6
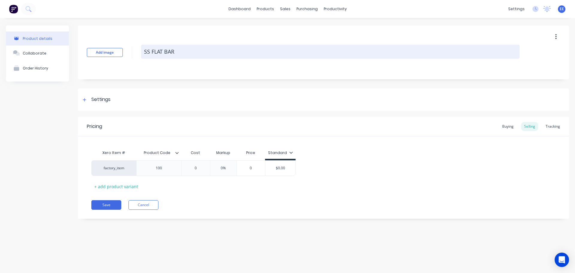
drag, startPoint x: 196, startPoint y: 50, endPoint x: 141, endPoint y: 57, distance: 55.2
click at [141, 57] on textarea "SS FLAT BAR" at bounding box center [330, 52] width 378 height 14
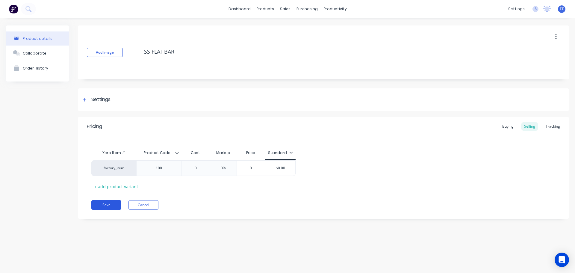
click at [109, 203] on button "Save" at bounding box center [106, 205] width 30 height 10
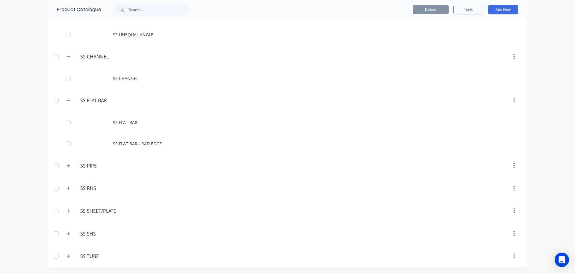
scroll to position [4756, 0]
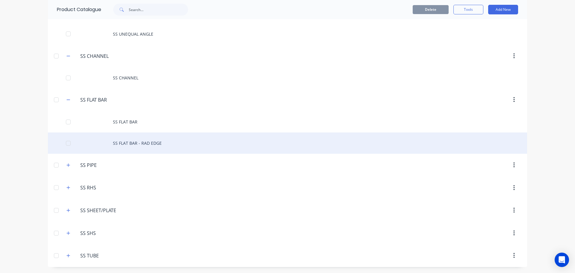
click at [136, 145] on div "SS FLAT BAR - RAD EDGE" at bounding box center [287, 142] width 479 height 21
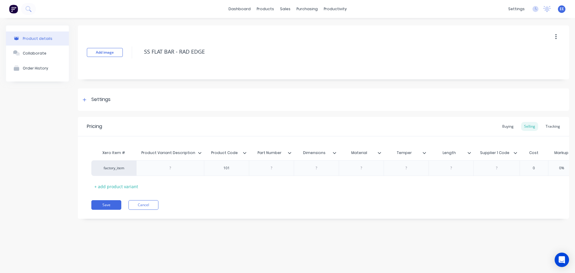
click at [199, 151] on icon at bounding box center [200, 153] width 4 height 4
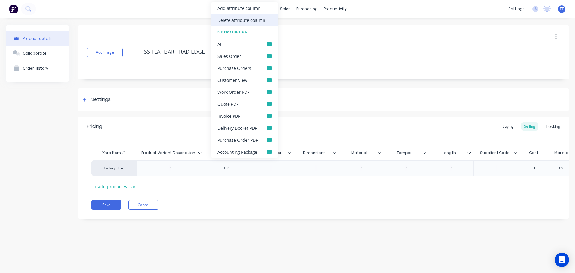
click at [245, 20] on div "Delete attribute column" at bounding box center [241, 20] width 48 height 6
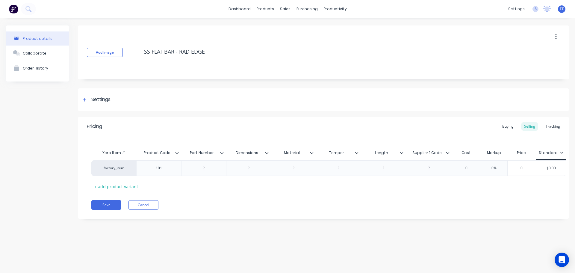
click at [223, 152] on icon at bounding box center [221, 153] width 3 height 2
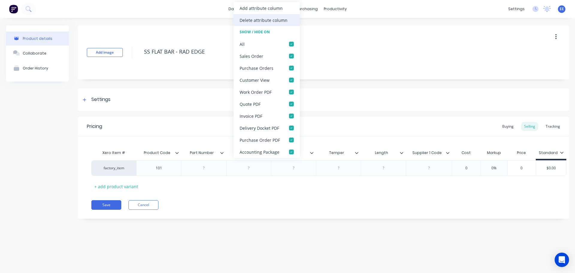
click at [267, 22] on div "Delete attribute column" at bounding box center [263, 20] width 48 height 6
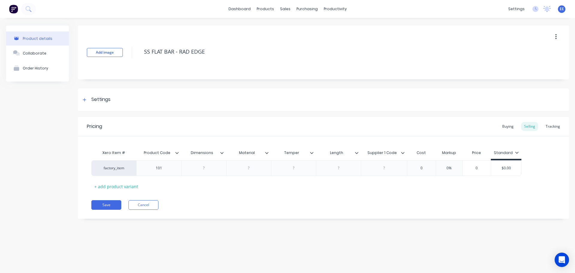
click at [222, 151] on icon at bounding box center [222, 153] width 4 height 4
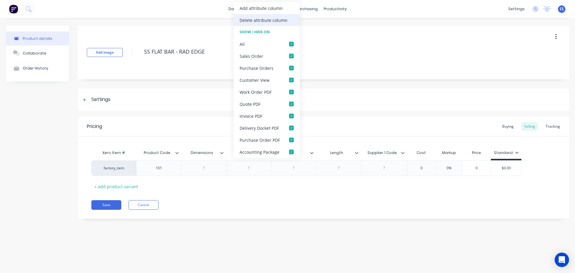
click at [253, 22] on div "Delete attribute column" at bounding box center [263, 20] width 48 height 6
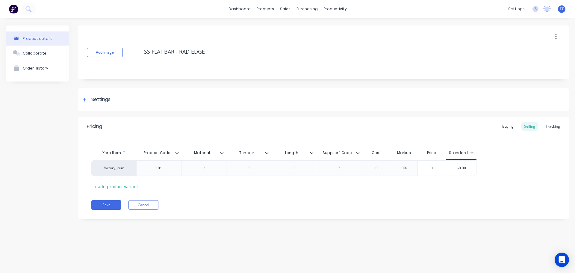
click at [221, 153] on icon at bounding box center [221, 153] width 3 height 2
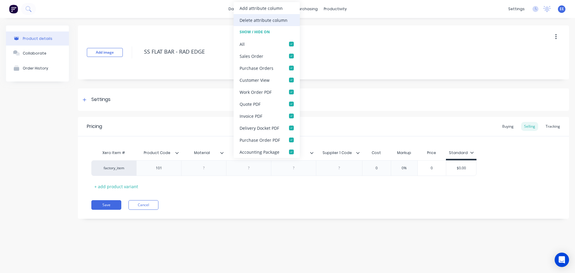
click at [279, 25] on div "Delete attribute column" at bounding box center [266, 20] width 66 height 12
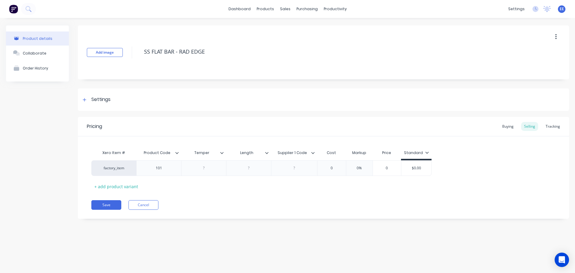
click at [222, 154] on icon at bounding box center [222, 153] width 4 height 4
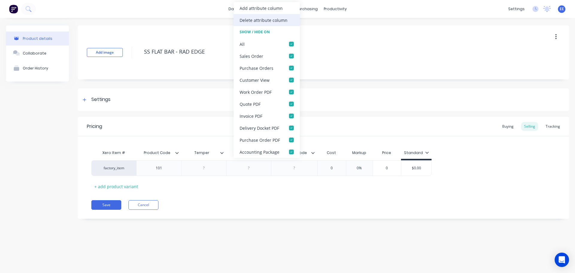
click at [271, 15] on div "Delete attribute column" at bounding box center [266, 20] width 66 height 12
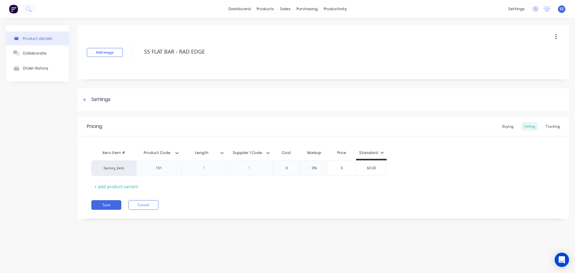
click at [221, 151] on icon at bounding box center [222, 153] width 4 height 4
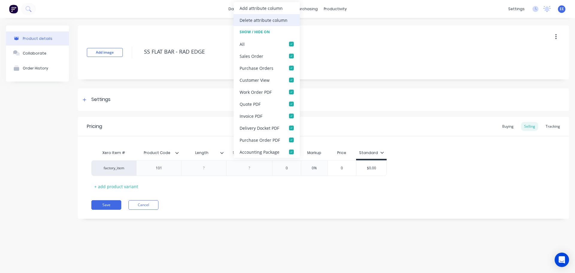
click at [278, 25] on div "Delete attribute column" at bounding box center [266, 20] width 66 height 12
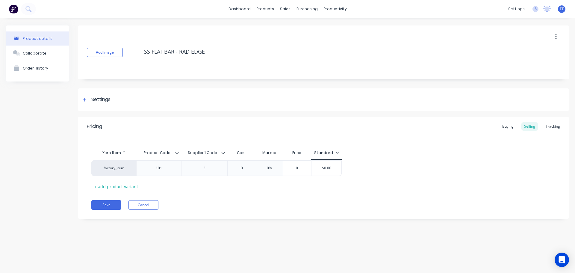
click at [223, 153] on icon at bounding box center [223, 153] width 3 height 2
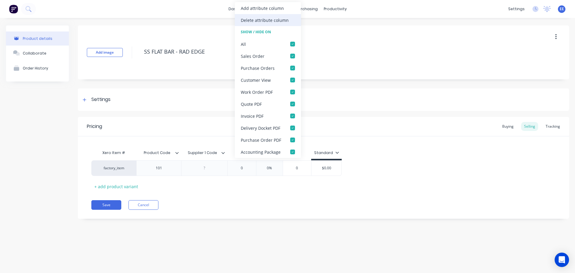
click at [267, 16] on div "Delete attribute column" at bounding box center [268, 20] width 66 height 12
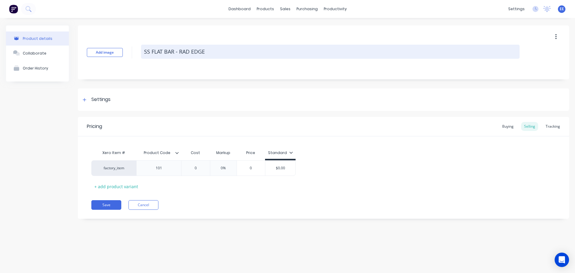
drag, startPoint x: 219, startPoint y: 52, endPoint x: 143, endPoint y: 51, distance: 76.0
click at [143, 51] on textarea "SS FLAT BAR - RAD EDGE" at bounding box center [330, 52] width 378 height 14
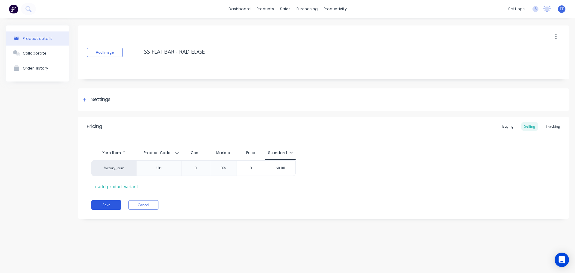
click at [108, 202] on button "Save" at bounding box center [106, 205] width 30 height 10
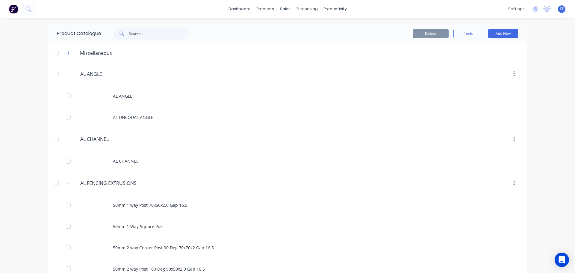
scroll to position [4756, 0]
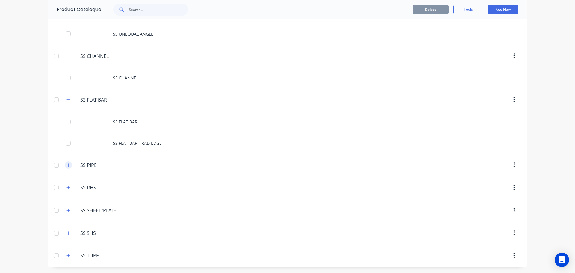
click at [66, 165] on icon "button" at bounding box center [68, 165] width 4 height 4
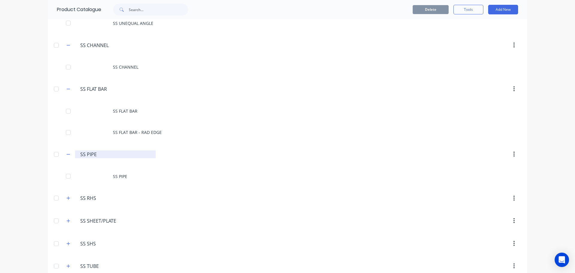
scroll to position [4777, 0]
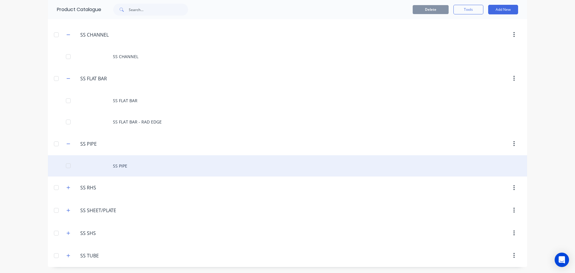
click at [125, 162] on div "SS PIPE" at bounding box center [287, 165] width 479 height 21
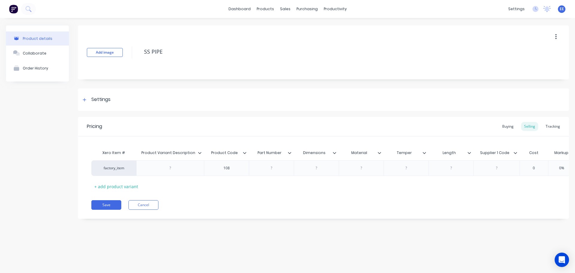
click at [199, 154] on icon at bounding box center [200, 153] width 4 height 4
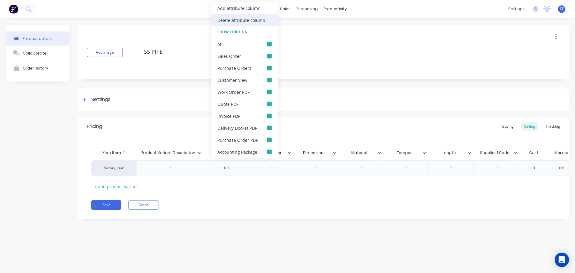
click at [236, 21] on div "Delete attribute column" at bounding box center [241, 20] width 48 height 6
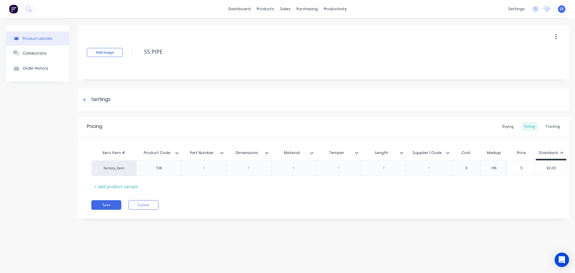
click at [222, 153] on icon at bounding box center [222, 153] width 4 height 4
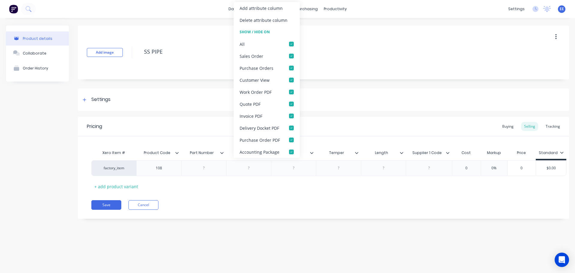
click at [262, 23] on div "Delete attribute column" at bounding box center [266, 20] width 66 height 12
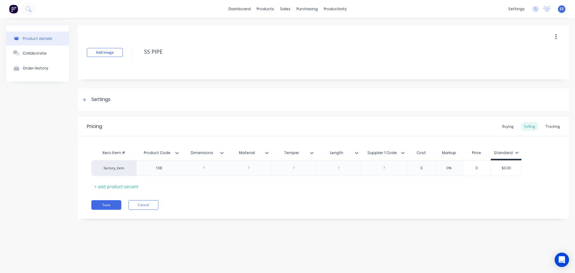
click at [223, 153] on icon at bounding box center [222, 153] width 4 height 4
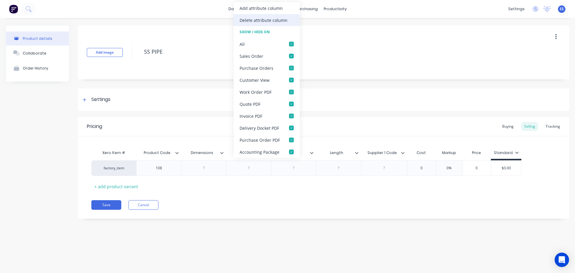
click at [251, 21] on div "Delete attribute column" at bounding box center [263, 20] width 48 height 6
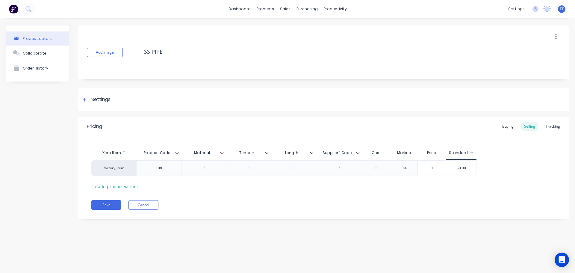
click at [222, 152] on icon at bounding box center [222, 153] width 4 height 4
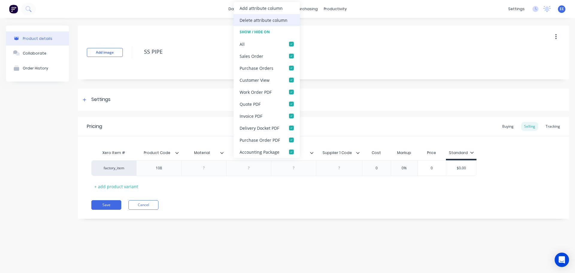
click at [248, 20] on div "Delete attribute column" at bounding box center [263, 20] width 48 height 6
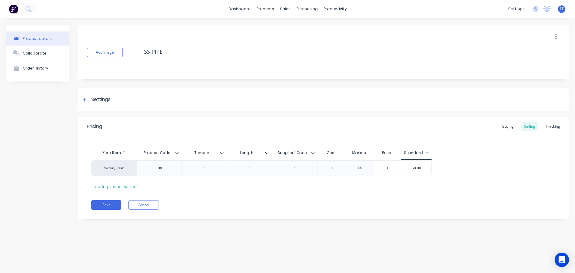
click at [224, 152] on div at bounding box center [224, 152] width 4 height 5
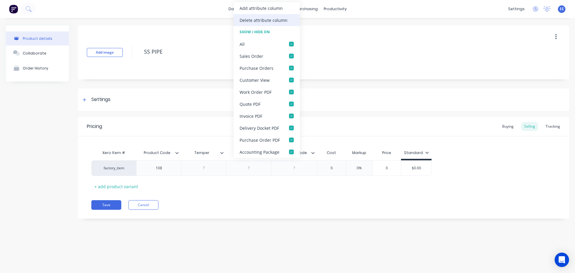
click at [255, 20] on div "Delete attribute column" at bounding box center [263, 20] width 48 height 6
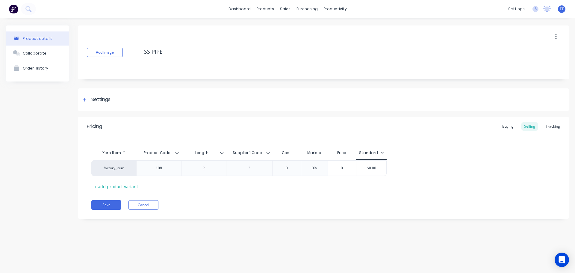
drag, startPoint x: 223, startPoint y: 154, endPoint x: 224, endPoint y: 151, distance: 3.1
click at [223, 153] on icon at bounding box center [222, 153] width 4 height 4
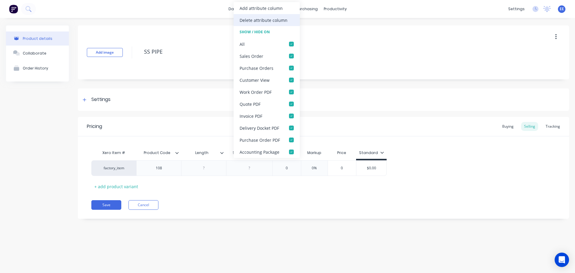
click at [258, 21] on div "Delete attribute column" at bounding box center [263, 20] width 48 height 6
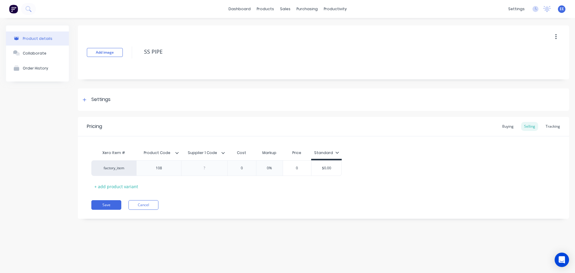
drag, startPoint x: 223, startPoint y: 152, endPoint x: 224, endPoint y: 138, distance: 13.6
click at [223, 152] on icon at bounding box center [223, 153] width 4 height 4
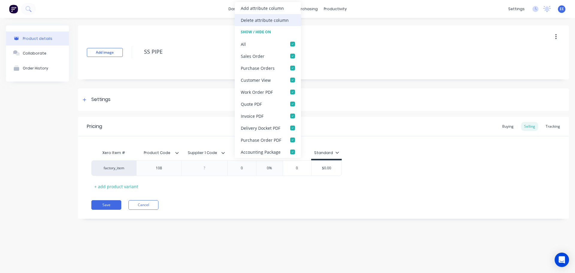
click at [255, 20] on div "Delete attribute column" at bounding box center [265, 20] width 48 height 6
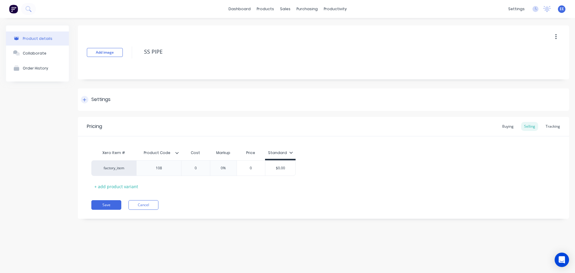
click at [103, 100] on div "Settings" at bounding box center [100, 99] width 19 height 7
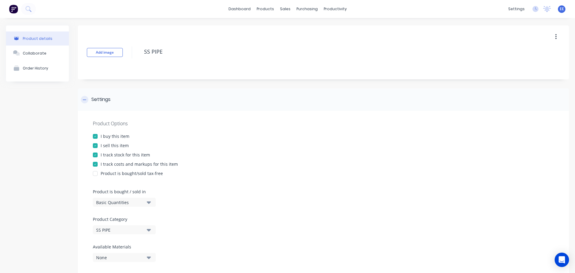
click at [103, 100] on div "Settings" at bounding box center [100, 99] width 19 height 7
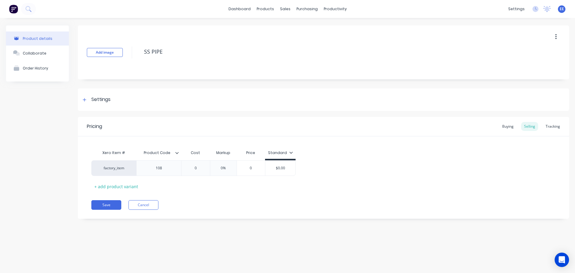
drag, startPoint x: 167, startPoint y: 53, endPoint x: 130, endPoint y: 57, distance: 37.1
click at [130, 57] on div "Add image SS PIPE" at bounding box center [323, 52] width 491 height 54
click at [95, 205] on button "Save" at bounding box center [106, 205] width 30 height 10
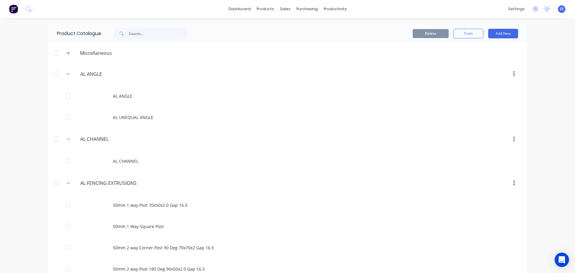
scroll to position [4777, 0]
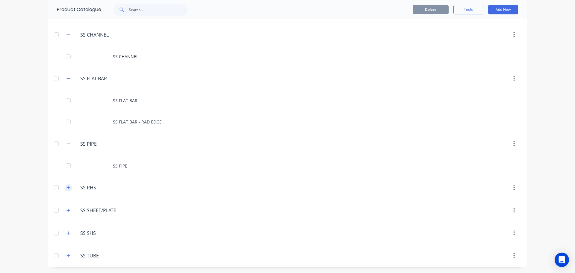
click at [67, 189] on icon "button" at bounding box center [68, 187] width 4 height 4
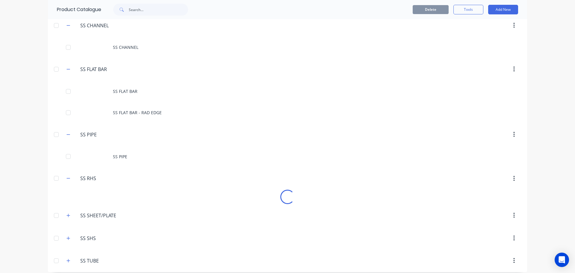
scroll to position [4792, 0]
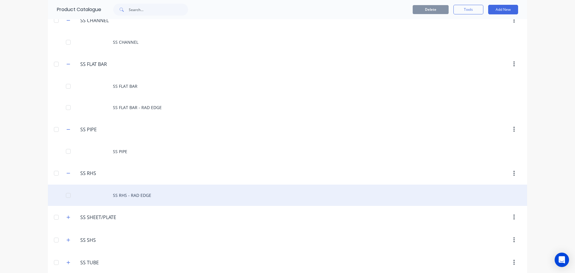
click at [135, 198] on div "SS RHS - RAD EDGE" at bounding box center [287, 194] width 479 height 21
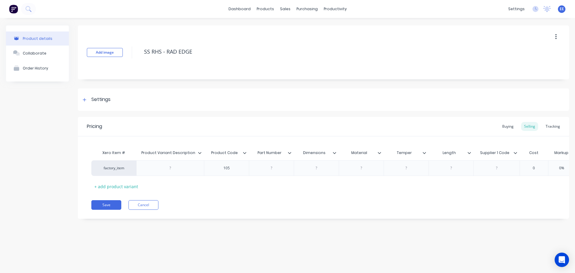
click at [199, 153] on icon at bounding box center [199, 153] width 3 height 2
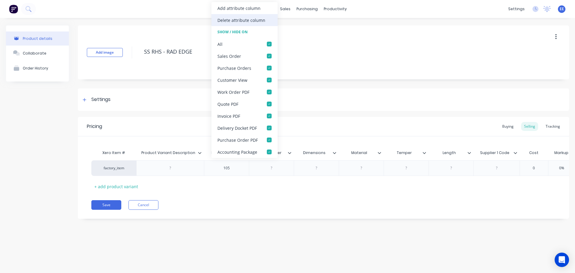
click at [241, 18] on div "Delete attribute column" at bounding box center [241, 20] width 48 height 6
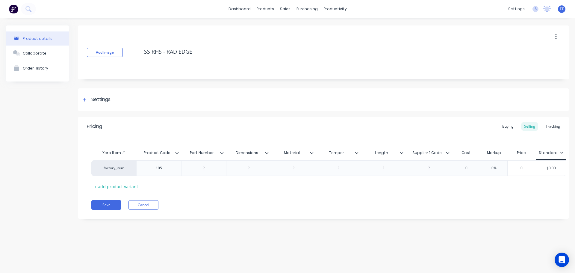
click at [224, 153] on div at bounding box center [224, 152] width 4 height 5
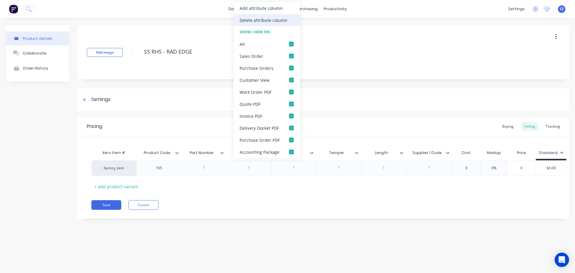
click at [246, 22] on div "Delete attribute column" at bounding box center [263, 20] width 48 height 6
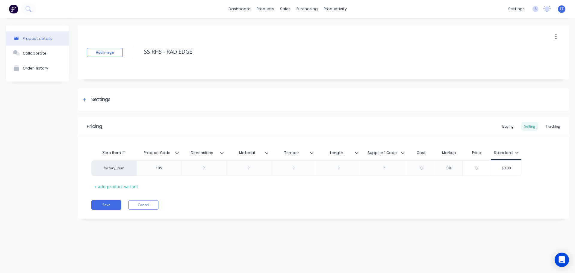
click at [224, 151] on div at bounding box center [224, 152] width 4 height 5
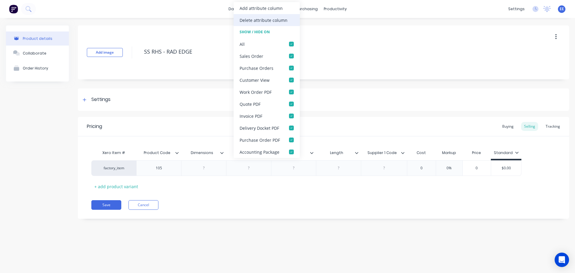
click at [254, 19] on div "Delete attribute column" at bounding box center [263, 20] width 48 height 6
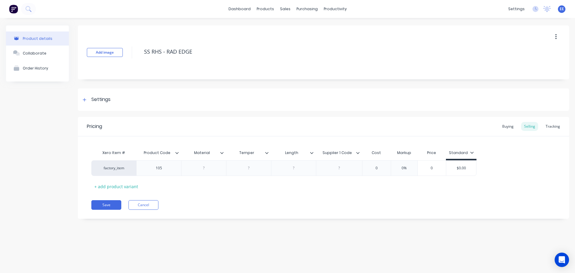
click at [224, 152] on div at bounding box center [224, 152] width 4 height 5
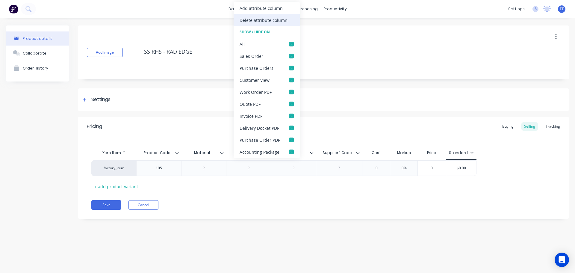
click at [255, 22] on div "Delete attribute column" at bounding box center [263, 20] width 48 height 6
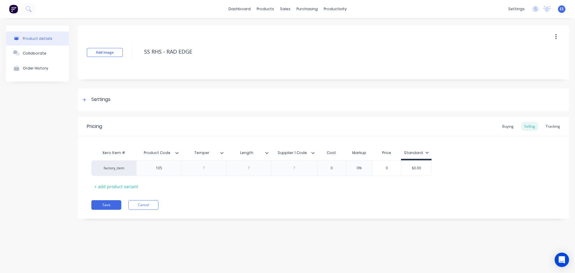
click at [221, 152] on icon at bounding box center [222, 153] width 4 height 4
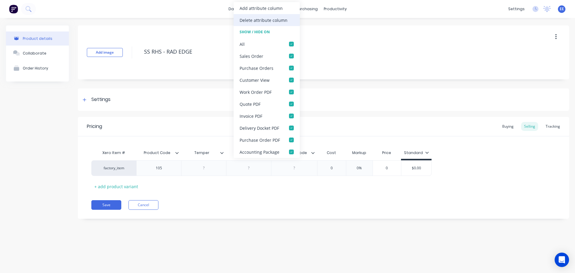
click at [259, 19] on div "Delete attribute column" at bounding box center [263, 20] width 48 height 6
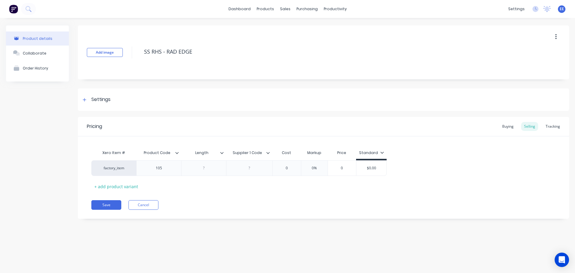
click at [222, 154] on icon at bounding box center [222, 153] width 4 height 4
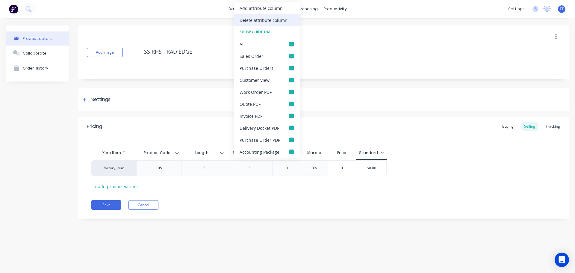
click at [263, 21] on div "Delete attribute column" at bounding box center [263, 20] width 48 height 6
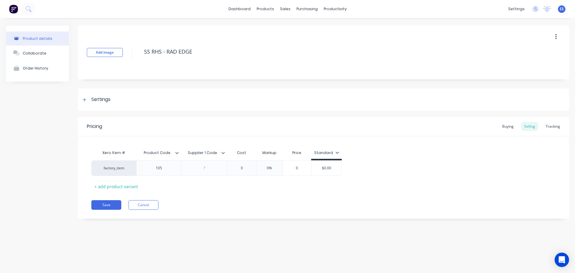
click at [222, 152] on icon at bounding box center [223, 153] width 4 height 4
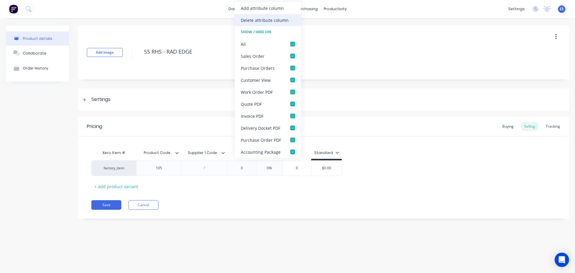
click at [257, 24] on div "Delete attribute column" at bounding box center [268, 20] width 66 height 12
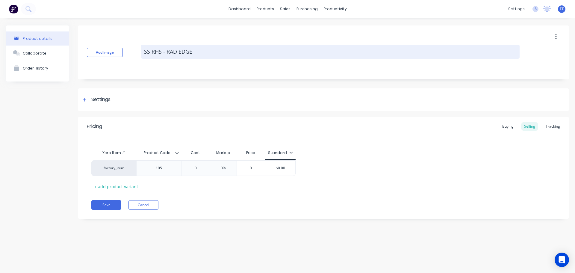
drag, startPoint x: 200, startPoint y: 53, endPoint x: 142, endPoint y: 56, distance: 57.5
click at [142, 56] on textarea "SS RHS - RAD EDGE" at bounding box center [330, 52] width 378 height 14
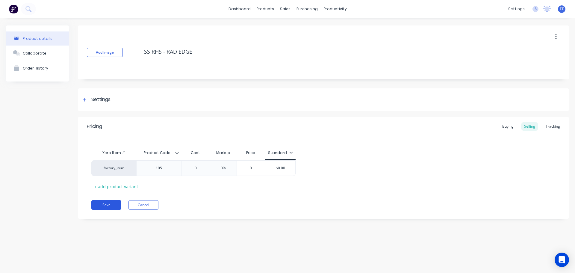
click at [103, 208] on button "Save" at bounding box center [106, 205] width 30 height 10
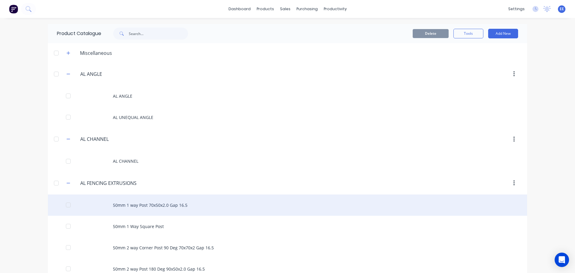
scroll to position [4799, 0]
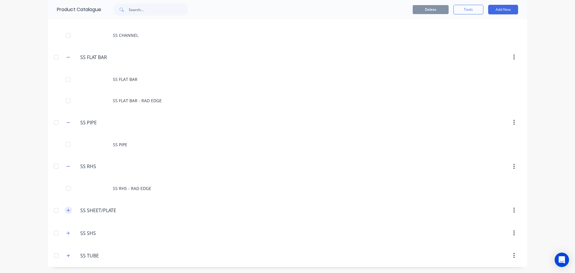
click at [67, 209] on icon "button" at bounding box center [68, 210] width 4 height 4
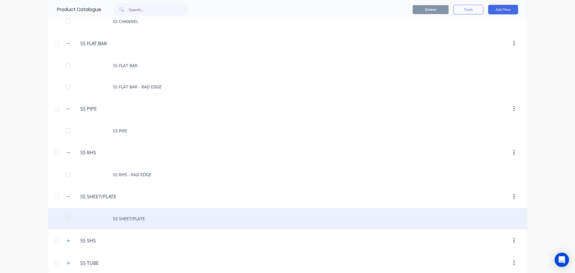
scroll to position [4820, 0]
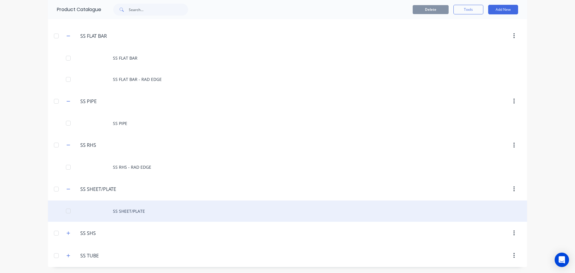
click at [103, 215] on div "SS SHEET/PLATE" at bounding box center [287, 210] width 479 height 21
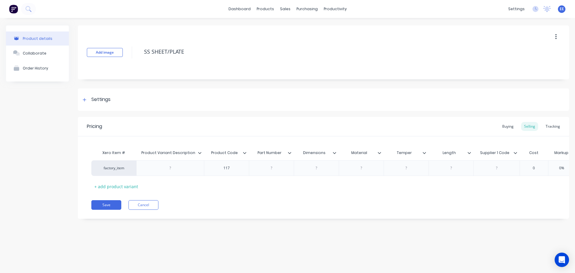
click at [200, 154] on icon at bounding box center [200, 153] width 4 height 4
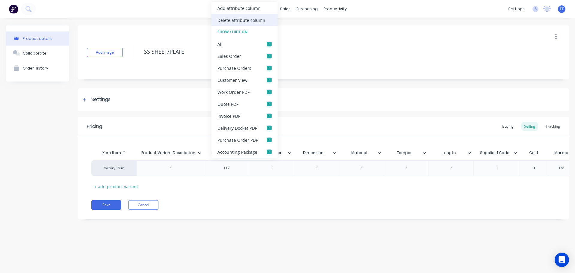
click at [231, 20] on div "Delete attribute column" at bounding box center [241, 20] width 48 height 6
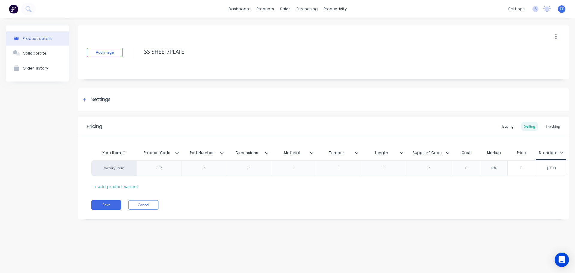
click at [222, 153] on icon at bounding box center [221, 153] width 3 height 2
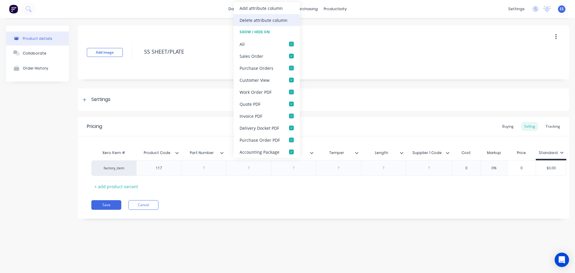
click at [260, 23] on div "Delete attribute column" at bounding box center [263, 20] width 48 height 6
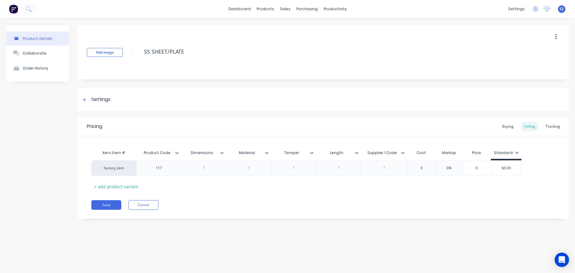
drag, startPoint x: 223, startPoint y: 151, endPoint x: 230, endPoint y: 89, distance: 63.3
click at [223, 151] on icon at bounding box center [222, 153] width 4 height 4
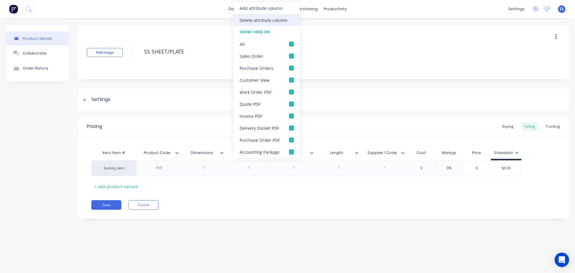
click at [261, 21] on div "Delete attribute column" at bounding box center [263, 20] width 48 height 6
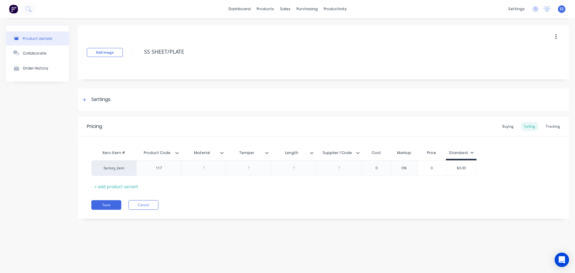
click at [224, 152] on div at bounding box center [224, 152] width 4 height 5
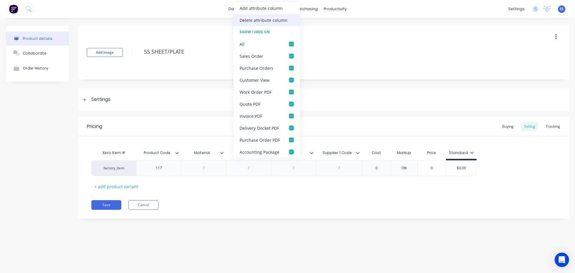
drag, startPoint x: 271, startPoint y: 21, endPoint x: 250, endPoint y: 27, distance: 21.7
click at [271, 21] on div "Delete attribute column" at bounding box center [263, 20] width 48 height 6
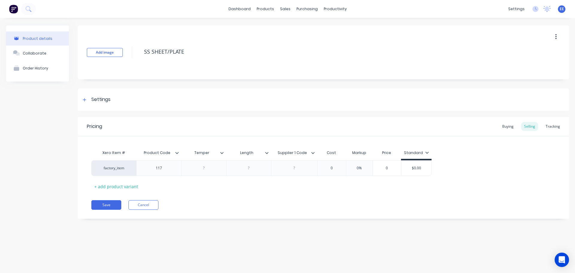
click at [220, 151] on icon at bounding box center [222, 153] width 4 height 4
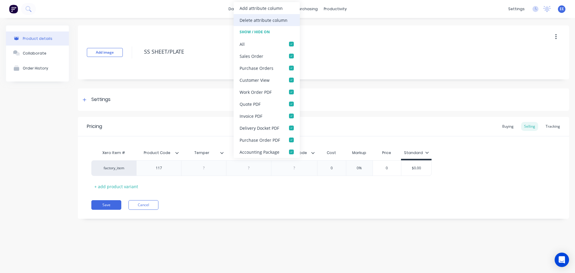
click at [266, 21] on div "Delete attribute column" at bounding box center [263, 20] width 48 height 6
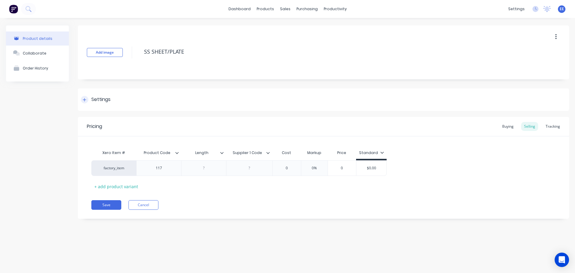
drag, startPoint x: 221, startPoint y: 151, endPoint x: 228, endPoint y: 92, distance: 60.0
click at [222, 151] on icon at bounding box center [222, 153] width 4 height 4
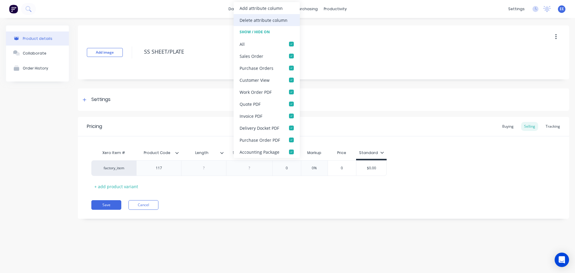
click at [261, 20] on div "Delete attribute column" at bounding box center [263, 20] width 48 height 6
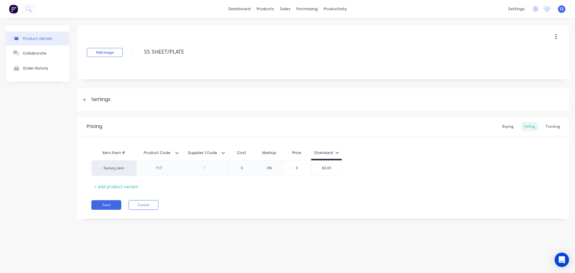
drag, startPoint x: 223, startPoint y: 152, endPoint x: 228, endPoint y: 124, distance: 29.2
click at [224, 152] on icon at bounding box center [223, 153] width 4 height 4
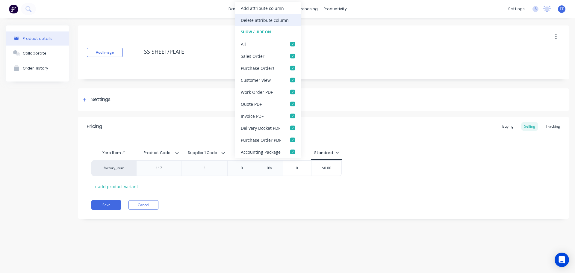
click at [263, 18] on div "Delete attribute column" at bounding box center [265, 20] width 48 height 6
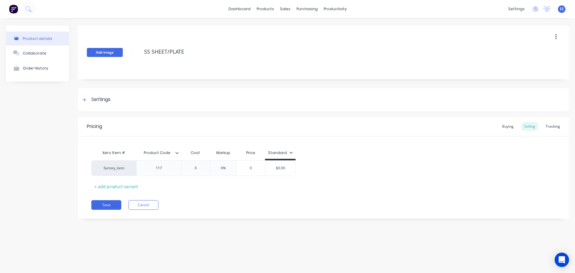
drag, startPoint x: 165, startPoint y: 55, endPoint x: 109, endPoint y: 57, distance: 56.3
click at [110, 57] on div "Add image SS SHEET/PLATE" at bounding box center [323, 52] width 491 height 54
click at [97, 208] on button "Save" at bounding box center [106, 205] width 30 height 10
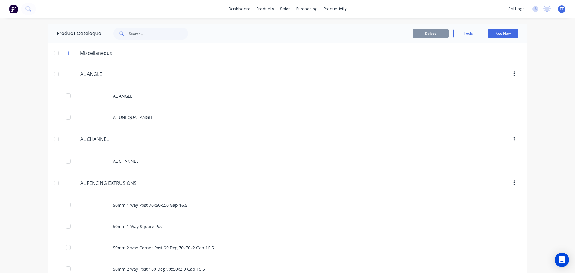
scroll to position [4820, 0]
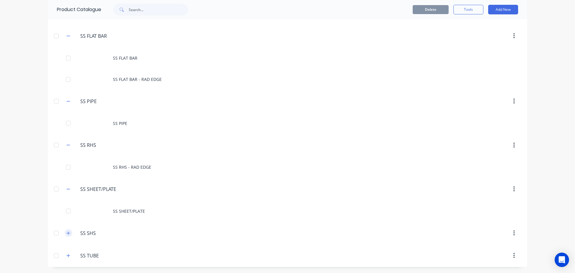
click at [66, 233] on icon "button" at bounding box center [68, 233] width 4 height 4
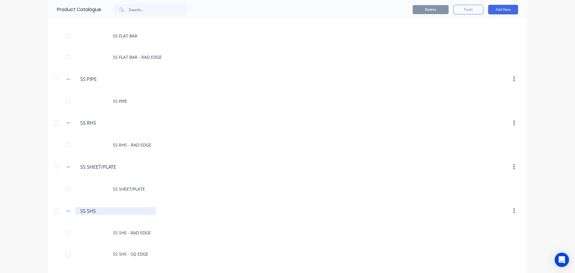
scroll to position [4862, 0]
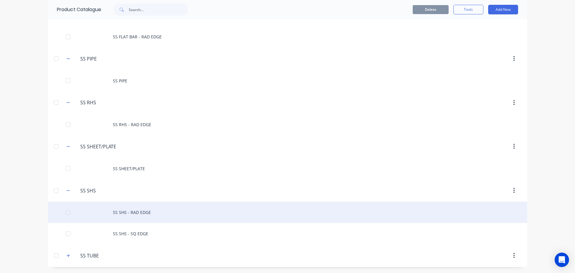
click at [101, 212] on div "SS SHS - RAD EDGE" at bounding box center [287, 211] width 479 height 21
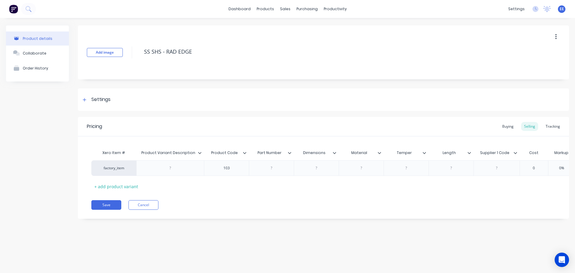
type textarea "x"
type input "Product Variant Description"
click at [200, 155] on input "Product Variant Description" at bounding box center [168, 152] width 64 height 5
click at [199, 154] on icon at bounding box center [199, 153] width 3 height 2
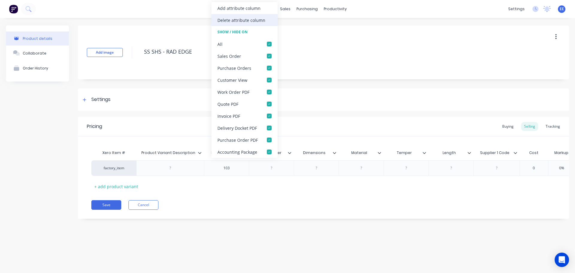
click at [239, 19] on div "Delete attribute column" at bounding box center [241, 20] width 48 height 6
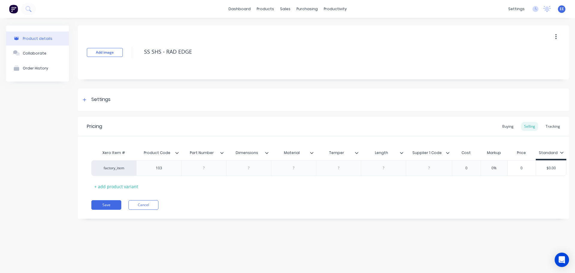
click at [221, 152] on icon at bounding box center [222, 153] width 4 height 4
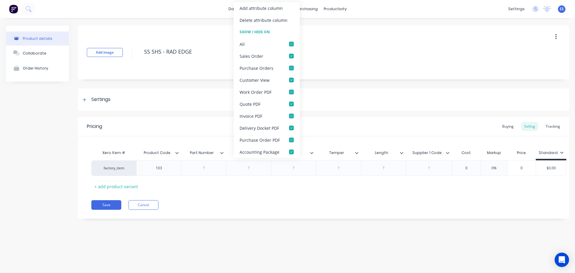
click at [262, 17] on div "Delete attribute column" at bounding box center [266, 20] width 66 height 12
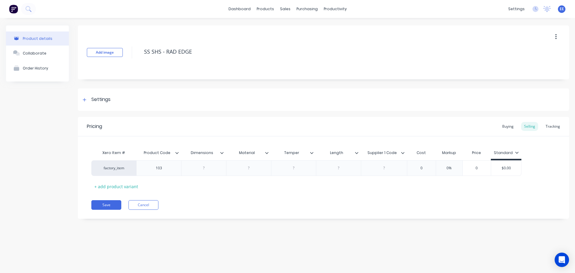
click at [222, 152] on icon at bounding box center [222, 153] width 4 height 4
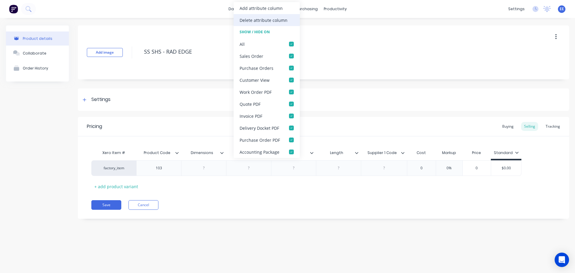
click at [258, 20] on div "Delete attribute column" at bounding box center [263, 20] width 48 height 6
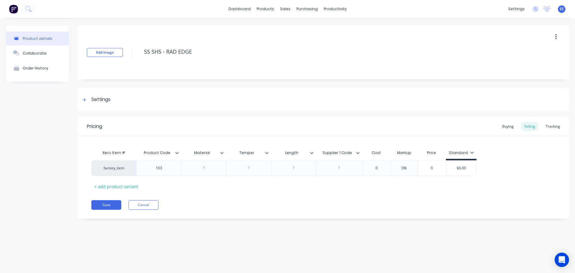
click at [222, 152] on icon at bounding box center [222, 153] width 4 height 4
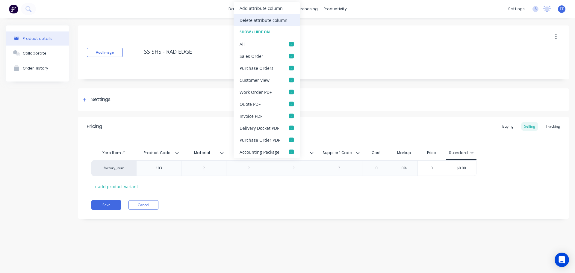
click at [261, 22] on div "Delete attribute column" at bounding box center [263, 20] width 48 height 6
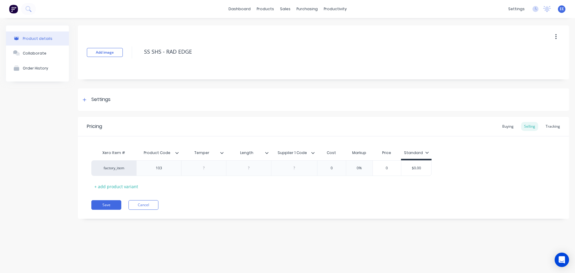
click at [223, 152] on icon at bounding box center [222, 153] width 4 height 4
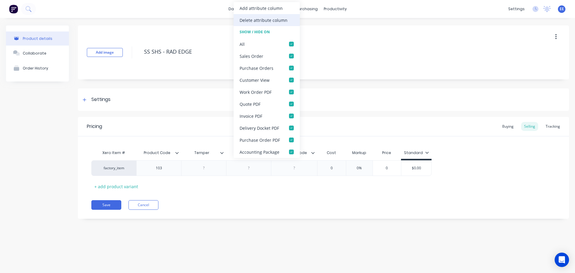
click at [274, 23] on div "Delete attribute column" at bounding box center [263, 20] width 48 height 6
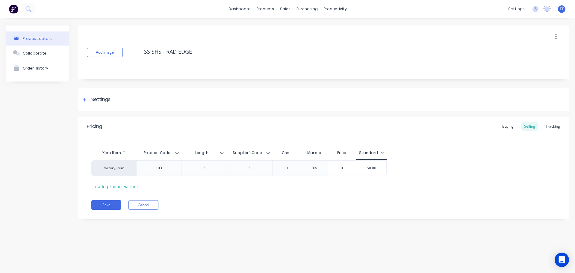
click at [223, 151] on icon at bounding box center [222, 153] width 4 height 4
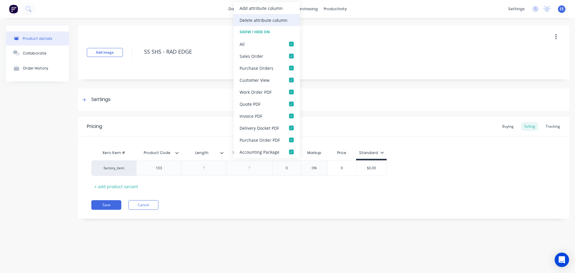
click at [267, 21] on div "Delete attribute column" at bounding box center [263, 20] width 48 height 6
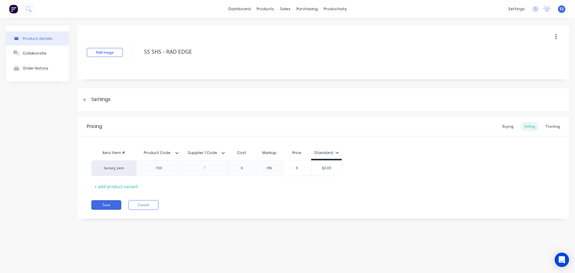
click at [223, 151] on icon at bounding box center [223, 153] width 4 height 4
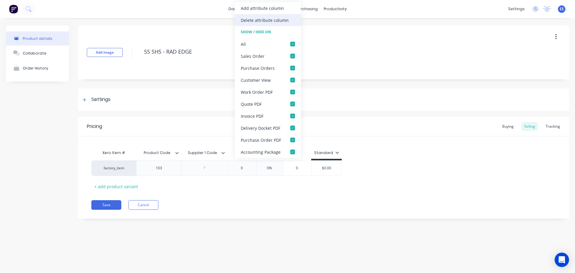
click at [265, 17] on div "Delete attribute column" at bounding box center [265, 20] width 48 height 6
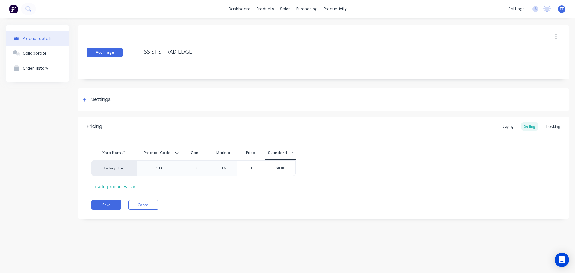
drag, startPoint x: 194, startPoint y: 51, endPoint x: 118, endPoint y: 54, distance: 76.4
click at [118, 54] on div "Add image SS SHS - RAD EDGE" at bounding box center [323, 52] width 491 height 54
click at [110, 202] on button "Save" at bounding box center [106, 205] width 30 height 10
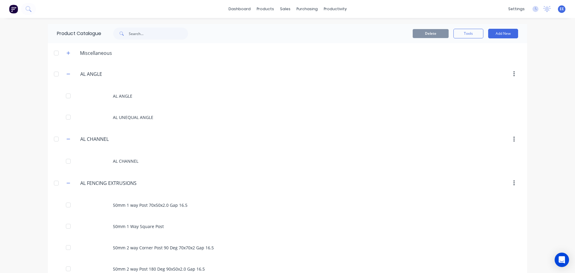
scroll to position [4862, 0]
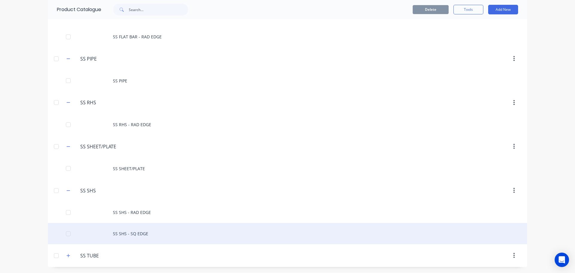
click at [119, 237] on div "SS SHS - SQ EDGE" at bounding box center [287, 233] width 479 height 21
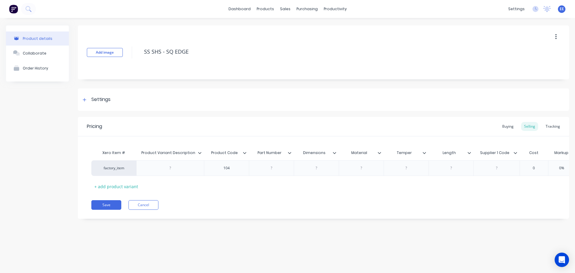
click at [200, 152] on icon at bounding box center [200, 153] width 4 height 4
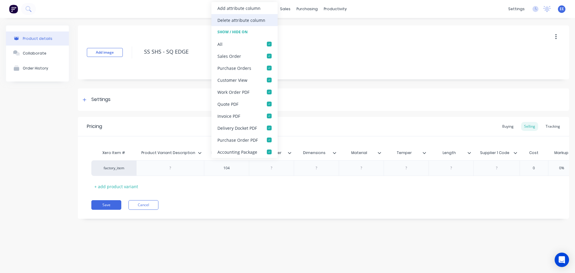
click at [243, 19] on div "Delete attribute column" at bounding box center [241, 20] width 48 height 6
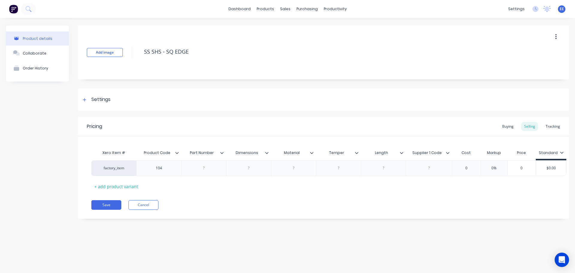
click at [223, 151] on icon at bounding box center [222, 153] width 4 height 4
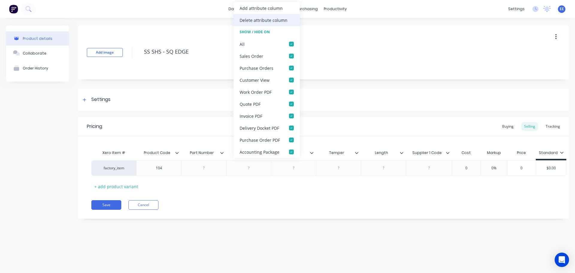
click at [259, 24] on div "Delete attribute column" at bounding box center [266, 20] width 66 height 12
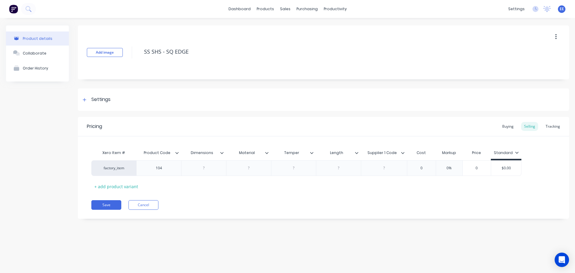
click at [221, 154] on icon at bounding box center [222, 153] width 4 height 4
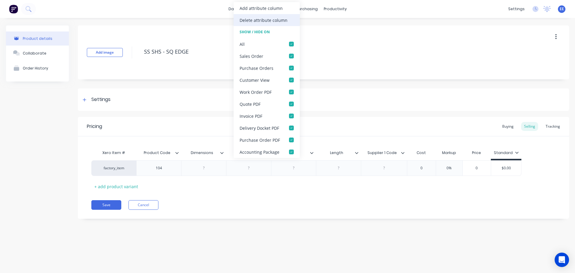
click at [255, 22] on div "Delete attribute column" at bounding box center [263, 20] width 48 height 6
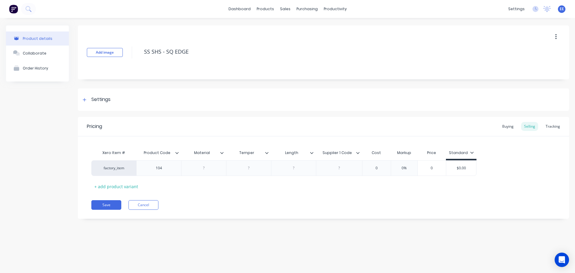
click at [222, 153] on icon at bounding box center [221, 153] width 3 height 2
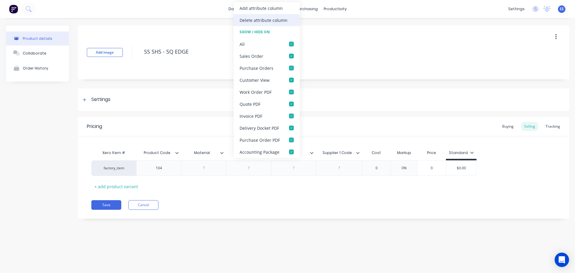
click at [260, 19] on div "Delete attribute column" at bounding box center [263, 20] width 48 height 6
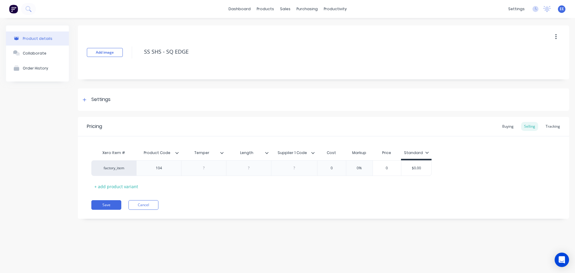
click at [221, 151] on icon at bounding box center [222, 153] width 4 height 4
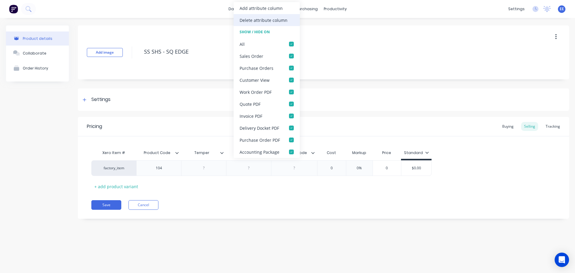
click at [251, 23] on div "Delete attribute column" at bounding box center [263, 20] width 48 height 6
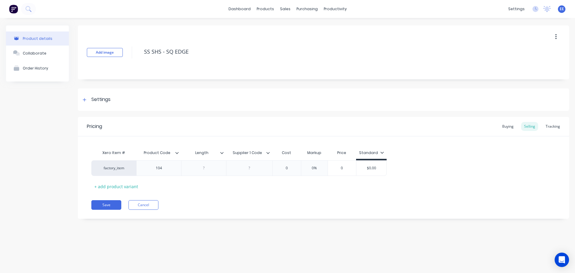
drag, startPoint x: 222, startPoint y: 152, endPoint x: 225, endPoint y: 146, distance: 6.4
click at [223, 151] on icon at bounding box center [222, 153] width 4 height 4
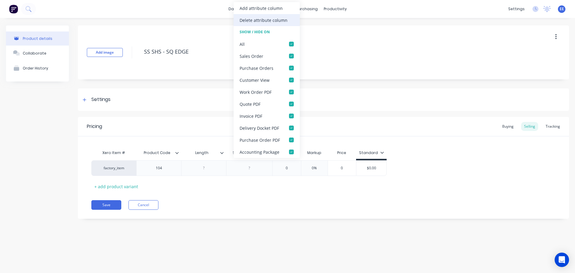
click at [255, 20] on div "Delete attribute column" at bounding box center [263, 20] width 48 height 6
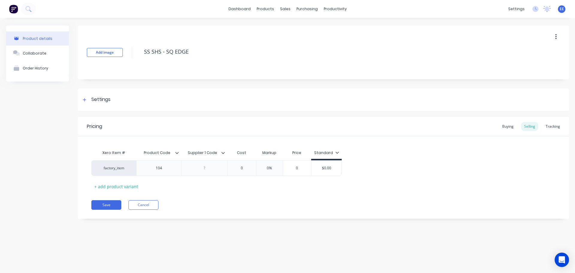
click at [223, 151] on icon at bounding box center [223, 153] width 4 height 4
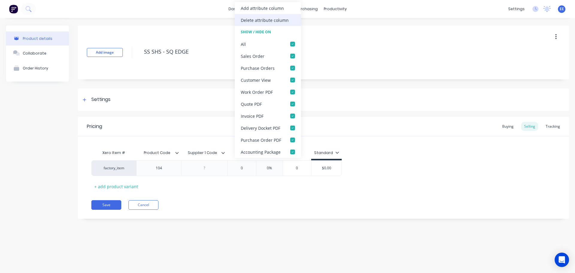
click at [250, 24] on div "Delete attribute column" at bounding box center [268, 20] width 66 height 12
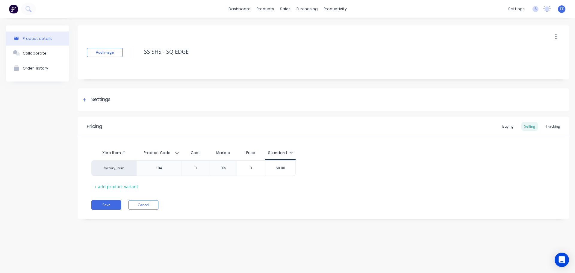
drag, startPoint x: 139, startPoint y: 59, endPoint x: 118, endPoint y: 59, distance: 21.6
click at [118, 59] on div "Add image SS SHS - SQ EDGE" at bounding box center [323, 52] width 491 height 54
click at [137, 207] on button "Cancel" at bounding box center [143, 205] width 30 height 10
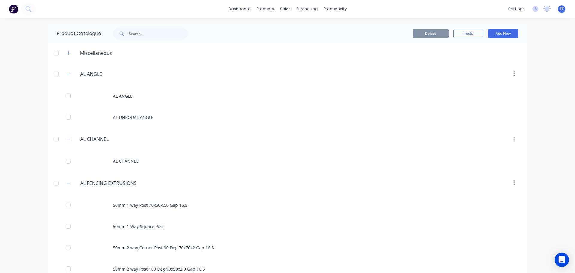
scroll to position [4862, 0]
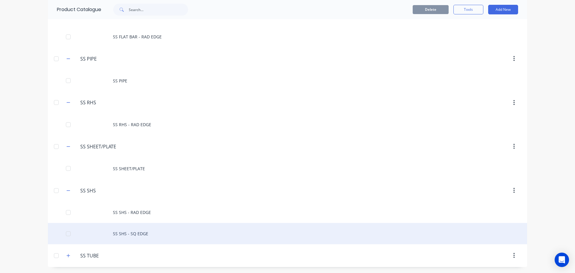
click at [142, 235] on div "SS SHS - SQ EDGE" at bounding box center [287, 233] width 479 height 21
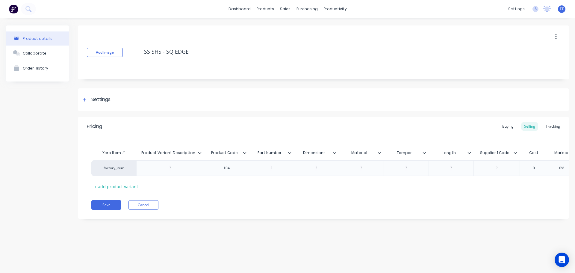
click at [200, 152] on icon at bounding box center [200, 153] width 4 height 4
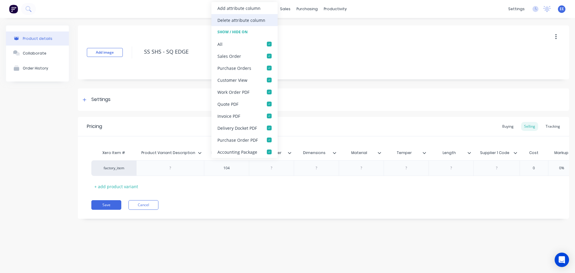
click at [224, 20] on div "Delete attribute column" at bounding box center [241, 20] width 48 height 6
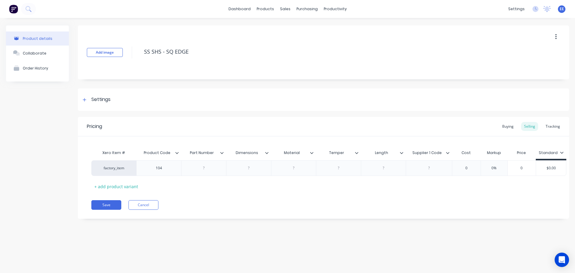
click at [221, 153] on icon at bounding box center [221, 153] width 3 height 2
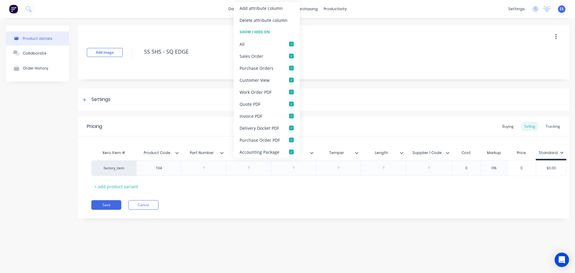
click at [254, 23] on div "Delete attribute column" at bounding box center [266, 20] width 66 height 12
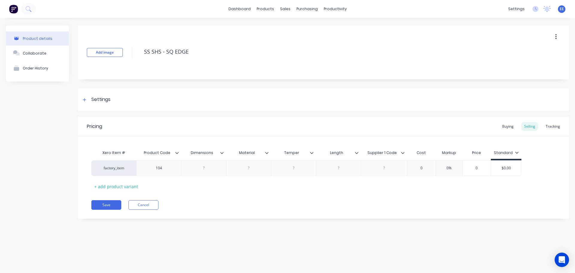
click at [223, 152] on icon at bounding box center [221, 153] width 3 height 2
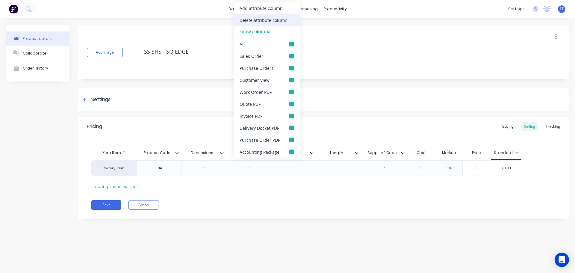
click at [262, 23] on div "Delete attribute column" at bounding box center [266, 20] width 66 height 12
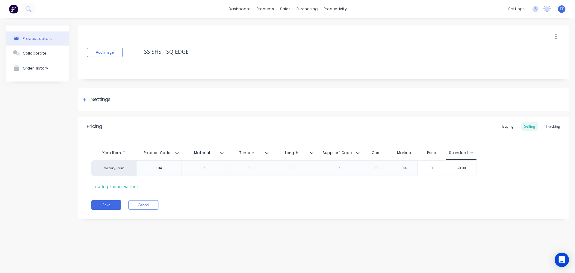
click at [221, 153] on icon at bounding box center [222, 153] width 4 height 4
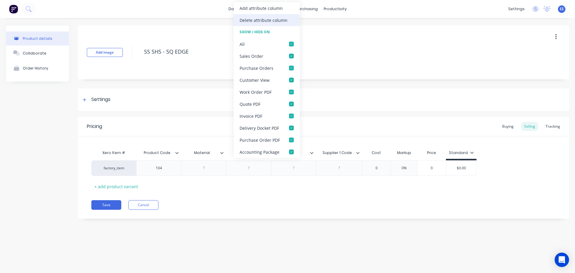
click at [276, 17] on div "Delete attribute column" at bounding box center [263, 20] width 48 height 6
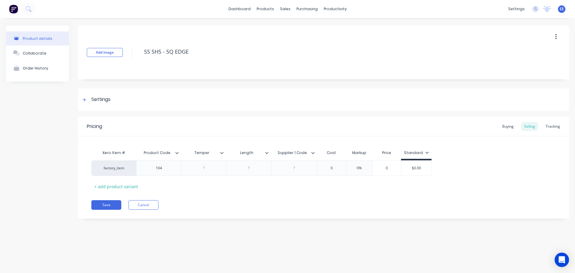
click at [223, 153] on icon at bounding box center [222, 153] width 4 height 4
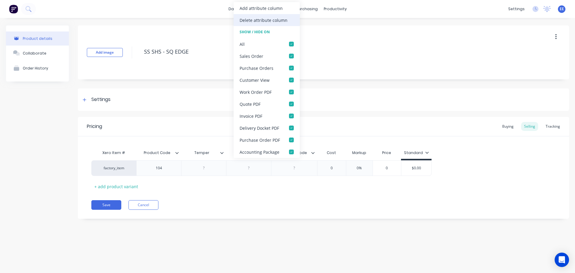
click at [274, 22] on div "Delete attribute column" at bounding box center [263, 20] width 48 height 6
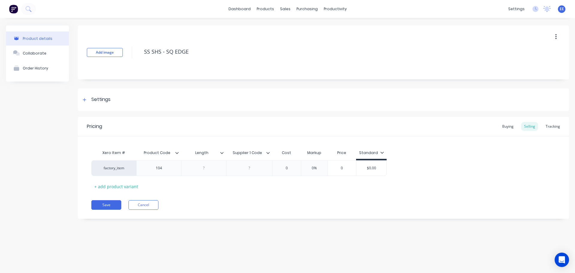
click at [221, 152] on icon at bounding box center [221, 153] width 3 height 2
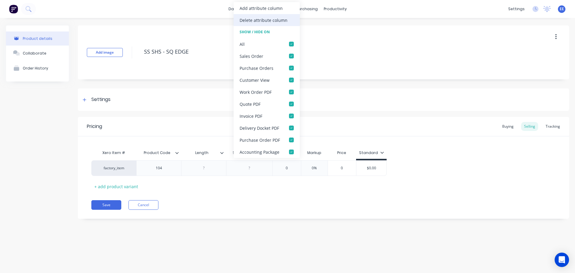
click at [279, 24] on div "Delete attribute column" at bounding box center [266, 20] width 66 height 12
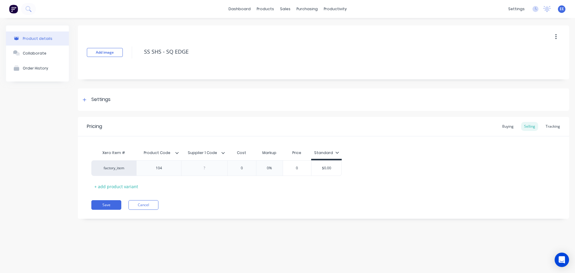
click at [222, 153] on icon at bounding box center [223, 153] width 4 height 4
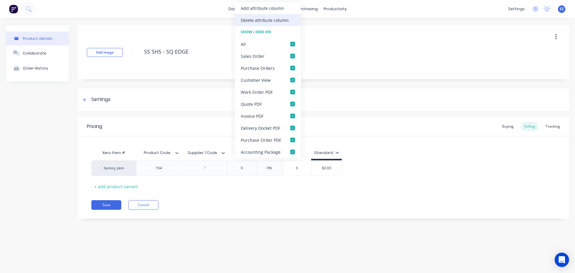
click at [271, 20] on div "Delete attribute column" at bounding box center [265, 20] width 48 height 6
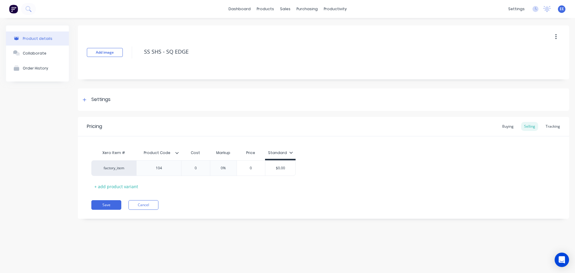
drag, startPoint x: 193, startPoint y: 50, endPoint x: 130, endPoint y: 59, distance: 63.8
click at [130, 59] on div "Add image SS SHS - SQ EDGE" at bounding box center [323, 52] width 491 height 54
click at [104, 204] on button "Save" at bounding box center [106, 205] width 30 height 10
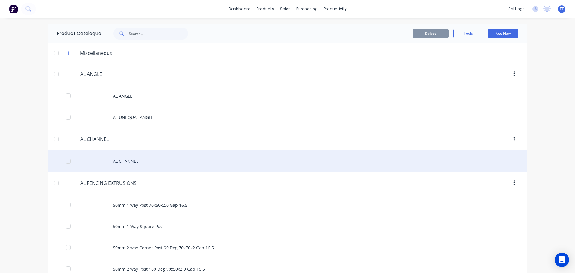
scroll to position [4862, 0]
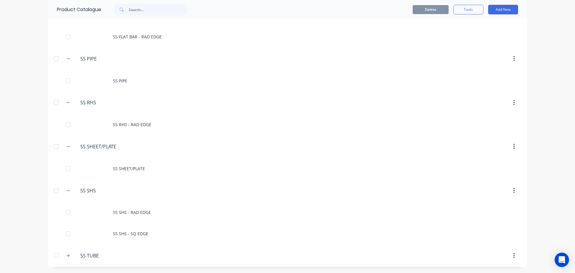
drag, startPoint x: 68, startPoint y: 256, endPoint x: 75, endPoint y: 251, distance: 8.4
click at [68, 256] on icon "button" at bounding box center [68, 255] width 4 height 4
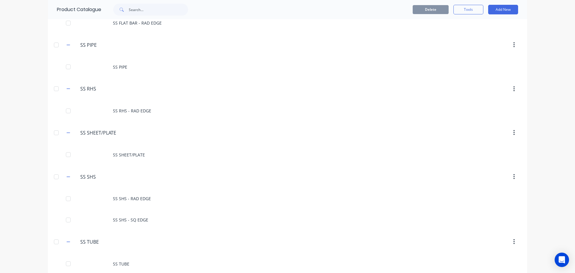
scroll to position [4884, 0]
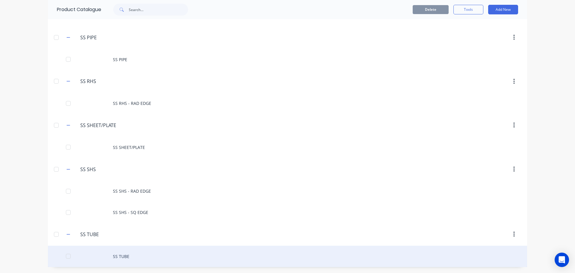
click at [125, 253] on div "SS TUBE" at bounding box center [287, 255] width 479 height 21
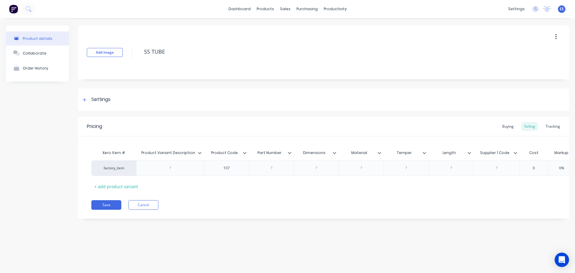
click at [198, 152] on icon at bounding box center [200, 153] width 4 height 4
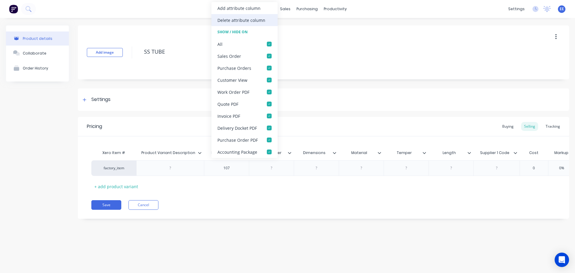
click at [239, 16] on div "Delete attribute column" at bounding box center [244, 20] width 66 height 12
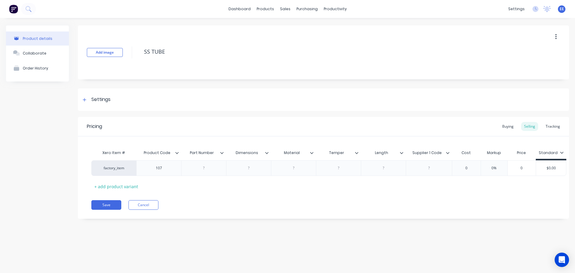
click at [223, 151] on icon at bounding box center [222, 153] width 4 height 4
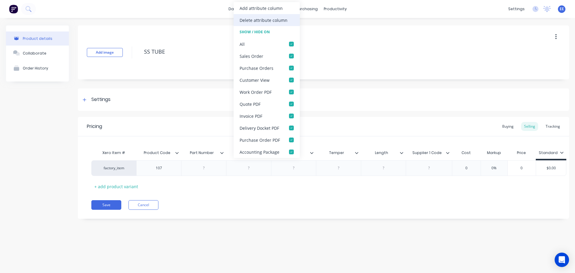
click at [274, 21] on div "Delete attribute column" at bounding box center [263, 20] width 48 height 6
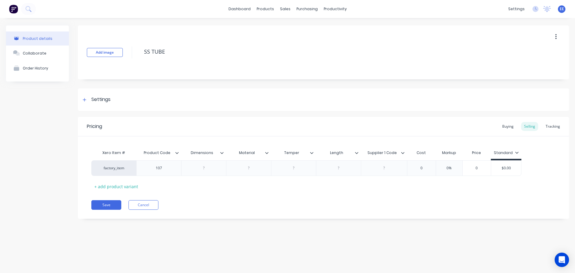
click at [223, 154] on icon at bounding box center [222, 153] width 4 height 4
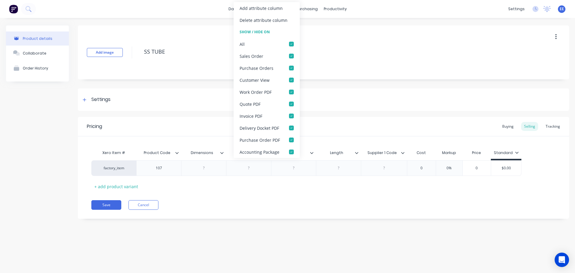
click at [263, 22] on div "Delete attribute column" at bounding box center [263, 20] width 48 height 6
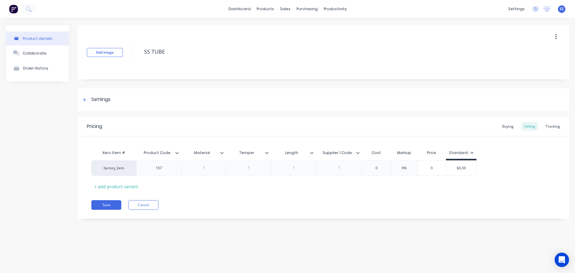
click at [221, 152] on icon at bounding box center [222, 153] width 4 height 4
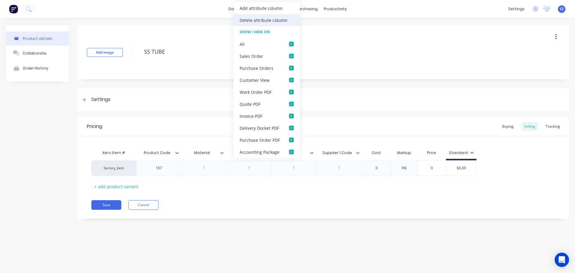
click at [252, 19] on div "Delete attribute column" at bounding box center [263, 20] width 48 height 6
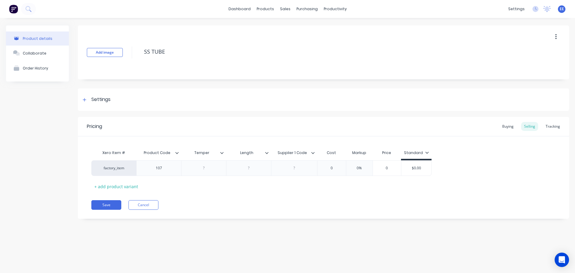
click at [221, 152] on icon at bounding box center [222, 153] width 4 height 4
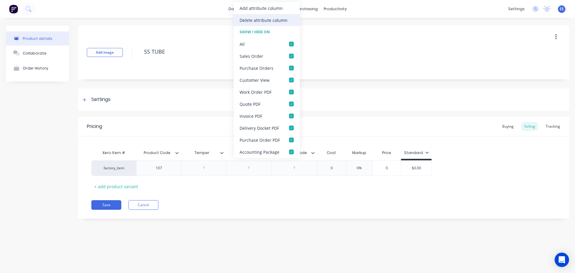
click at [274, 24] on div "Delete attribute column" at bounding box center [266, 20] width 66 height 12
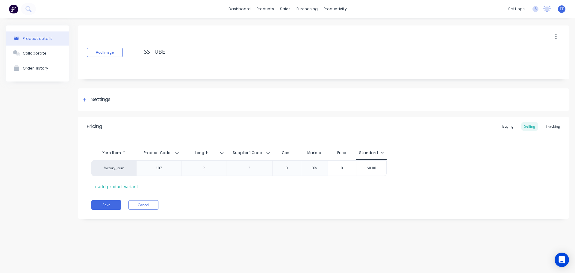
click at [223, 152] on icon at bounding box center [222, 153] width 4 height 4
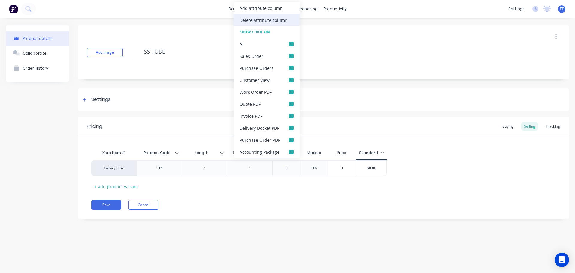
click at [256, 22] on div "Delete attribute column" at bounding box center [263, 20] width 48 height 6
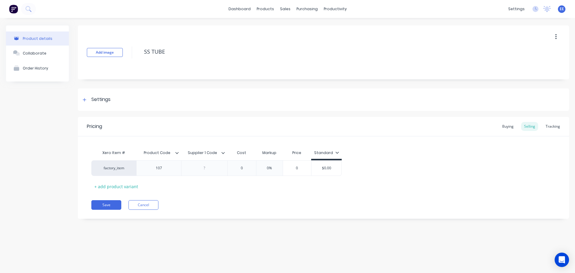
click at [222, 153] on icon at bounding box center [223, 153] width 4 height 4
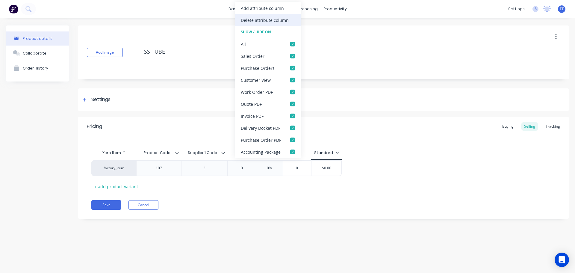
click at [255, 24] on div "Delete attribute column" at bounding box center [268, 20] width 66 height 12
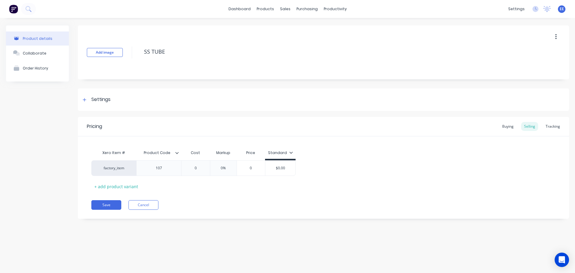
drag, startPoint x: 157, startPoint y: 54, endPoint x: 137, endPoint y: 56, distance: 20.1
click at [137, 56] on div "Add image SS TUBE" at bounding box center [323, 52] width 491 height 54
click at [107, 206] on button "Save" at bounding box center [106, 205] width 30 height 10
type textarea "x"
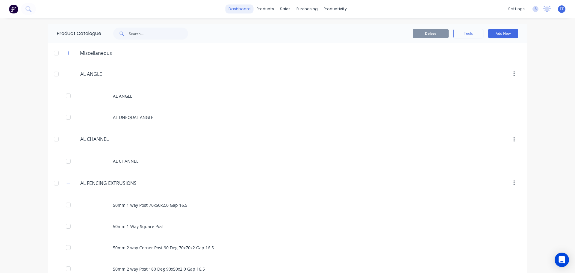
click at [235, 11] on link "dashboard" at bounding box center [239, 8] width 28 height 9
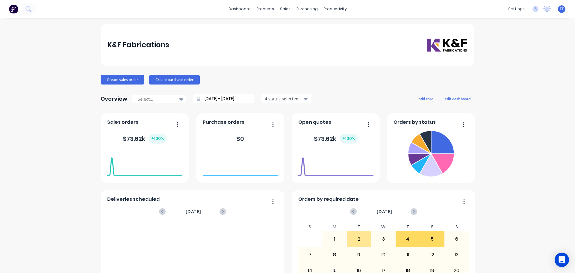
click at [559, 11] on span "EE" at bounding box center [561, 8] width 4 height 5
click at [496, 78] on button "Sign out" at bounding box center [523, 75] width 79 height 12
